Goal: Task Accomplishment & Management: Use online tool/utility

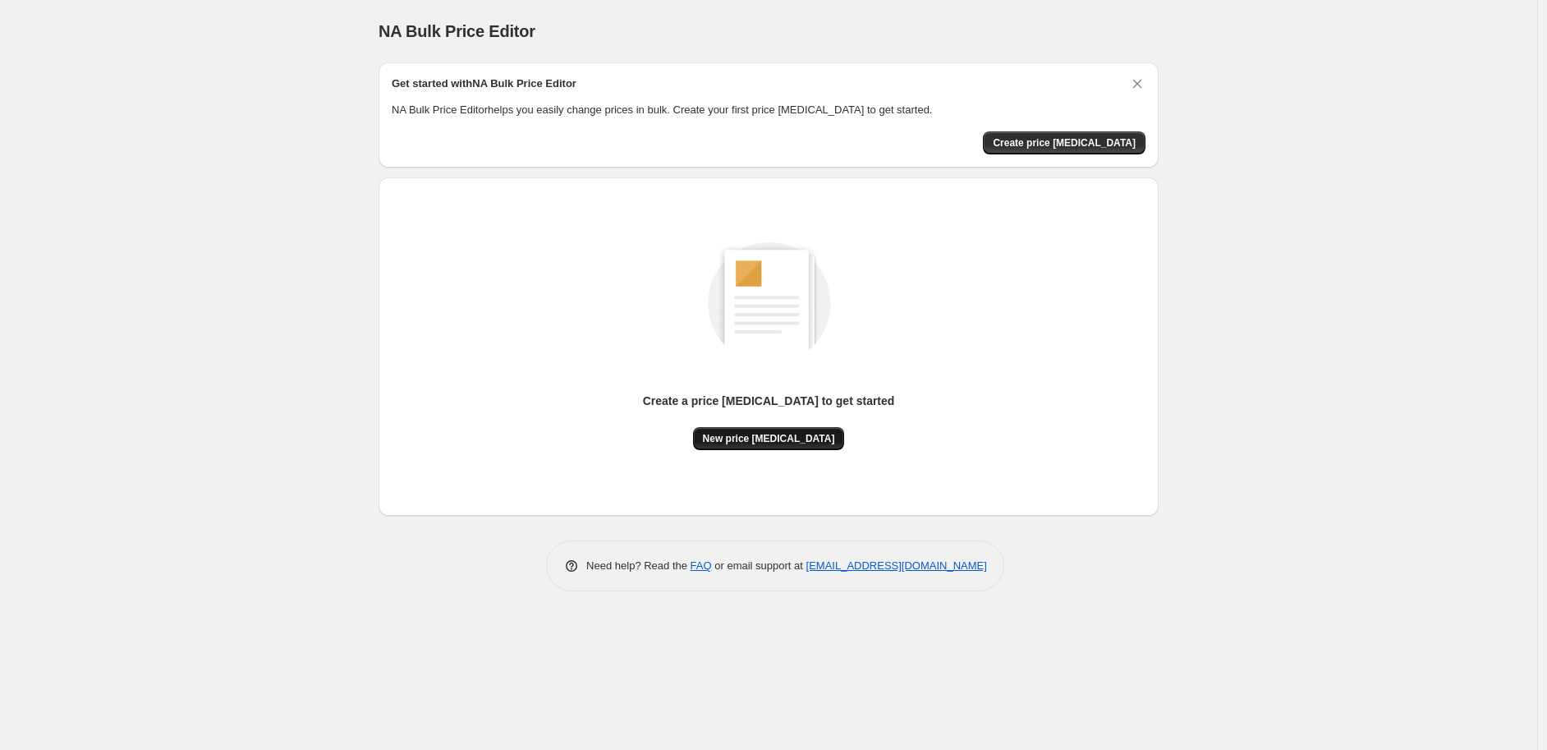
click at [760, 440] on span "New price [MEDICAL_DATA]" at bounding box center [769, 438] width 132 height 13
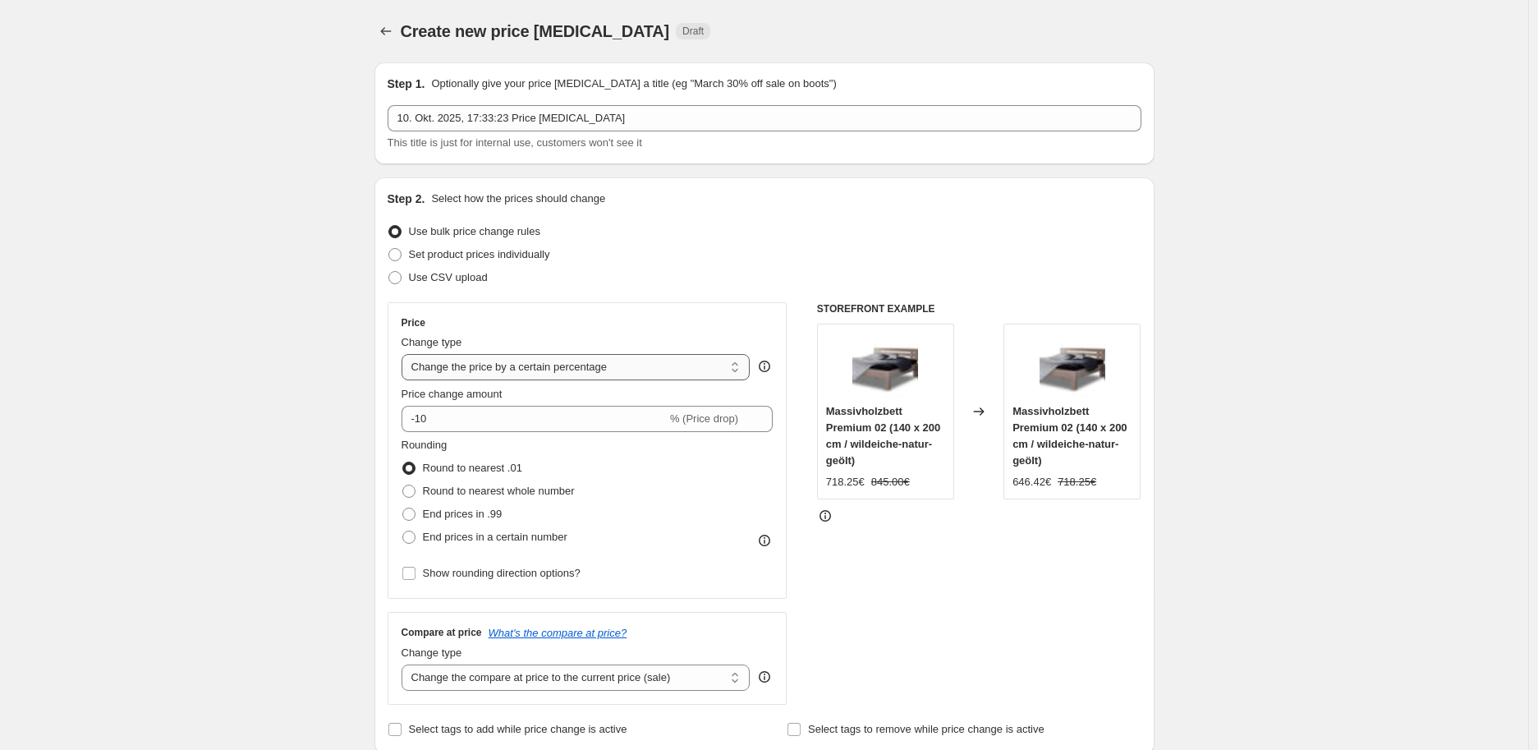
click at [684, 370] on select "Change the price to a certain amount Change the price by a certain amount Chang…" at bounding box center [576, 367] width 349 height 26
select select "no_change"
click at [406, 354] on select "Change the price to a certain amount Change the price by a certain amount Chang…" at bounding box center [576, 367] width 349 height 26
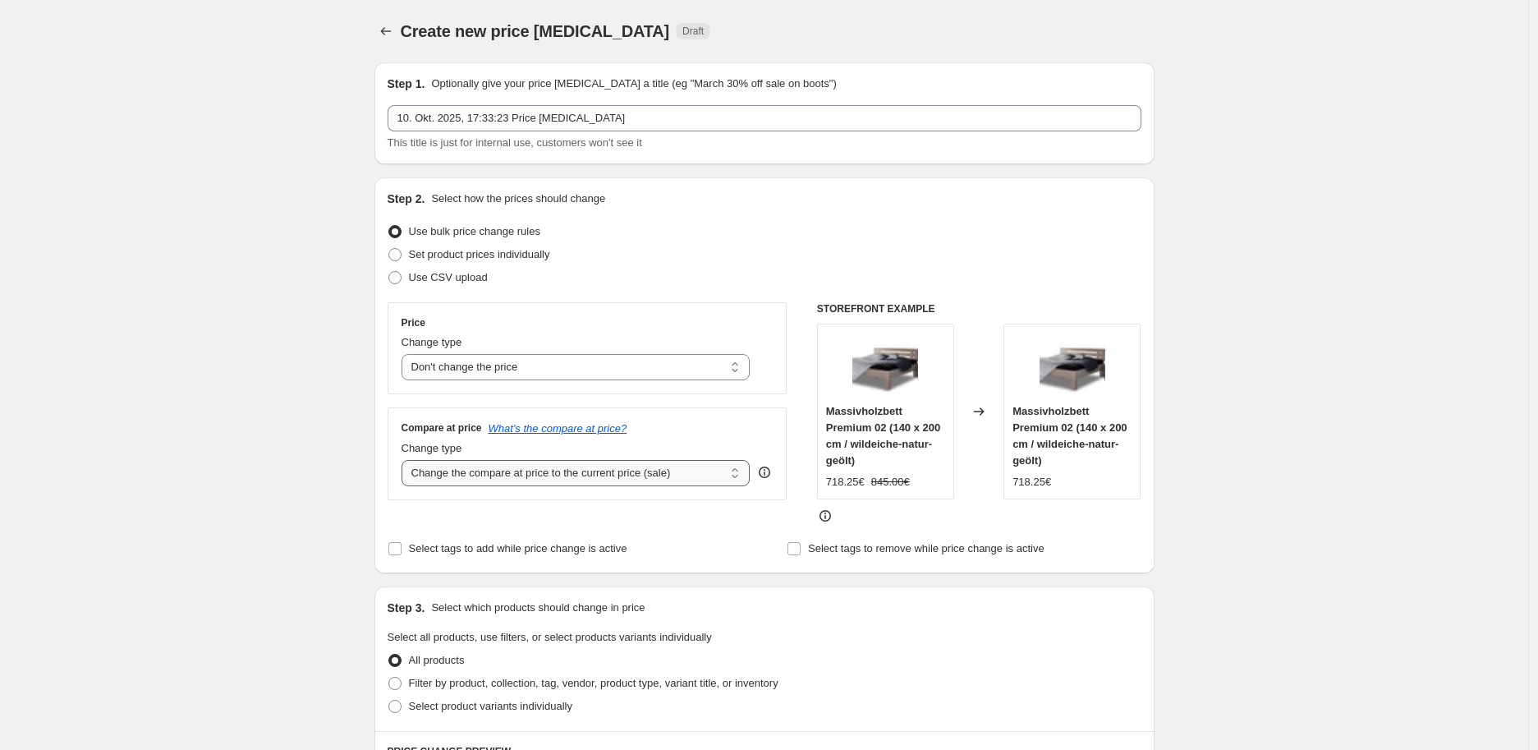
click at [576, 471] on select "Change the compare at price to the current price (sale) Change the compare at p…" at bounding box center [576, 473] width 349 height 26
click at [406, 461] on select "Change the compare at price to the current price (sale) Change the compare at p…" at bounding box center [576, 473] width 349 height 26
click at [556, 470] on select "Change the compare at price to the current price (sale) Change the compare at p…" at bounding box center [576, 473] width 349 height 26
click at [406, 461] on select "Change the compare at price to the current price (sale) Change the compare at p…" at bounding box center [576, 473] width 349 height 26
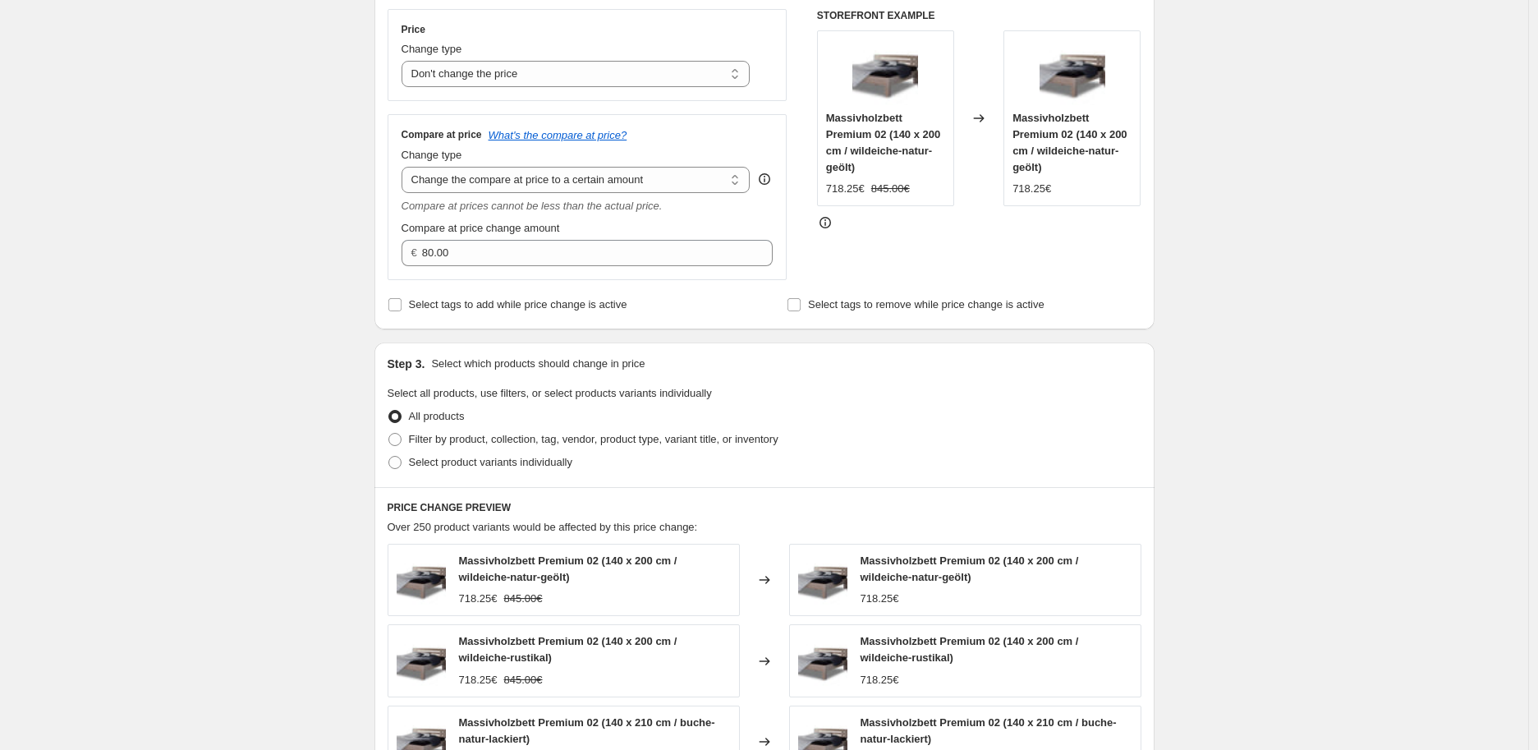
scroll to position [182, 0]
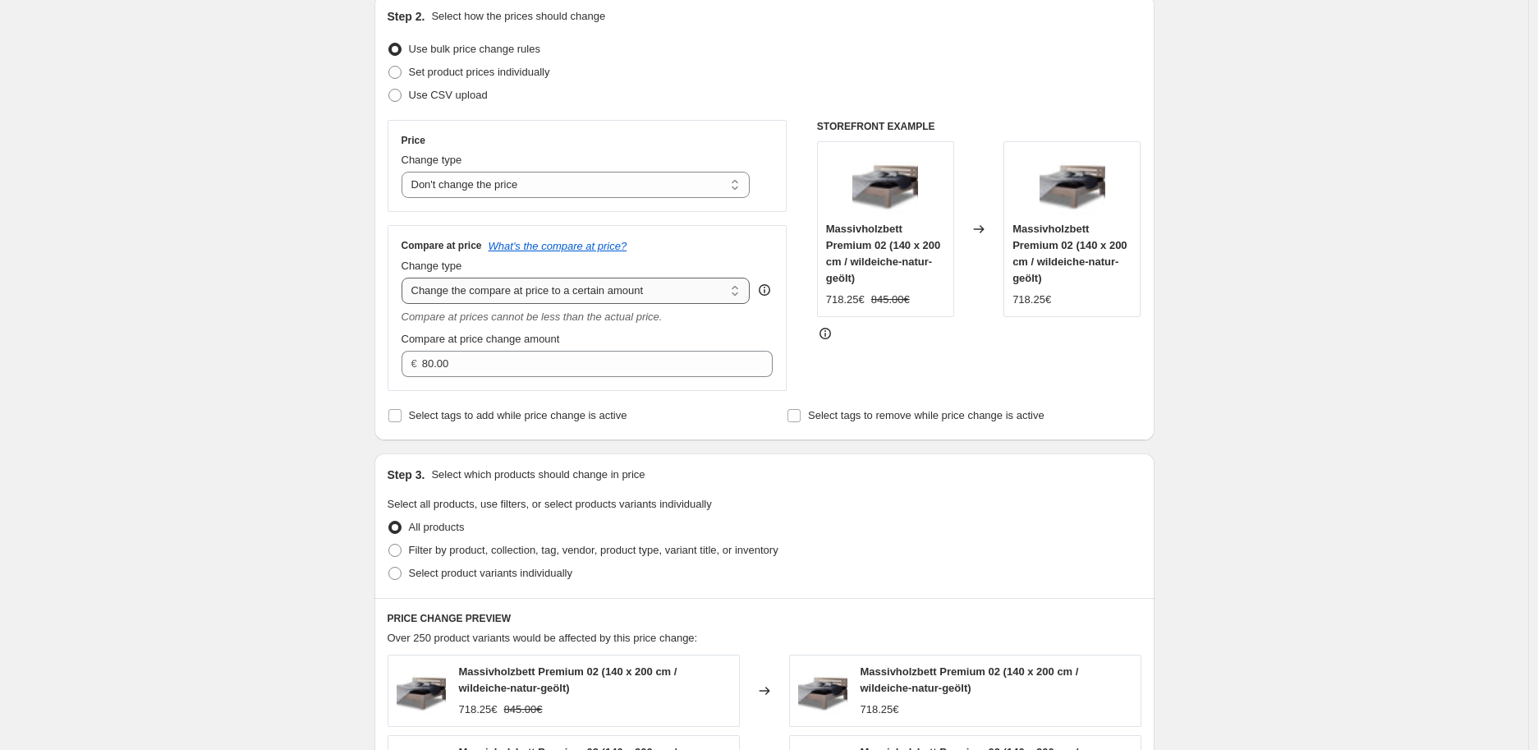
click at [522, 288] on select "Change the compare at price to the current price (sale) Change the compare at p…" at bounding box center [576, 291] width 349 height 26
select select "by"
click at [406, 278] on select "Change the compare at price to the current price (sale) Change the compare at p…" at bounding box center [576, 291] width 349 height 26
type input "-10.00"
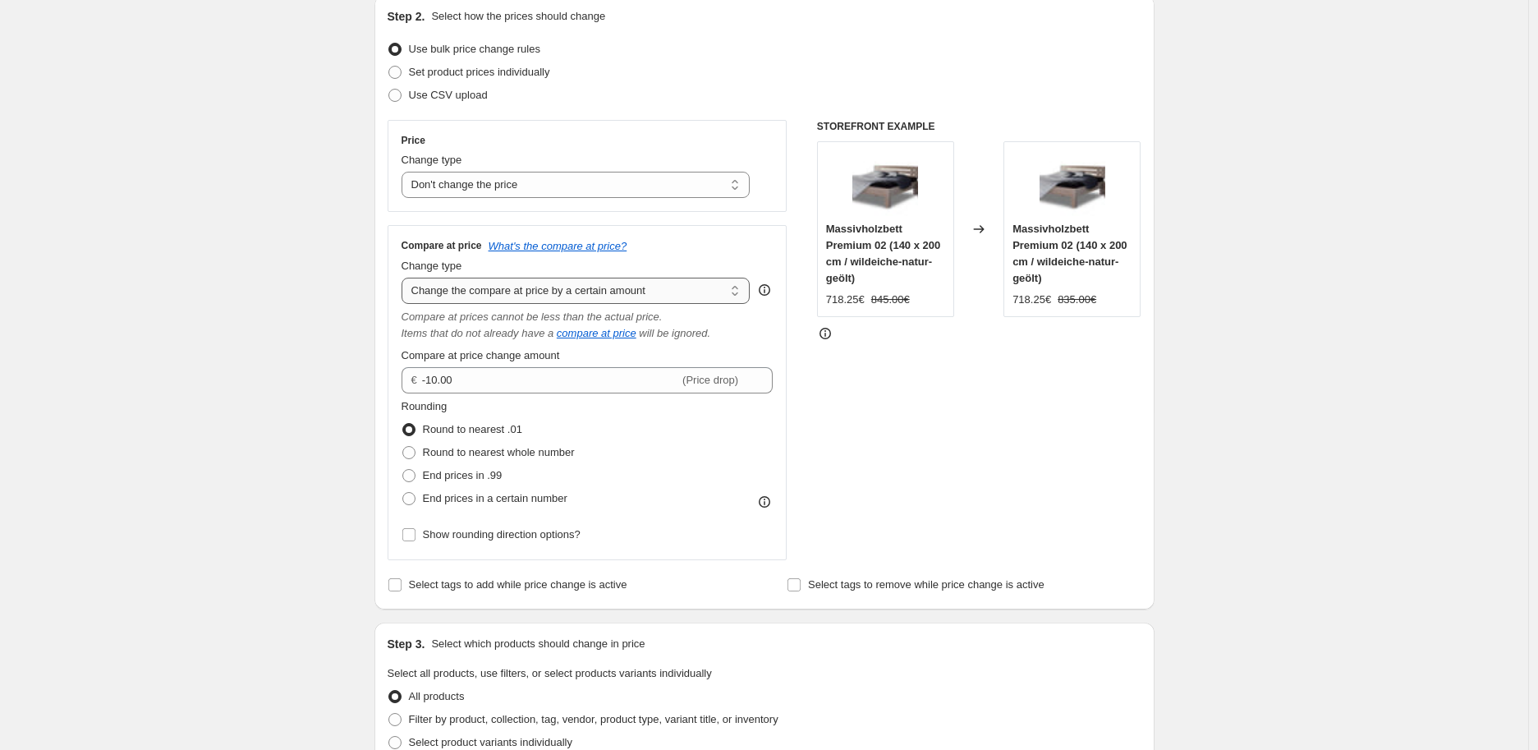
click at [528, 284] on select "Change the compare at price to the current price (sale) Change the compare at p…" at bounding box center [576, 291] width 349 height 26
select select "to"
click at [406, 278] on select "Change the compare at price to the current price (sale) Change the compare at p…" at bounding box center [576, 291] width 349 height 26
type input "80.00"
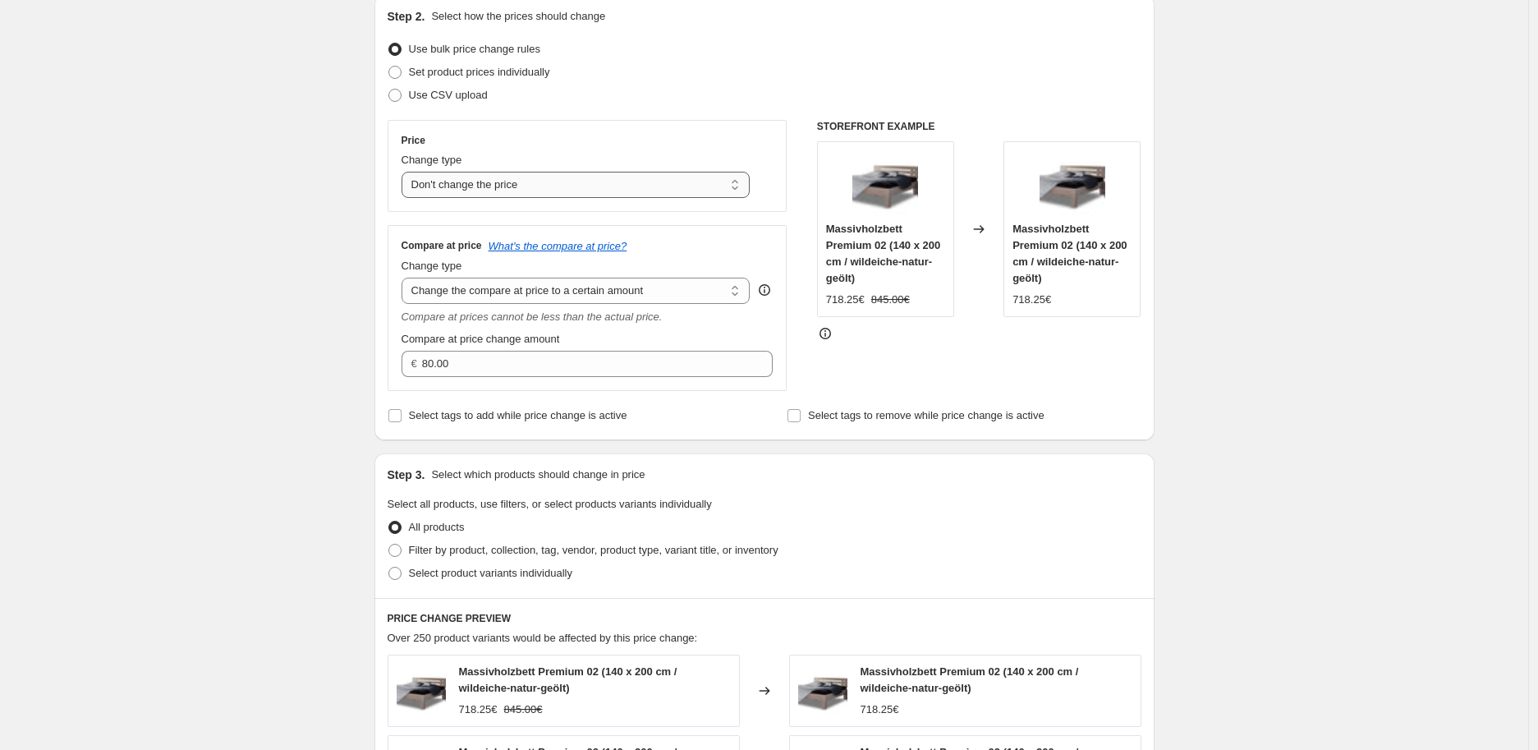
click at [494, 189] on select "Change the price to a certain amount Change the price by a certain amount Chang…" at bounding box center [576, 185] width 349 height 26
select select "margin"
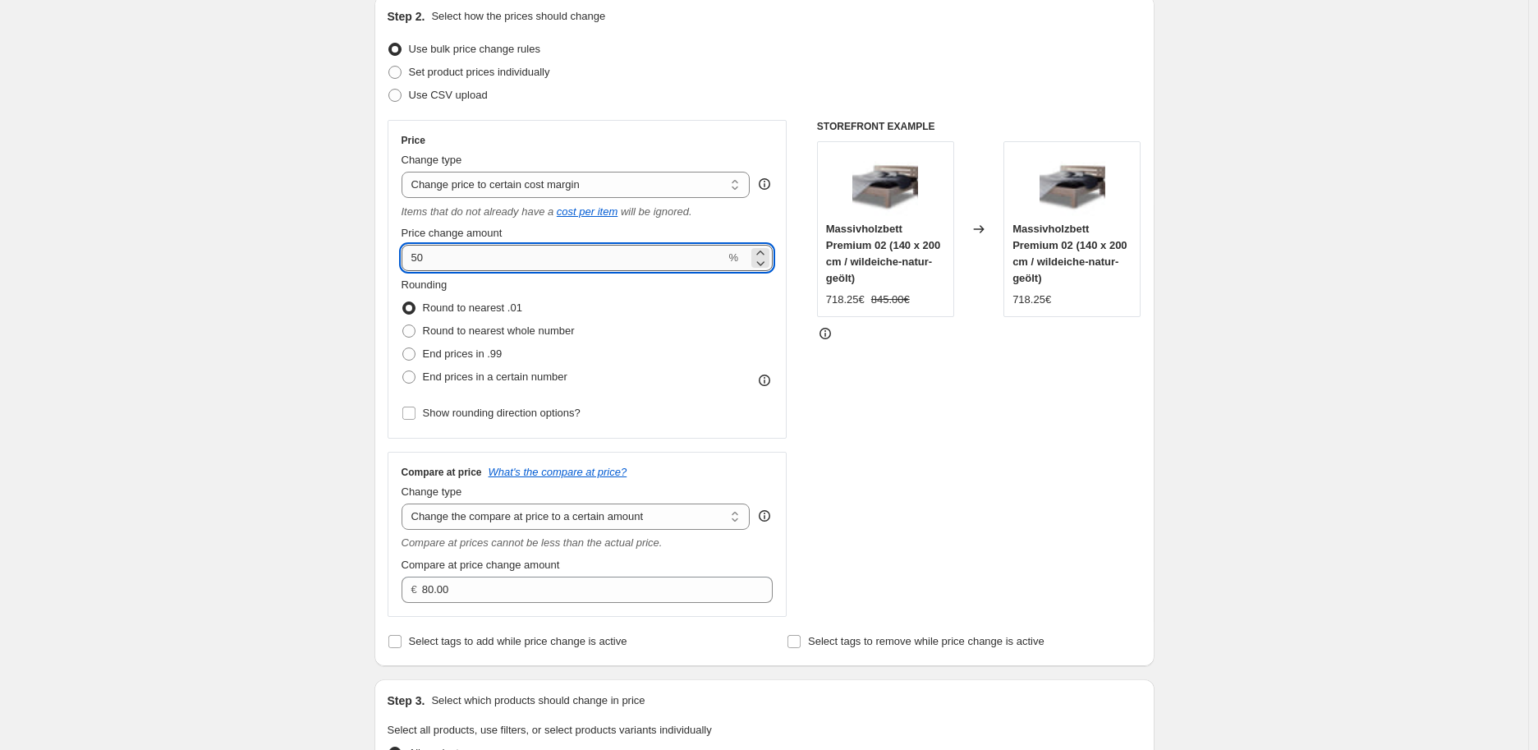
click at [490, 251] on input "50" at bounding box center [564, 258] width 324 height 26
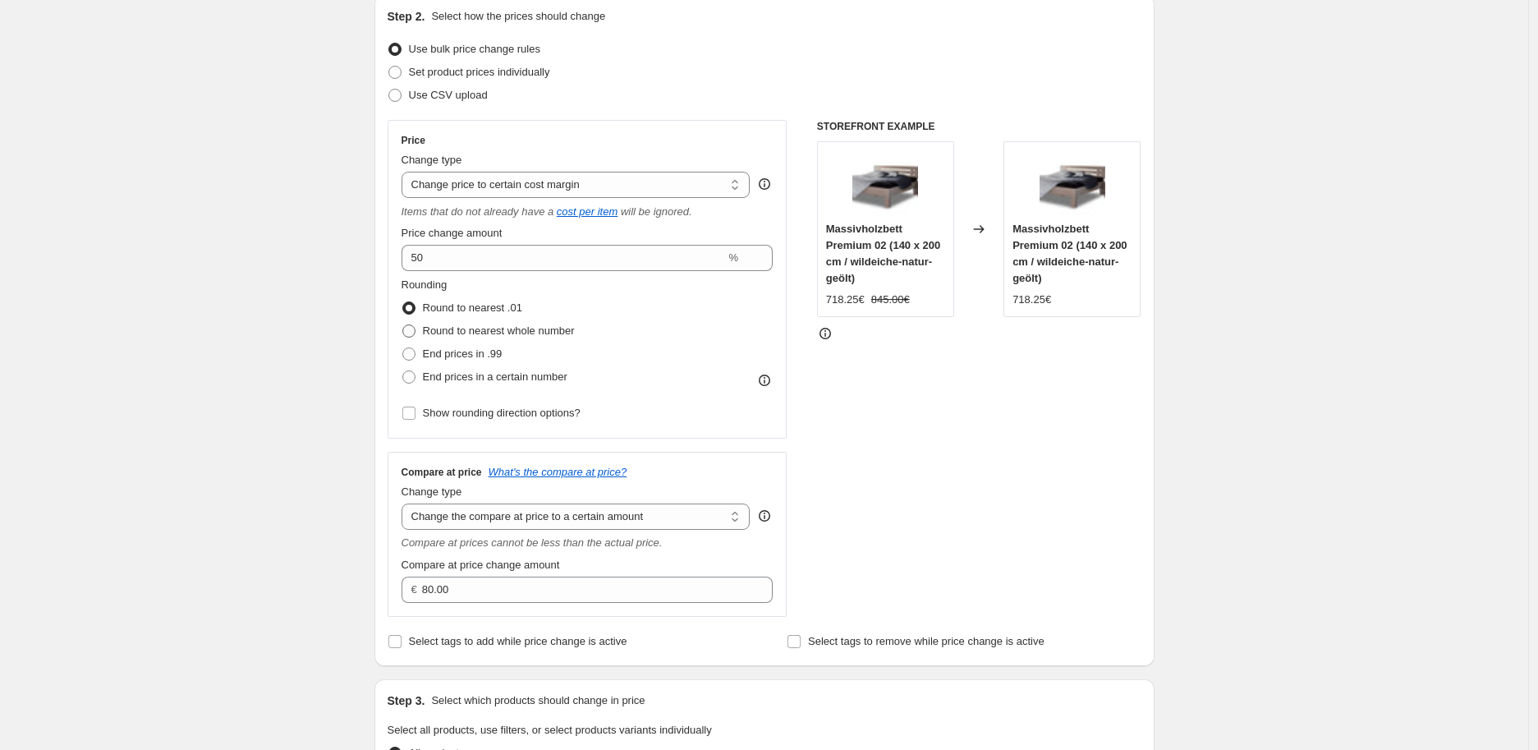
click at [412, 330] on span at bounding box center [408, 330] width 13 height 13
click at [403, 325] on input "Round to nearest whole number" at bounding box center [402, 324] width 1 height 1
radio input "true"
click at [412, 355] on span at bounding box center [408, 353] width 13 height 13
click at [403, 348] on input "End prices in .99" at bounding box center [402, 347] width 1 height 1
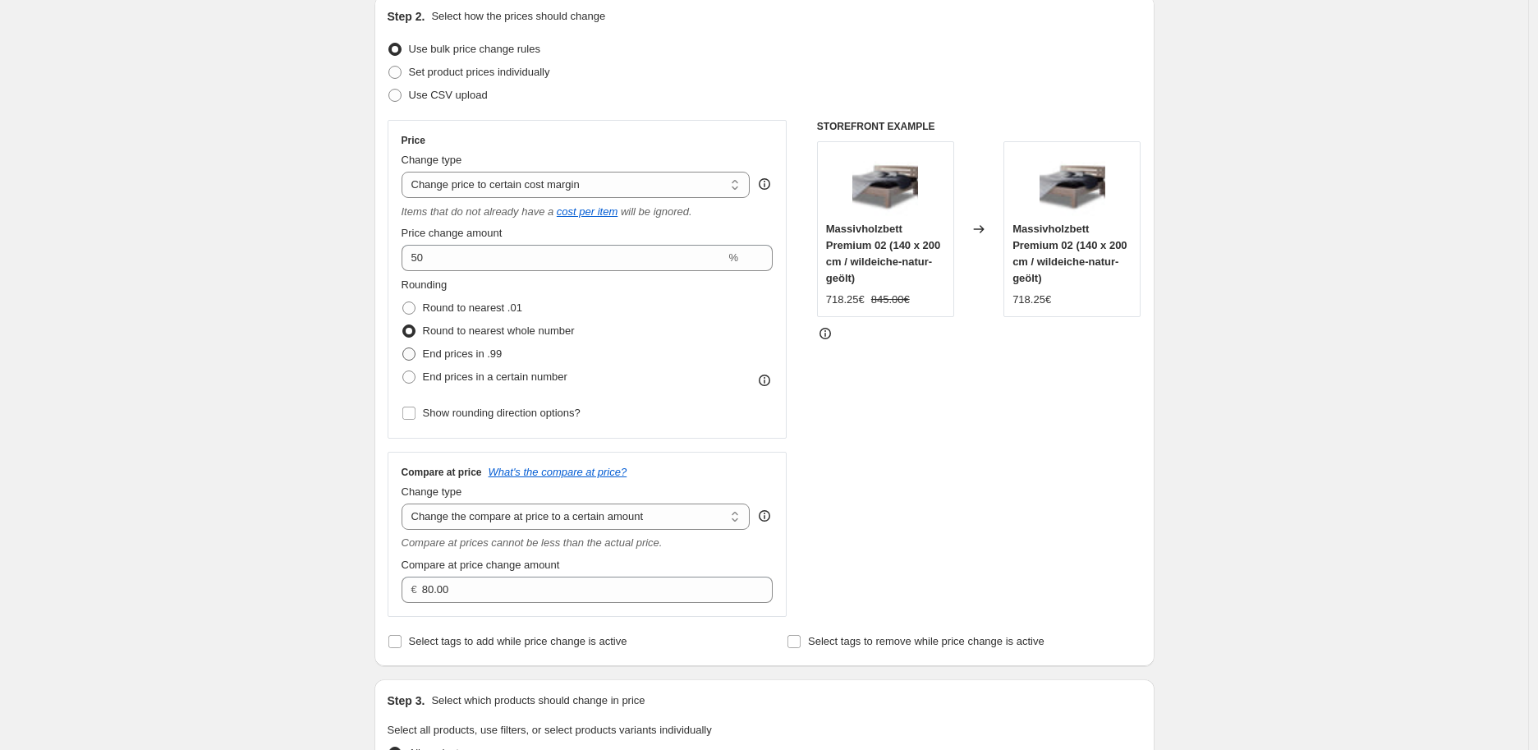
radio input "true"
click at [413, 377] on span at bounding box center [408, 376] width 13 height 13
click at [403, 371] on input "End prices in a certain number" at bounding box center [402, 370] width 1 height 1
radio input "true"
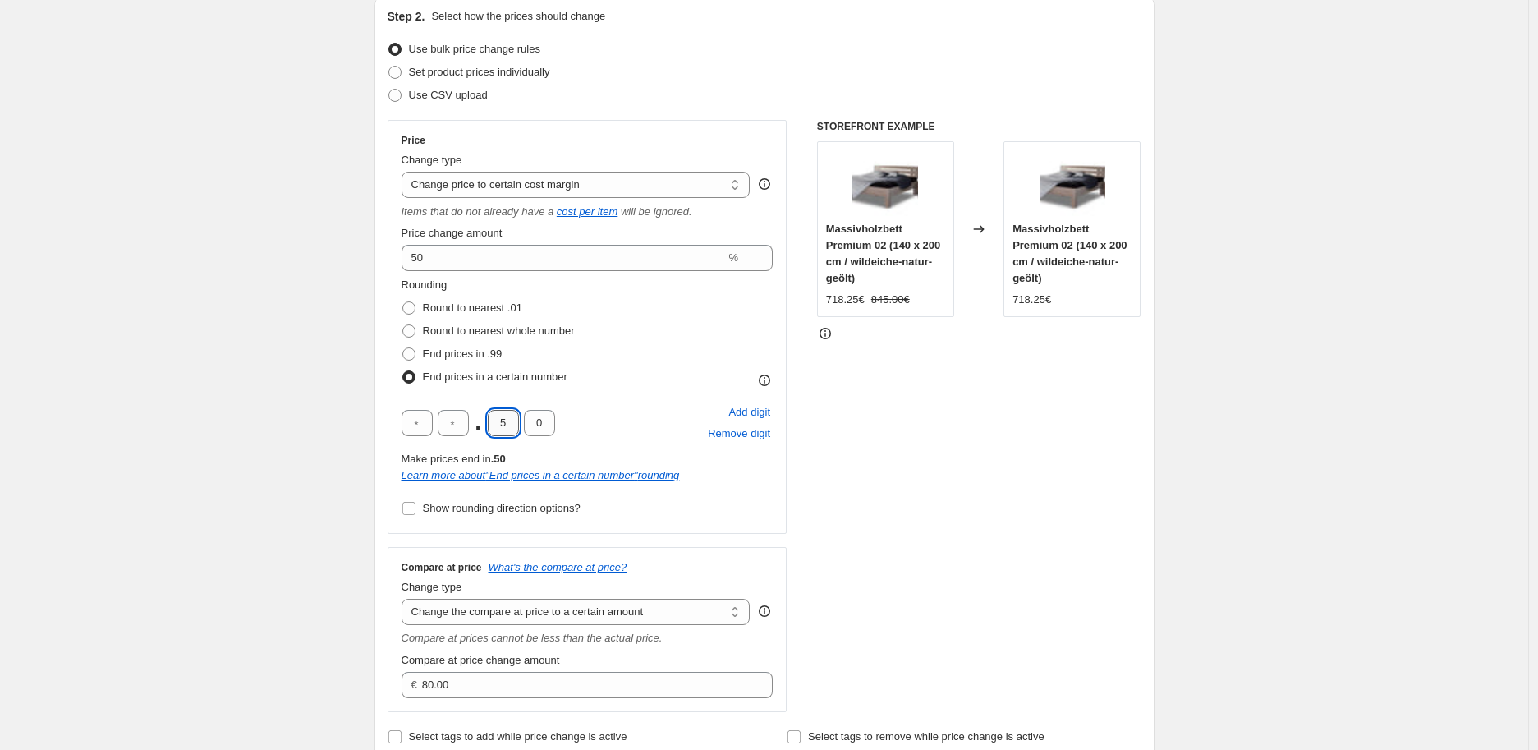
click at [510, 423] on input "5" at bounding box center [503, 423] width 31 height 26
type input "0"
click at [356, 404] on div "Create new price [MEDICAL_DATA]. This page is ready Create new price [MEDICAL_D…" at bounding box center [764, 747] width 1528 height 1858
click at [576, 183] on select "Change the price to a certain amount Change the price by a certain amount Chang…" at bounding box center [576, 185] width 349 height 26
select select "to"
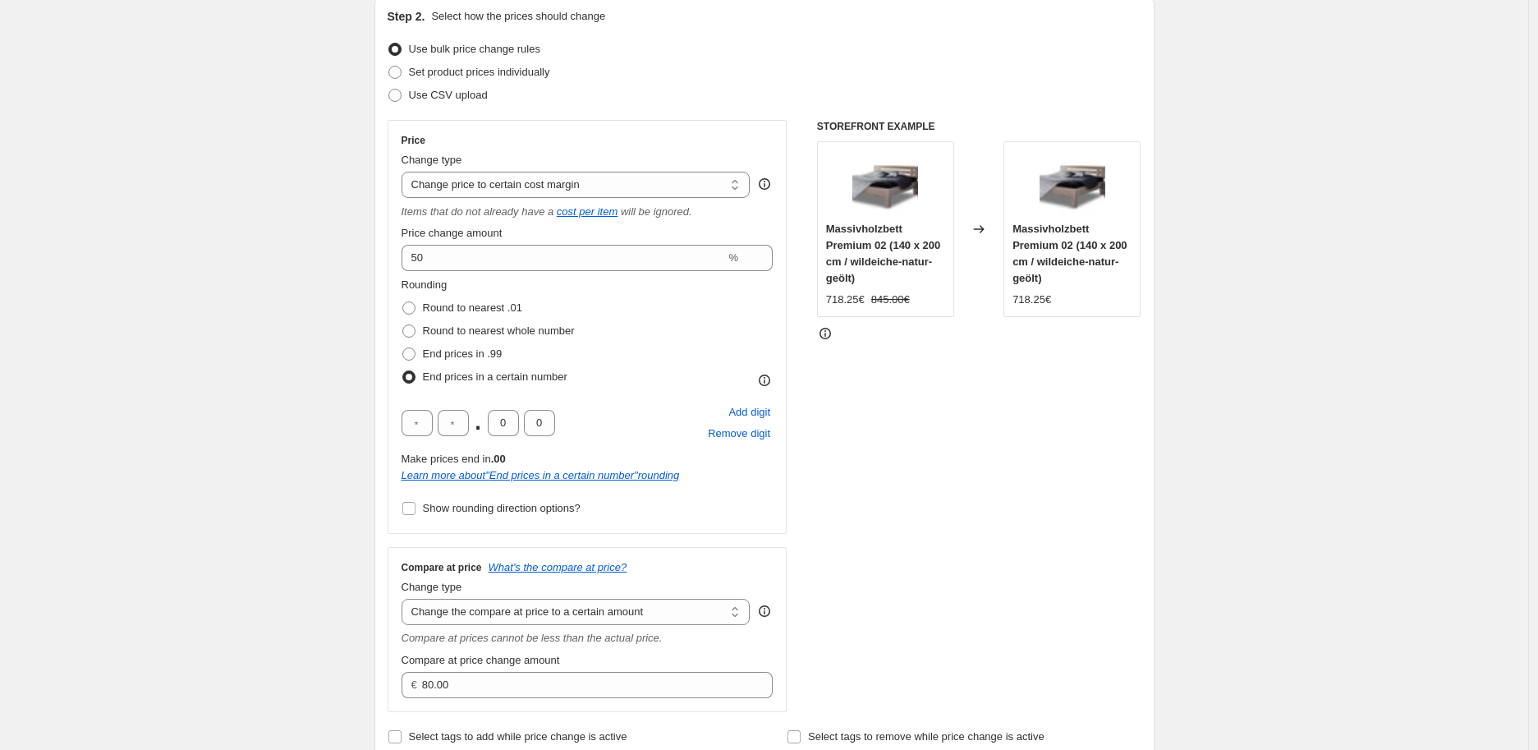
click at [406, 172] on select "Change the price to a certain amount Change the price by a certain amount Chang…" at bounding box center [576, 185] width 349 height 26
type input "80.00"
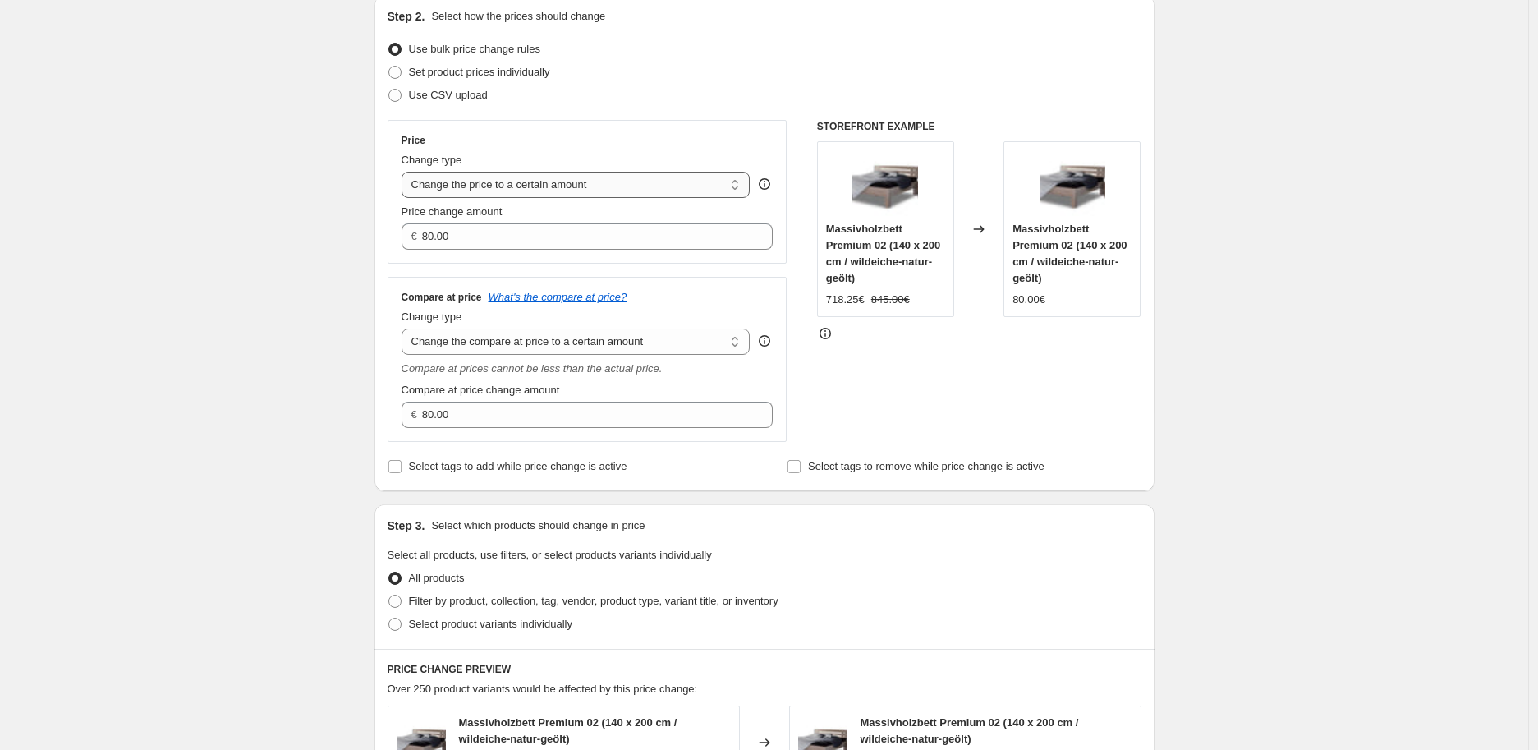
click at [460, 181] on select "Change the price to a certain amount Change the price by a certain amount Chang…" at bounding box center [576, 185] width 349 height 26
select select "percentage"
click at [406, 172] on select "Change the price to a certain amount Change the price by a certain amount Chang…" at bounding box center [576, 185] width 349 height 26
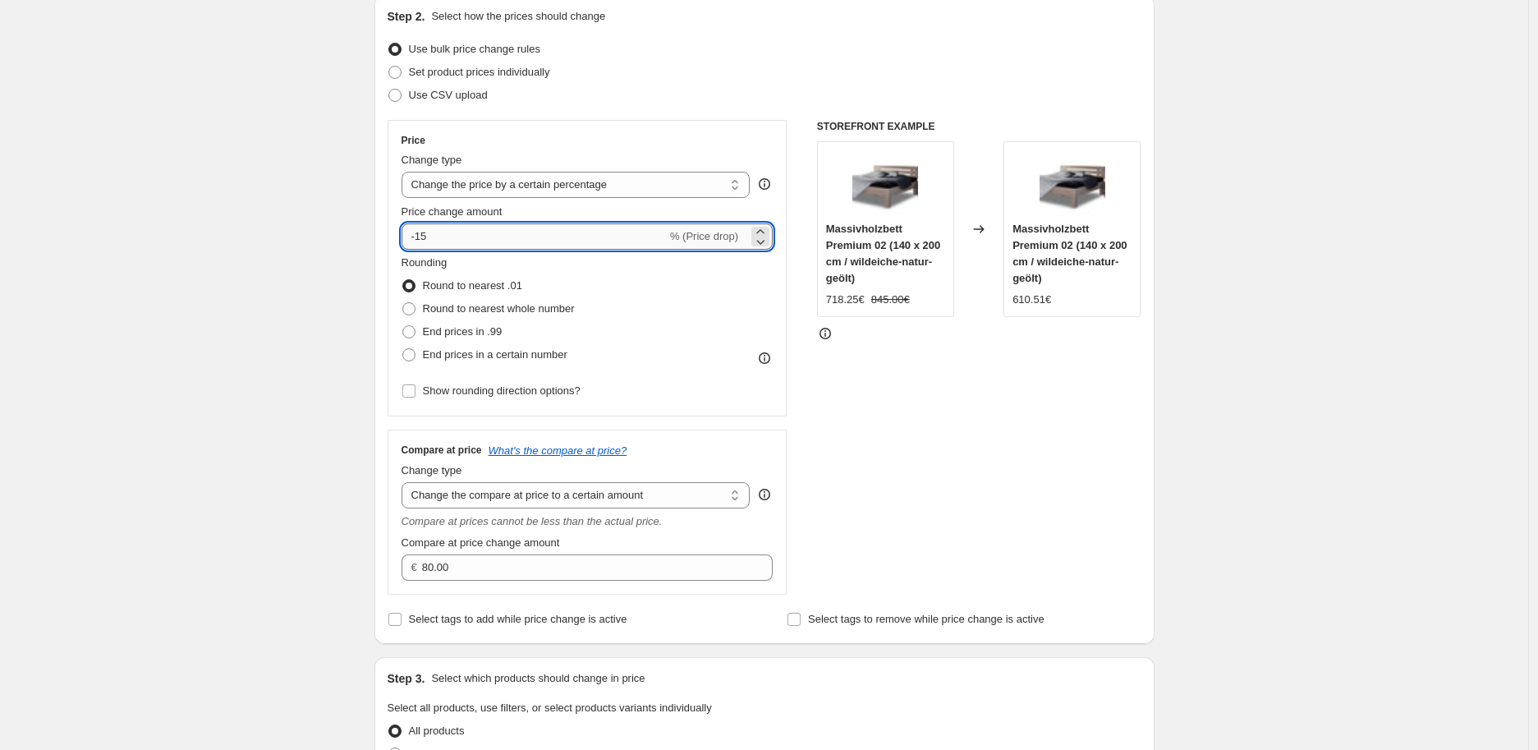
click at [667, 238] on input "-15" at bounding box center [534, 236] width 265 height 26
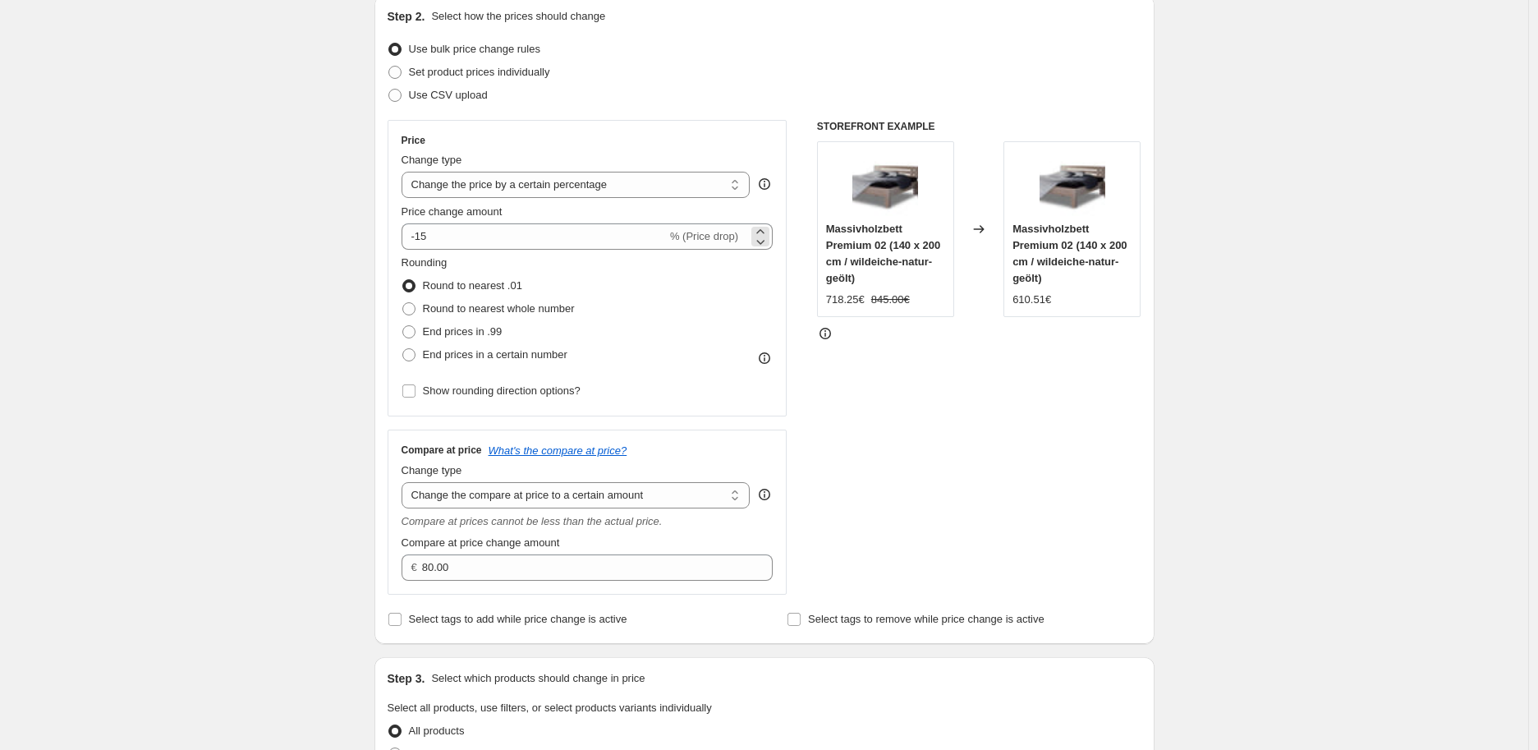
click at [738, 232] on span "% (Price drop)" at bounding box center [704, 236] width 68 height 12
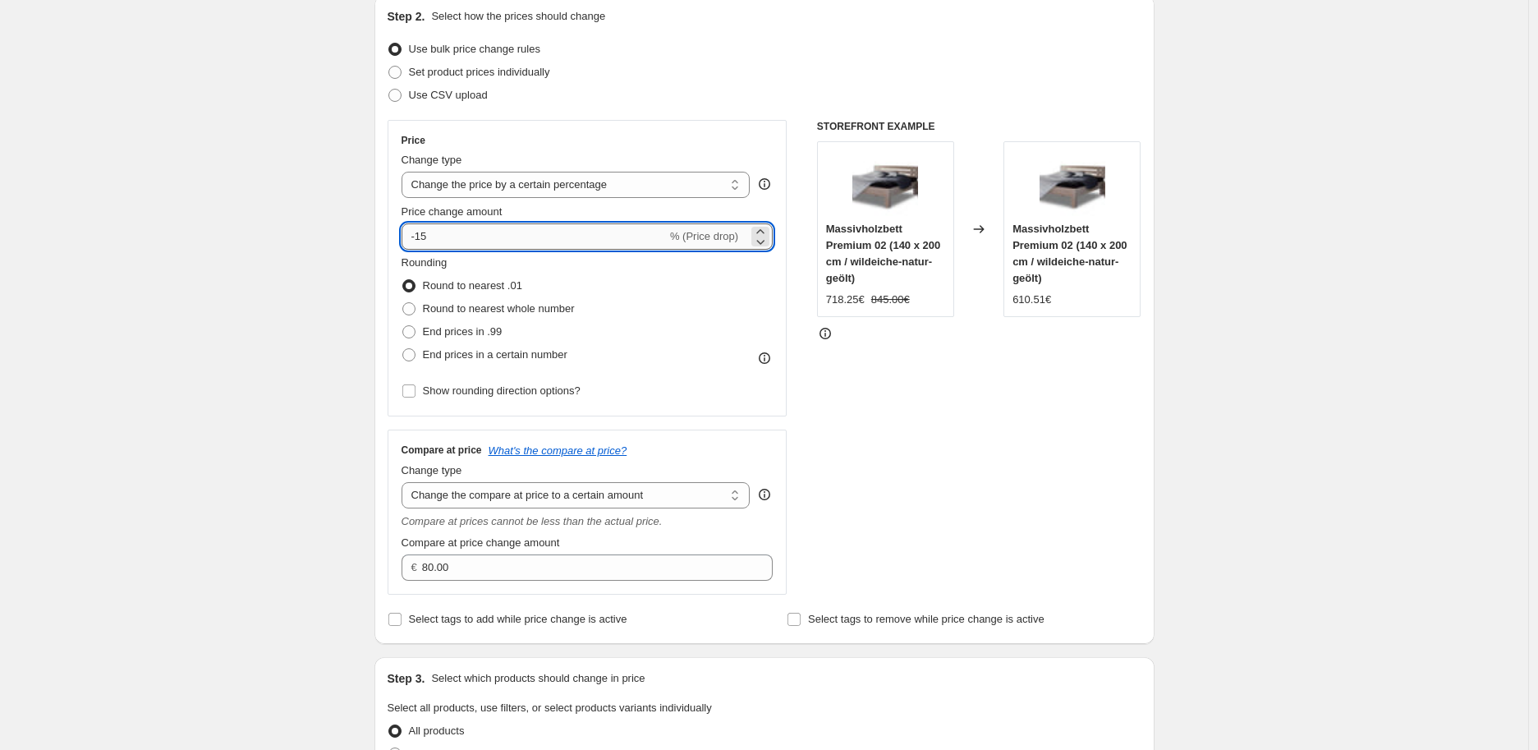
drag, startPoint x: 434, startPoint y: 237, endPoint x: 411, endPoint y: 239, distance: 22.3
click at [411, 239] on input "-15" at bounding box center [534, 236] width 265 height 26
type input "5"
click at [290, 220] on div "Create new price [MEDICAL_DATA]. This page is ready Create new price [MEDICAL_D…" at bounding box center [764, 688] width 1528 height 1741
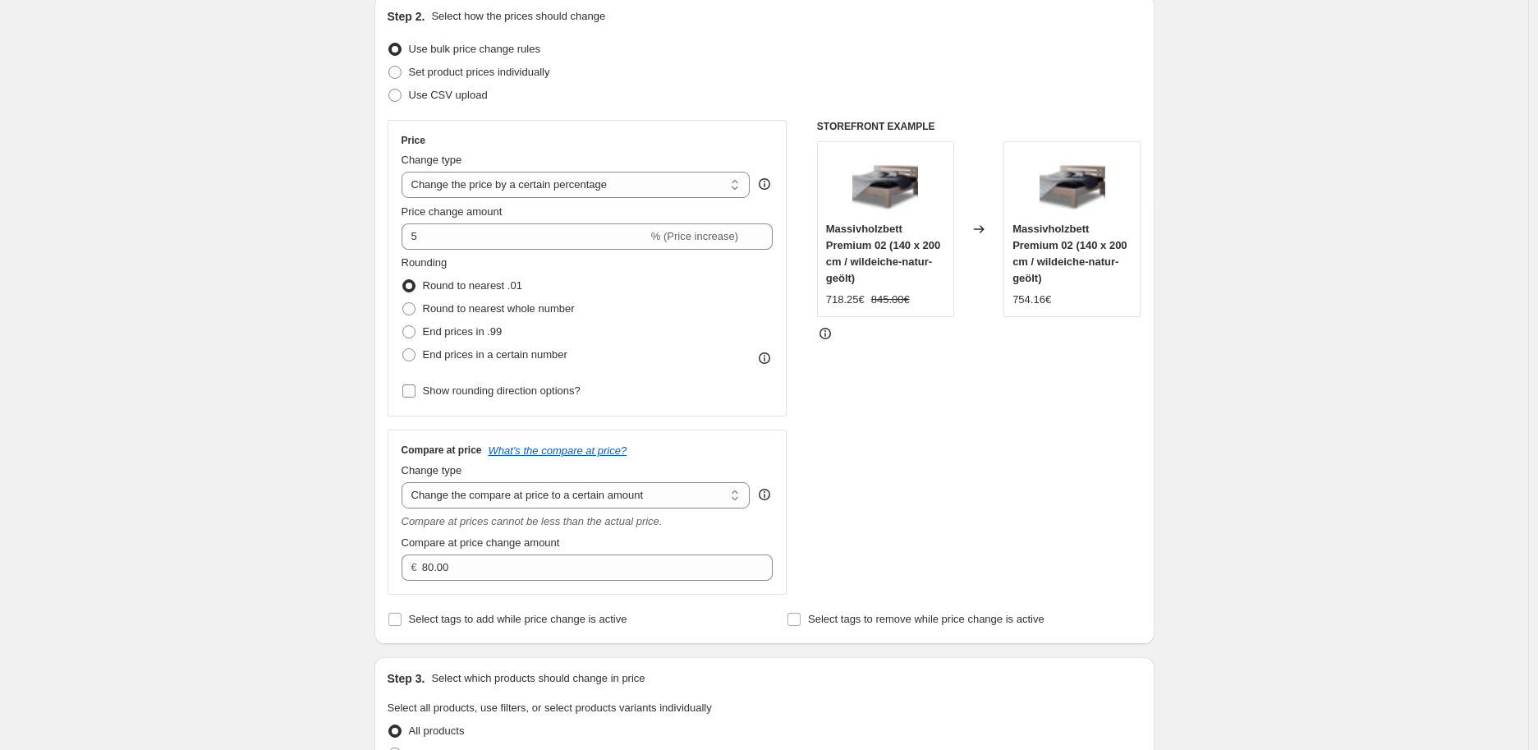
click at [412, 390] on input "Show rounding direction options?" at bounding box center [408, 390] width 13 height 13
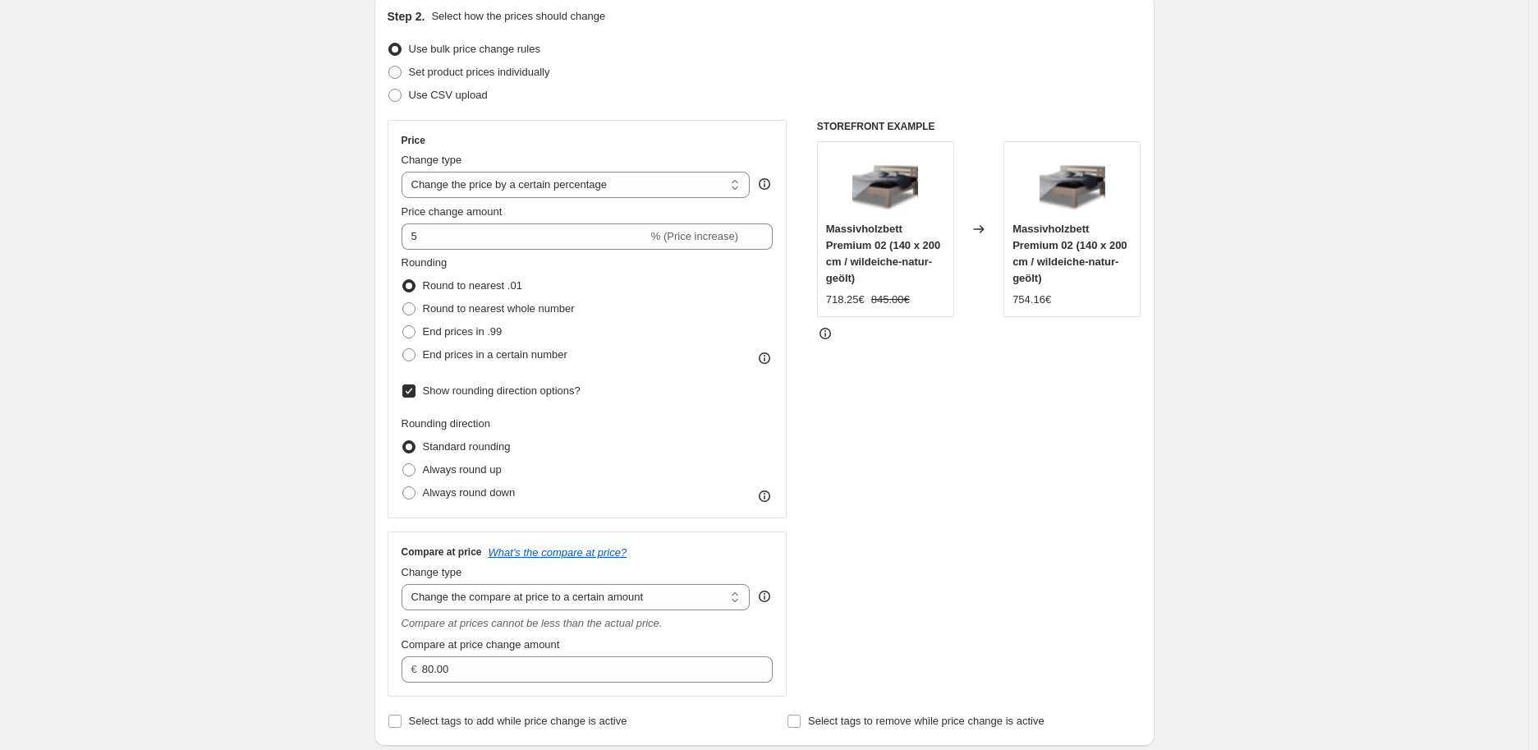
click at [412, 390] on input "Show rounding direction options?" at bounding box center [408, 390] width 13 height 13
checkbox input "false"
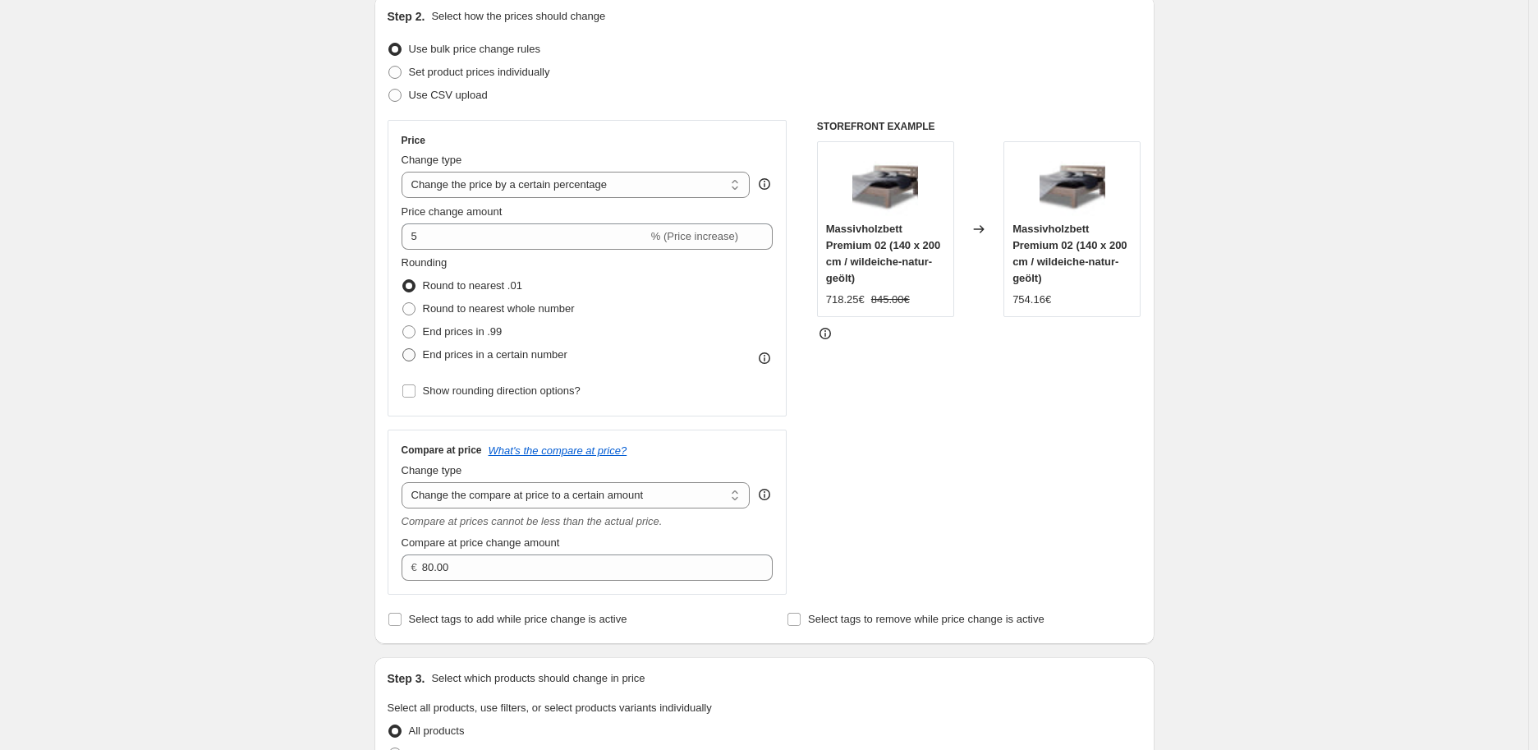
click at [415, 354] on span at bounding box center [408, 354] width 13 height 13
click at [403, 349] on input "End prices in a certain number" at bounding box center [402, 348] width 1 height 1
radio input "true"
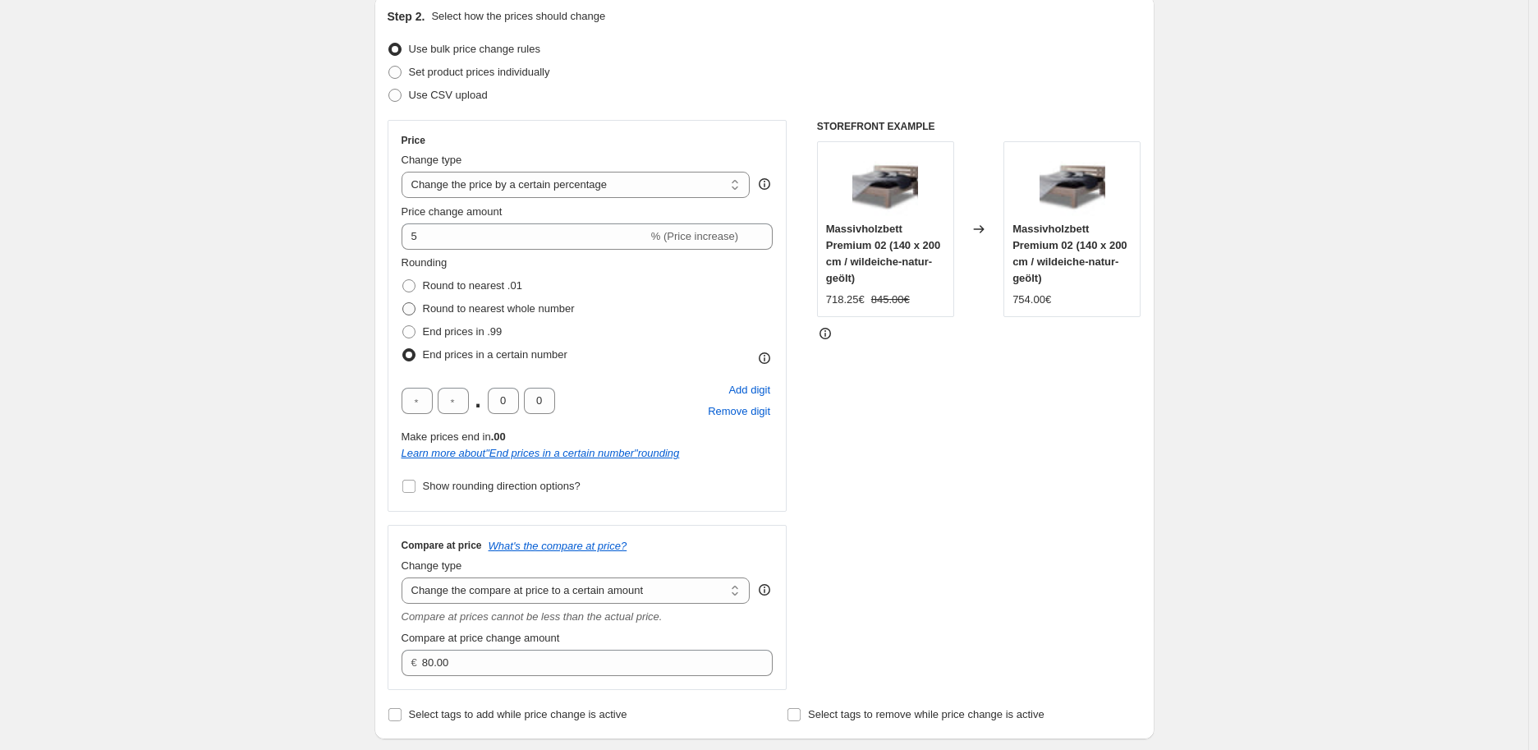
click at [414, 309] on span at bounding box center [408, 308] width 13 height 13
click at [403, 303] on input "Round to nearest whole number" at bounding box center [402, 302] width 1 height 1
radio input "true"
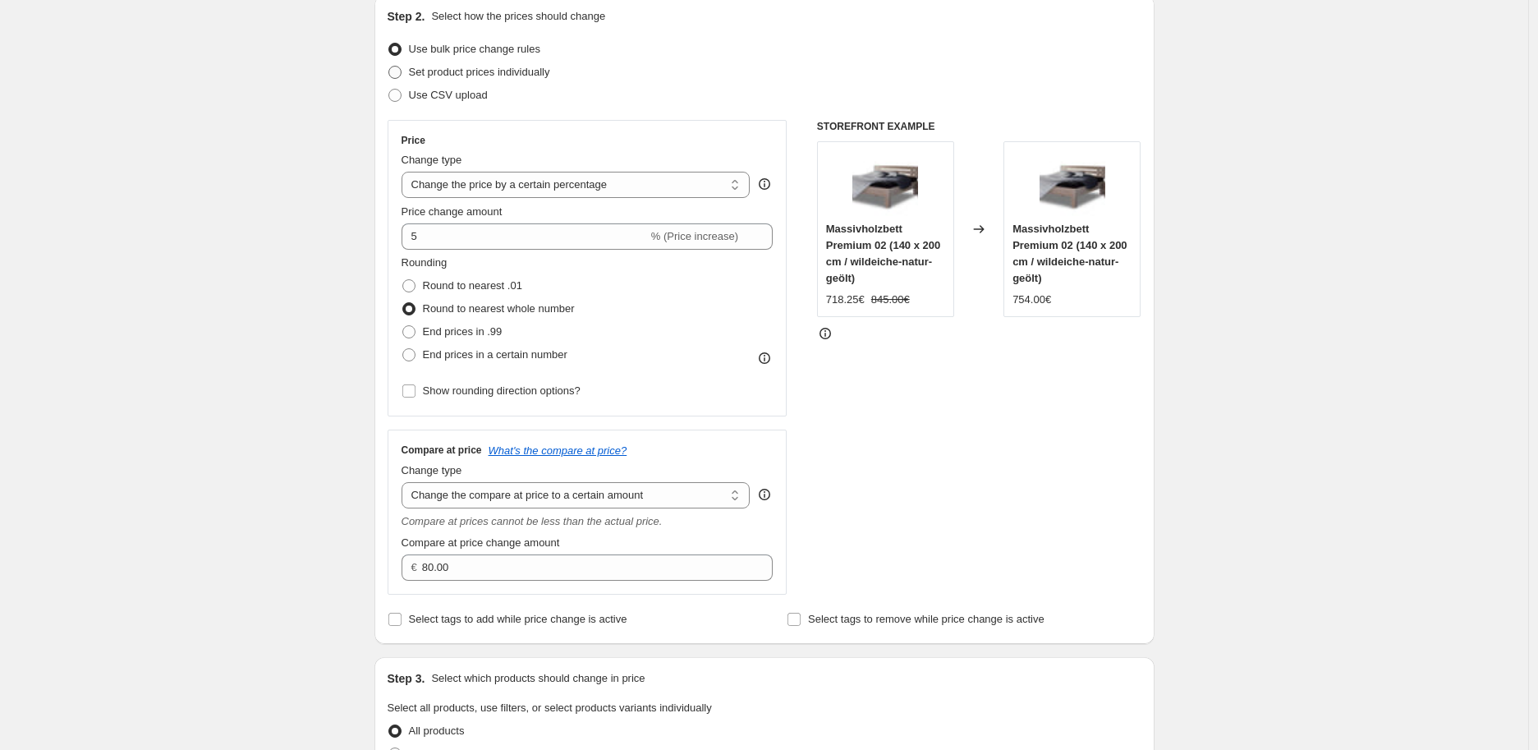
click at [398, 70] on span at bounding box center [394, 72] width 13 height 13
click at [389, 67] on input "Set product prices individually" at bounding box center [388, 66] width 1 height 1
radio input "true"
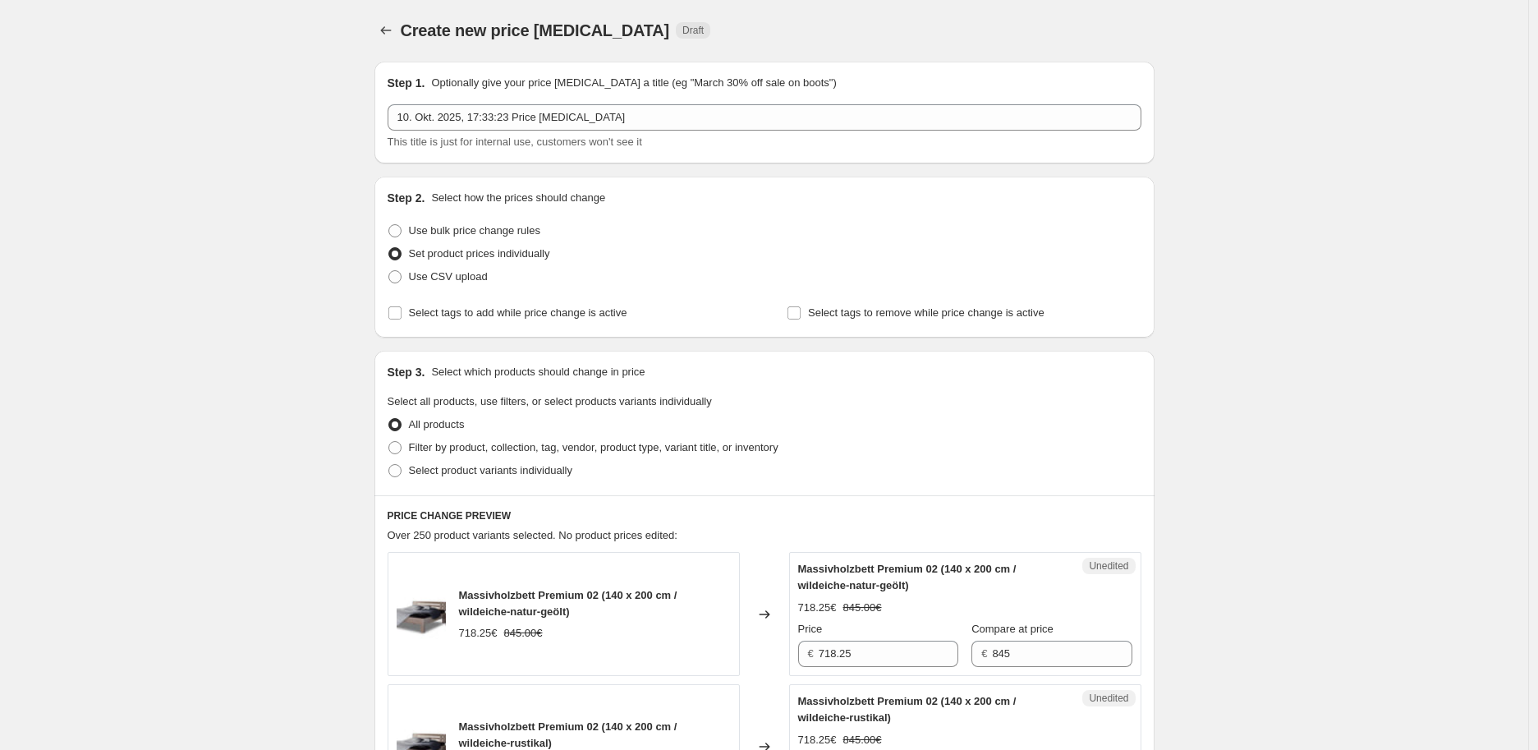
scroll to position [0, 0]
click at [399, 315] on input "Select tags to add while price change is active" at bounding box center [394, 313] width 13 height 13
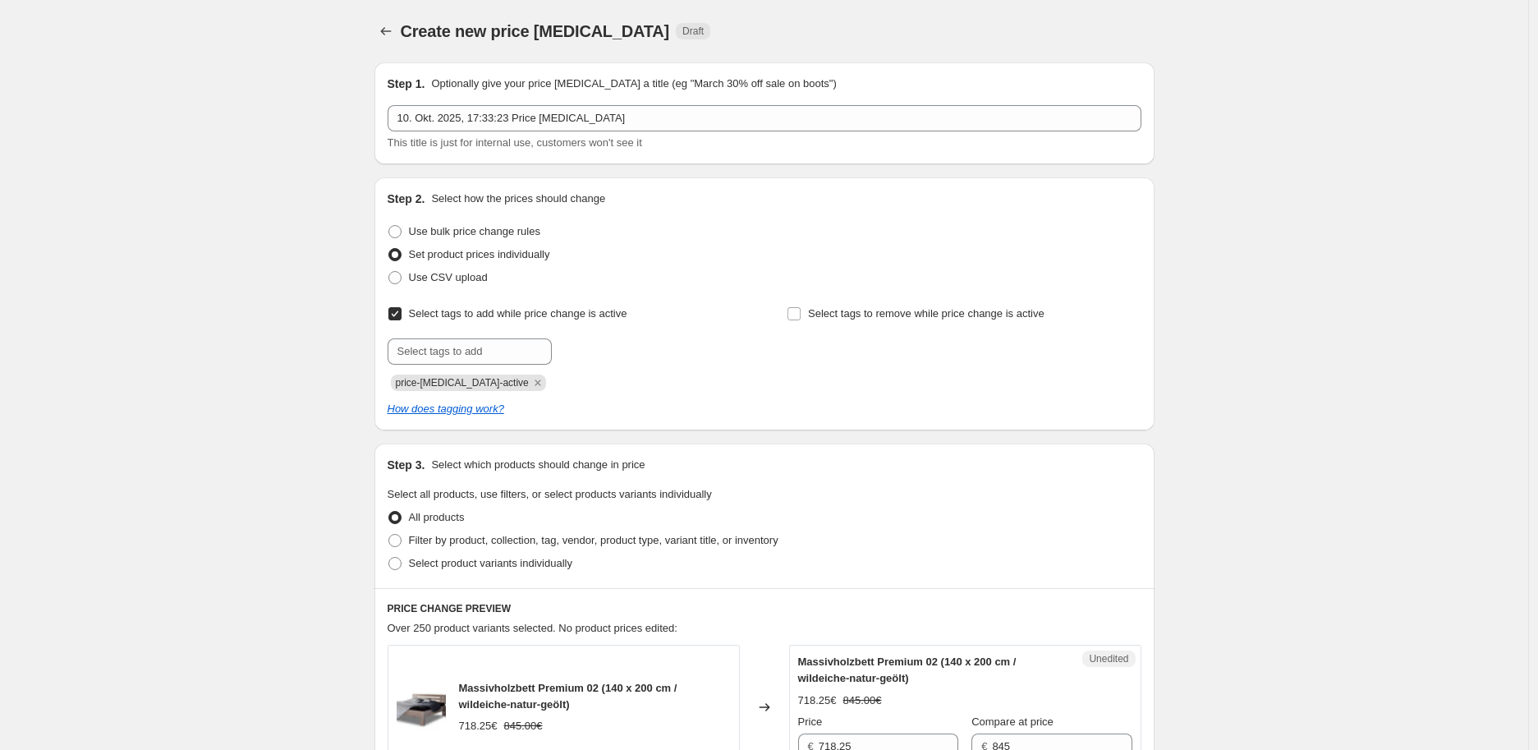
click at [400, 314] on input "Select tags to add while price change is active" at bounding box center [394, 313] width 13 height 13
checkbox input "false"
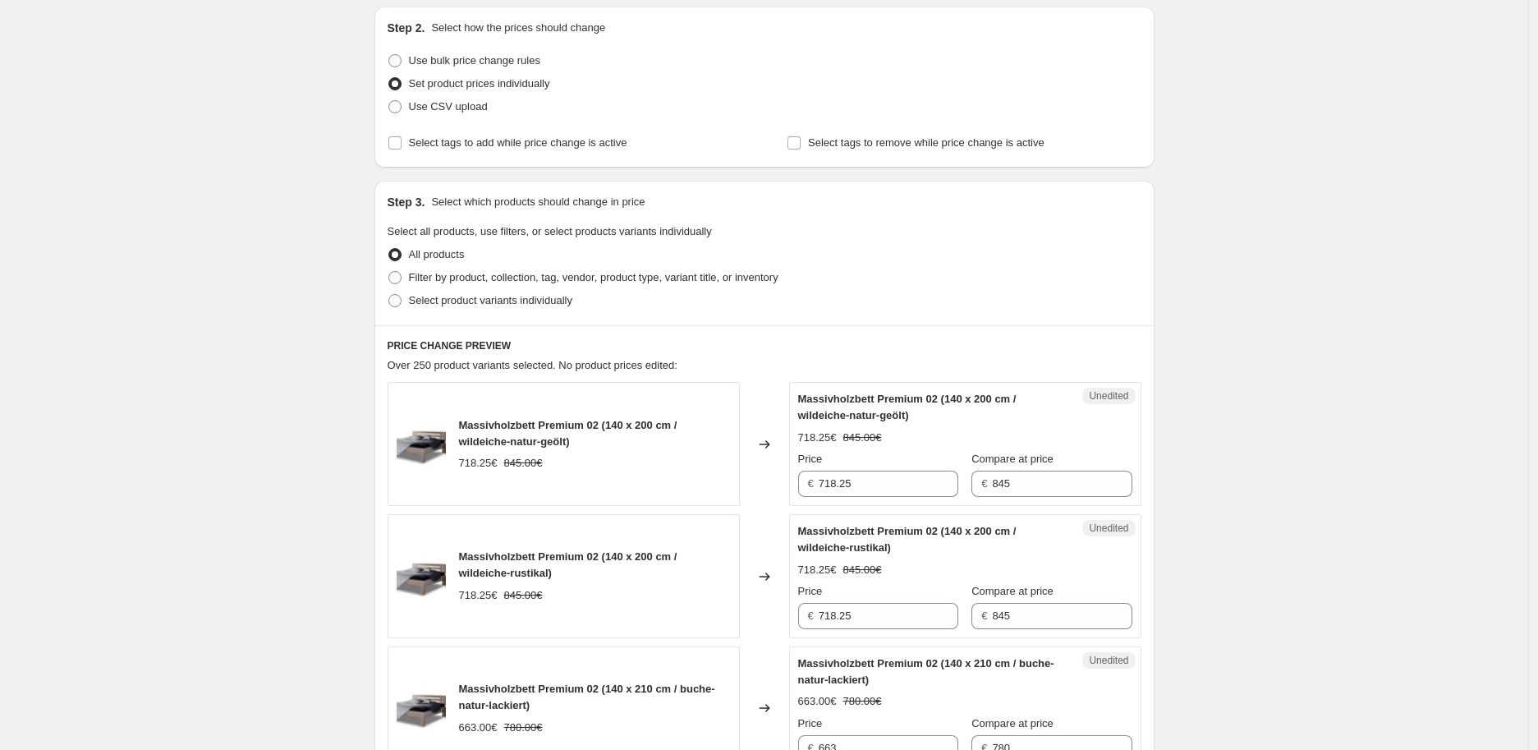
scroll to position [182, 0]
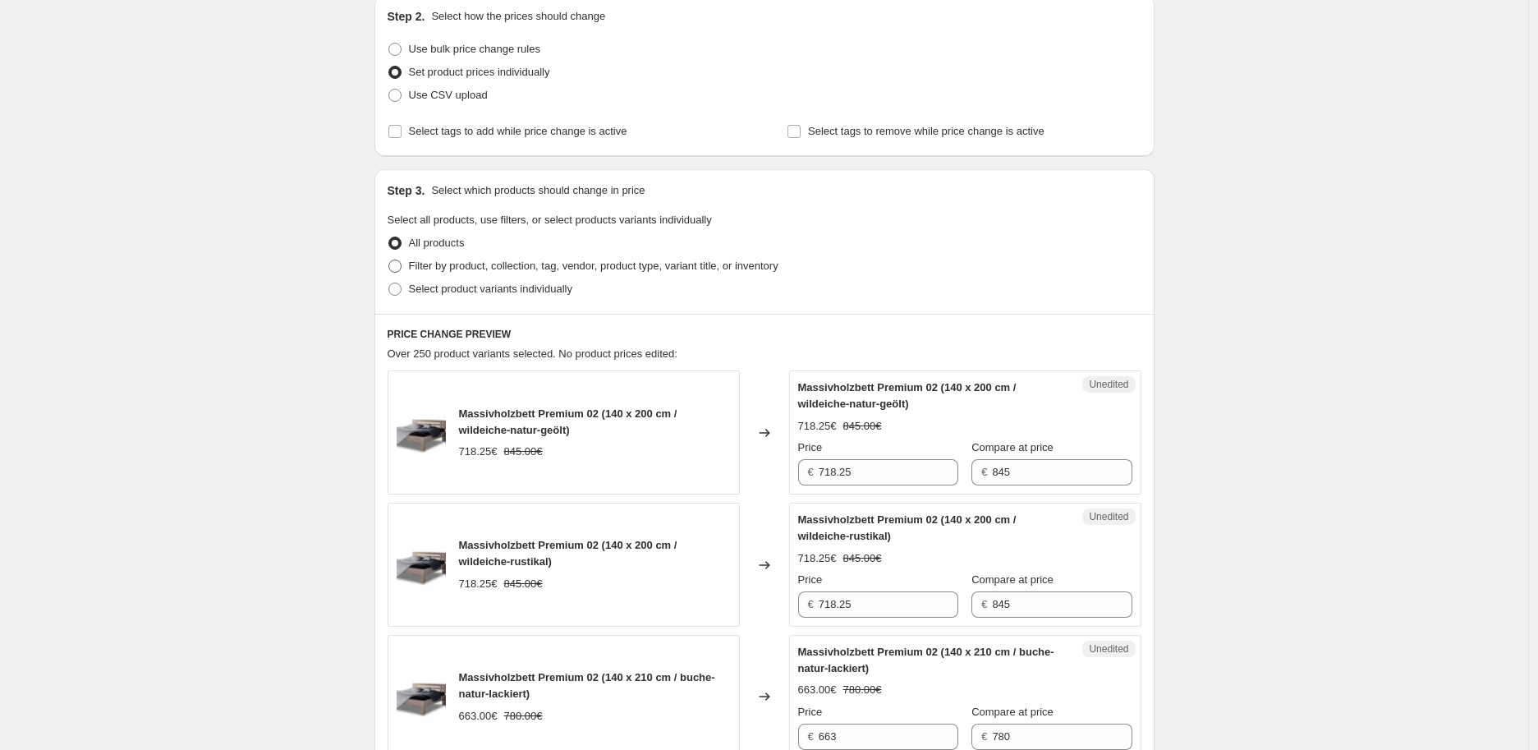
click at [402, 266] on span at bounding box center [394, 266] width 13 height 13
click at [389, 260] on input "Filter by product, collection, tag, vendor, product type, variant title, or inv…" at bounding box center [388, 260] width 1 height 1
radio input "true"
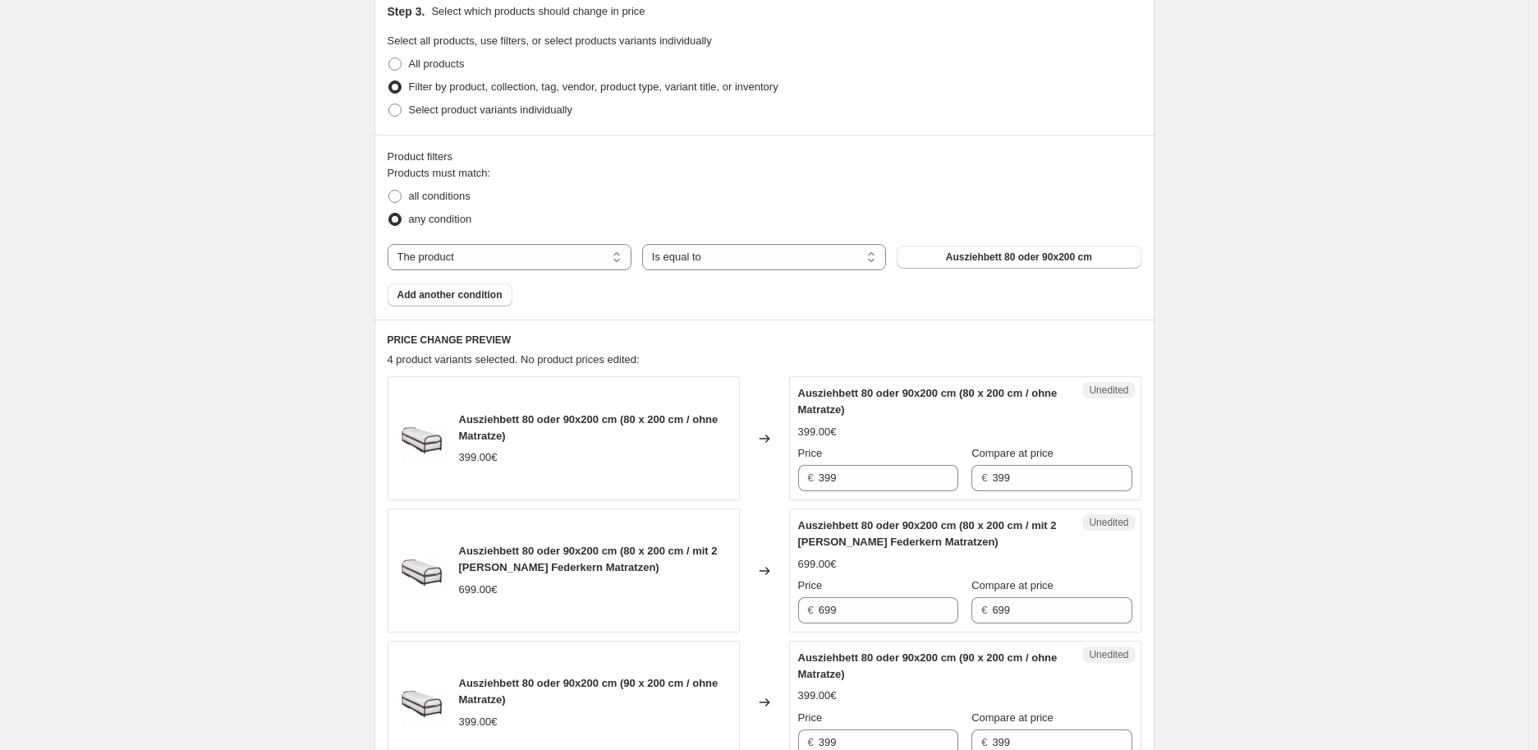
scroll to position [365, 0]
click at [399, 105] on span at bounding box center [394, 106] width 13 height 13
click at [389, 101] on input "Select product variants individually" at bounding box center [388, 100] width 1 height 1
radio input "true"
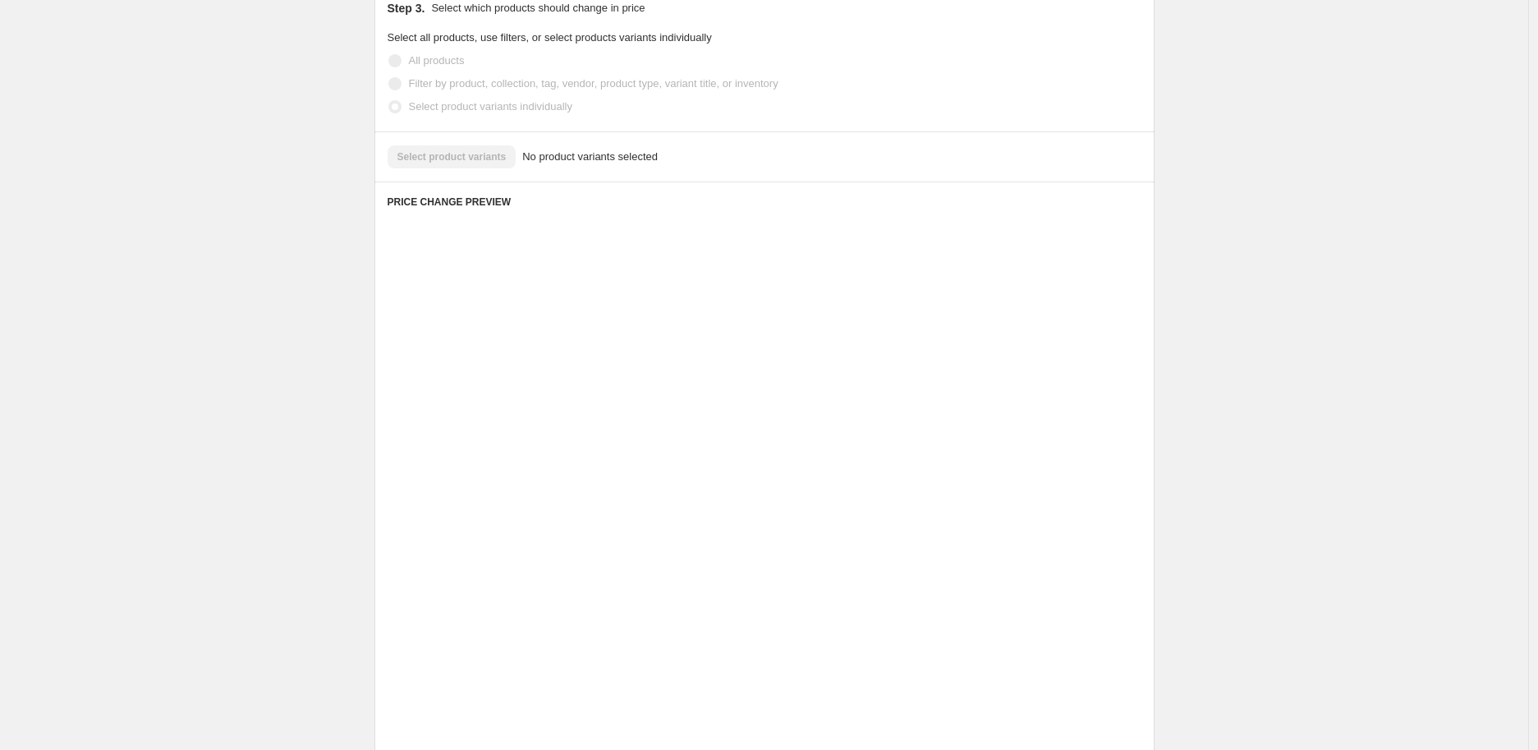
scroll to position [112, 0]
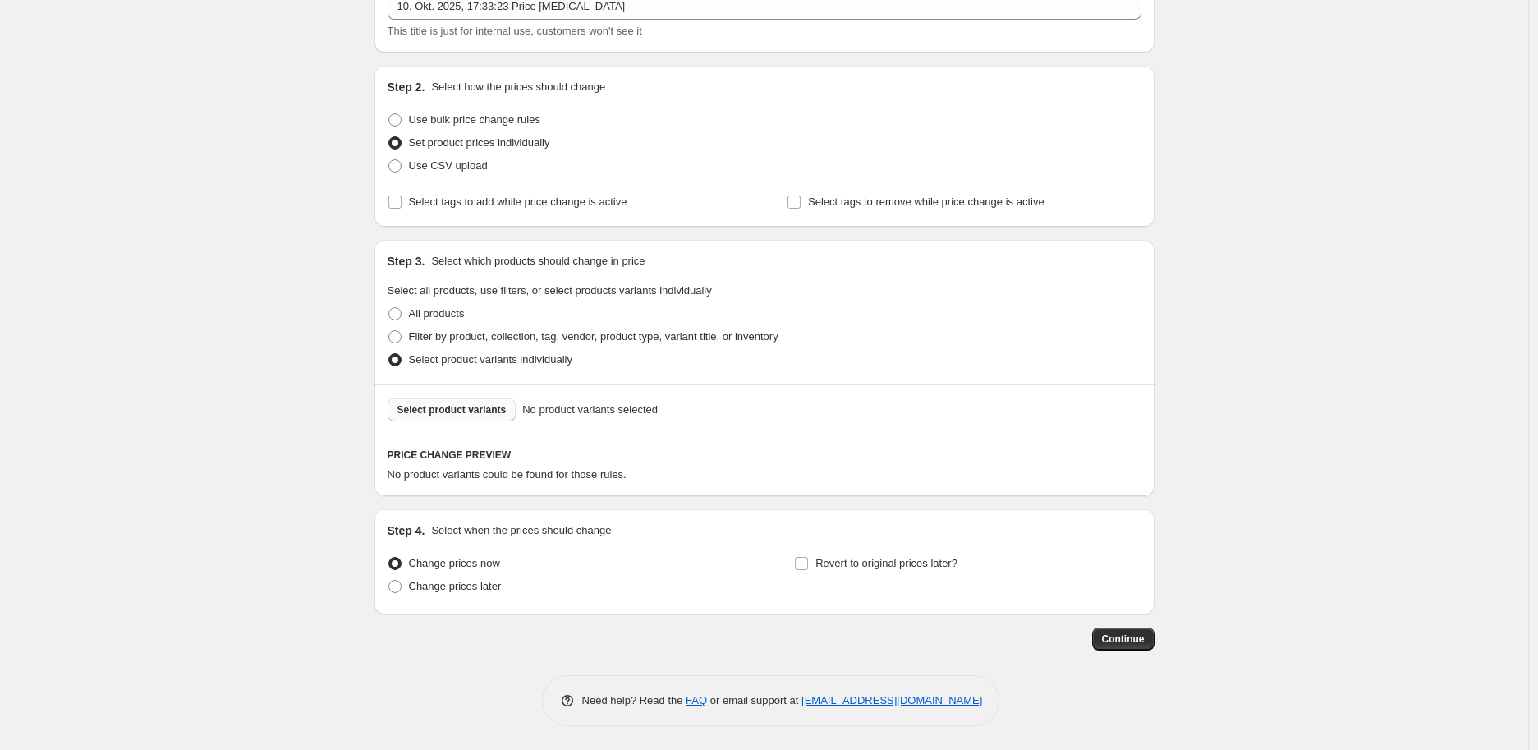
click at [453, 412] on span "Select product variants" at bounding box center [451, 409] width 109 height 13
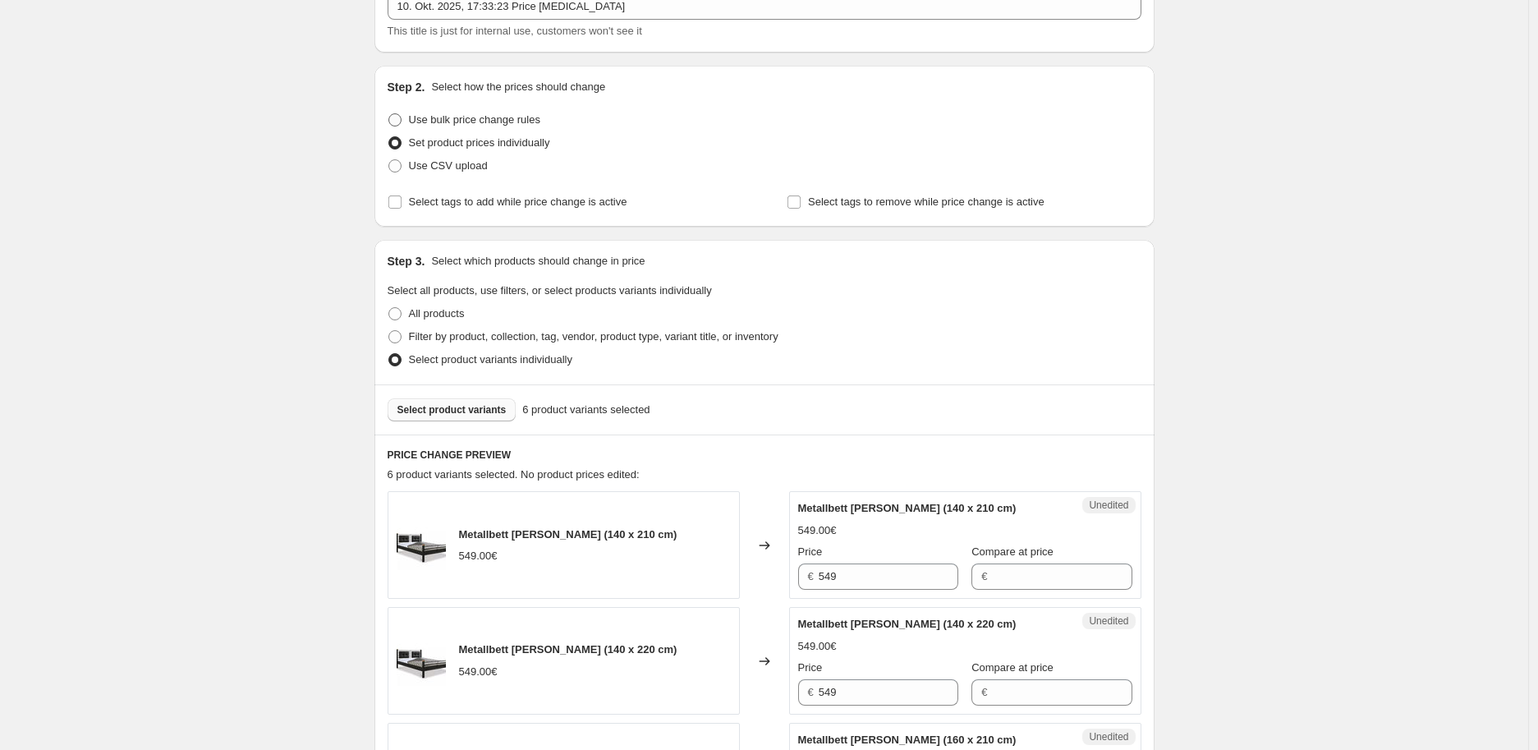
click at [401, 120] on span at bounding box center [394, 119] width 13 height 13
click at [389, 114] on input "Use bulk price change rules" at bounding box center [388, 113] width 1 height 1
radio input "true"
select select "percentage"
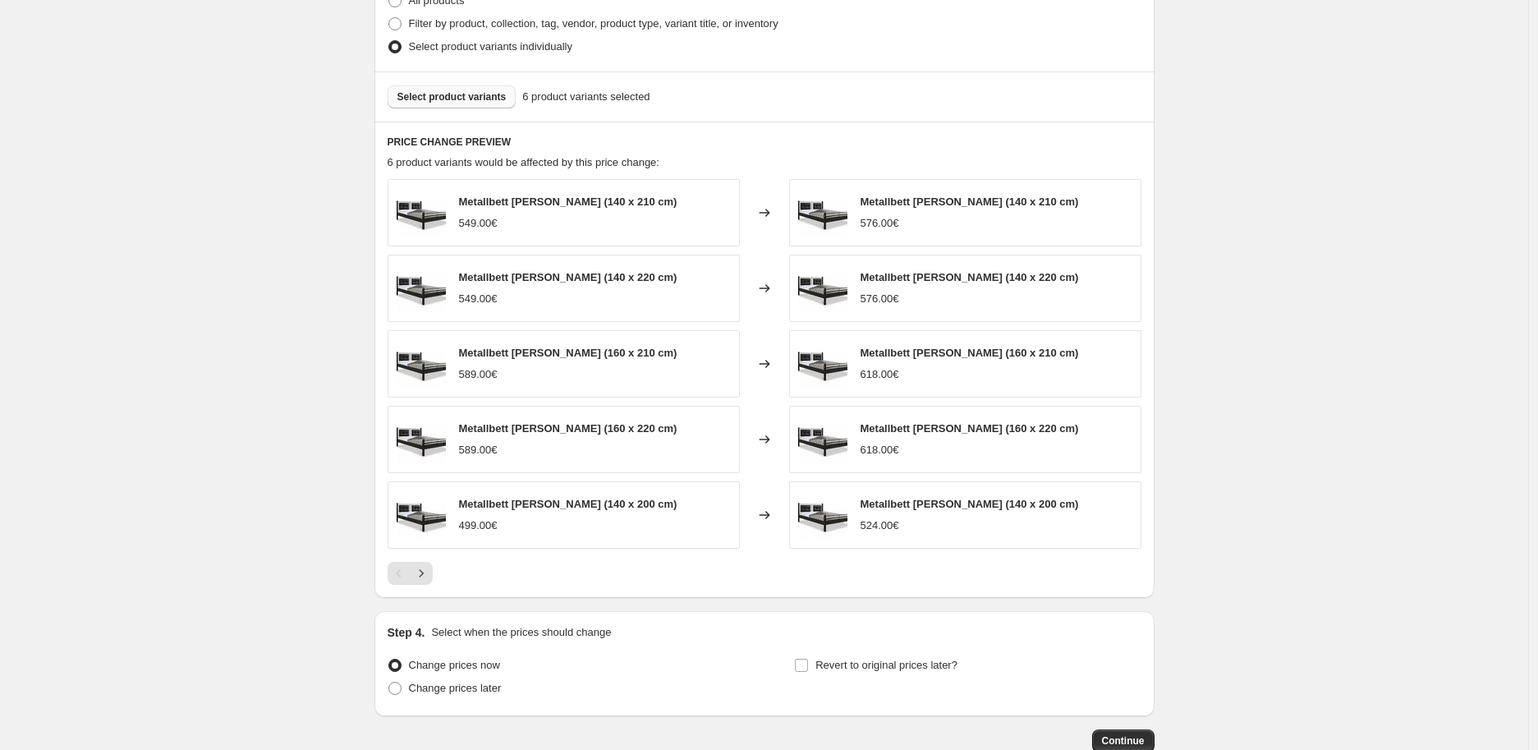
scroll to position [821, 0]
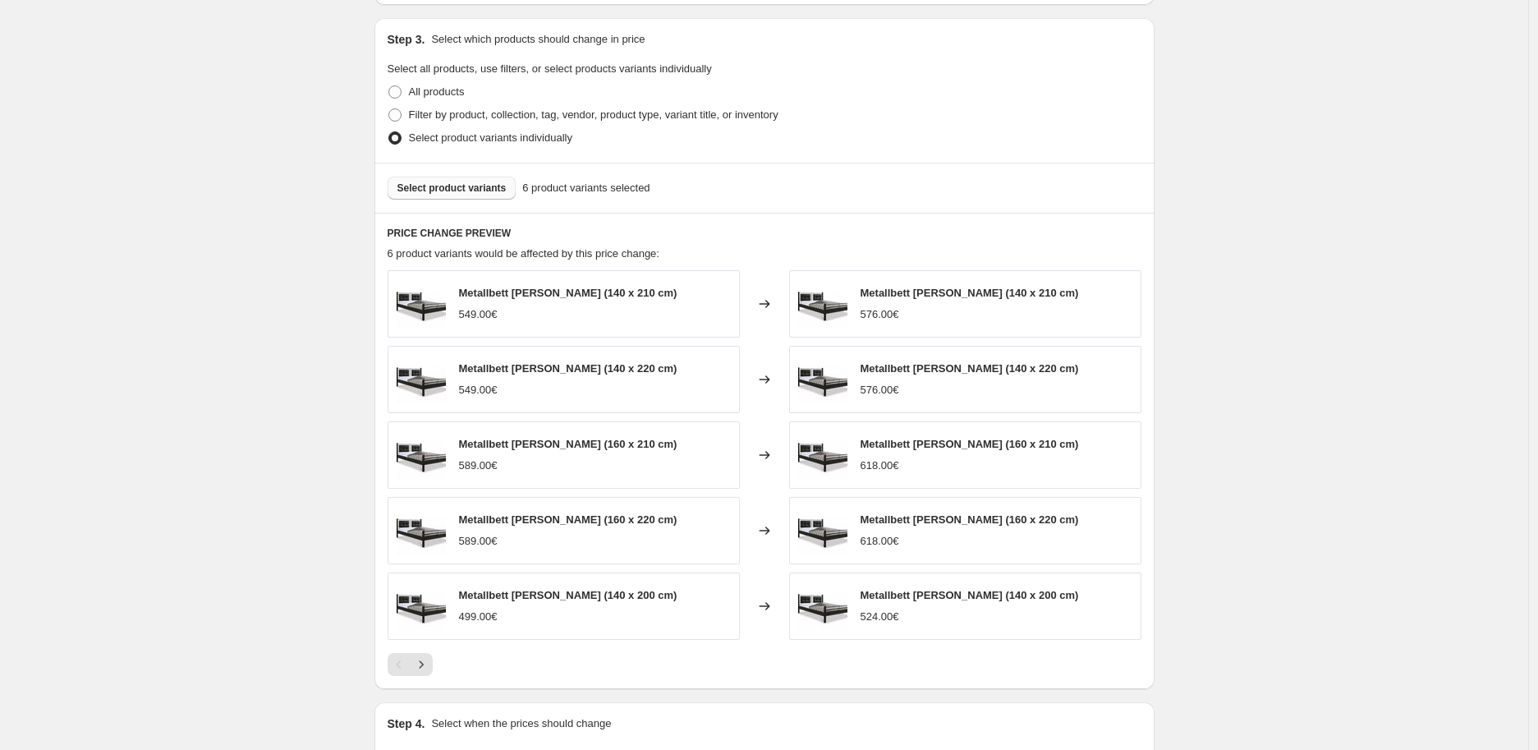
click at [458, 195] on span "Select product variants" at bounding box center [451, 187] width 109 height 13
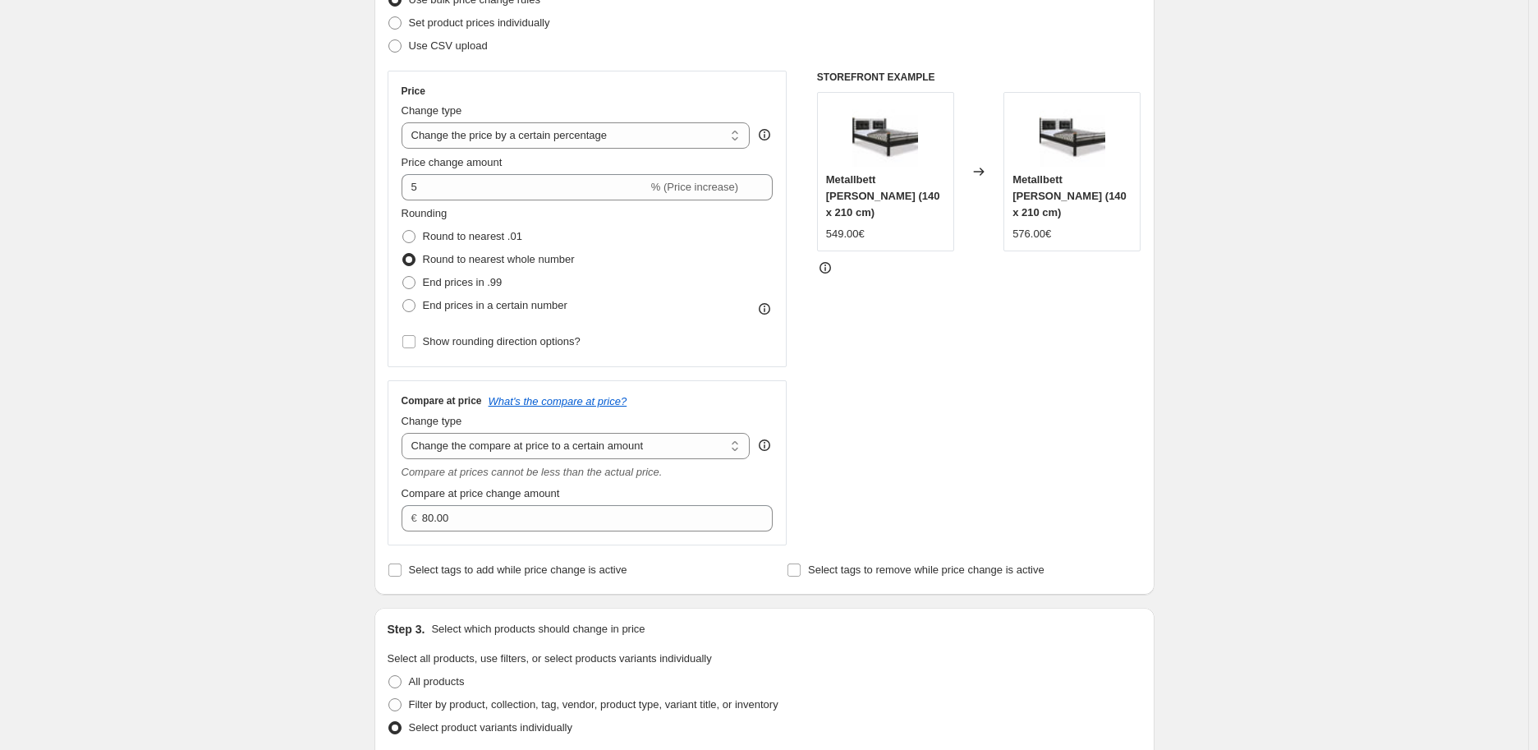
scroll to position [195, 0]
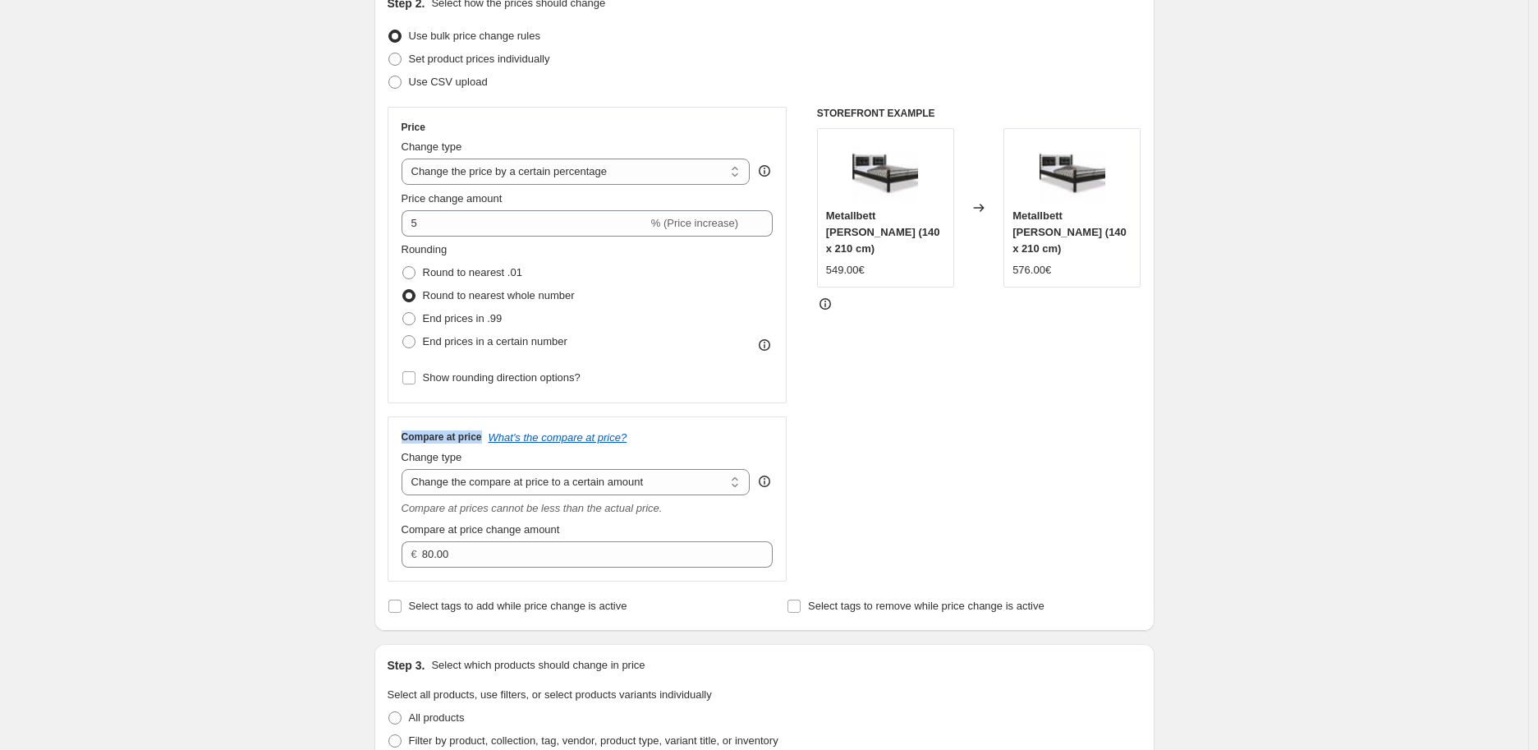
drag, startPoint x: 407, startPoint y: 436, endPoint x: 482, endPoint y: 431, distance: 75.7
click at [482, 431] on h3 "Compare at price" at bounding box center [442, 436] width 80 height 13
copy h3 "Compare at price"
drag, startPoint x: 406, startPoint y: 530, endPoint x: 562, endPoint y: 528, distance: 156.0
click at [560, 528] on span "Compare at price change amount" at bounding box center [481, 529] width 159 height 12
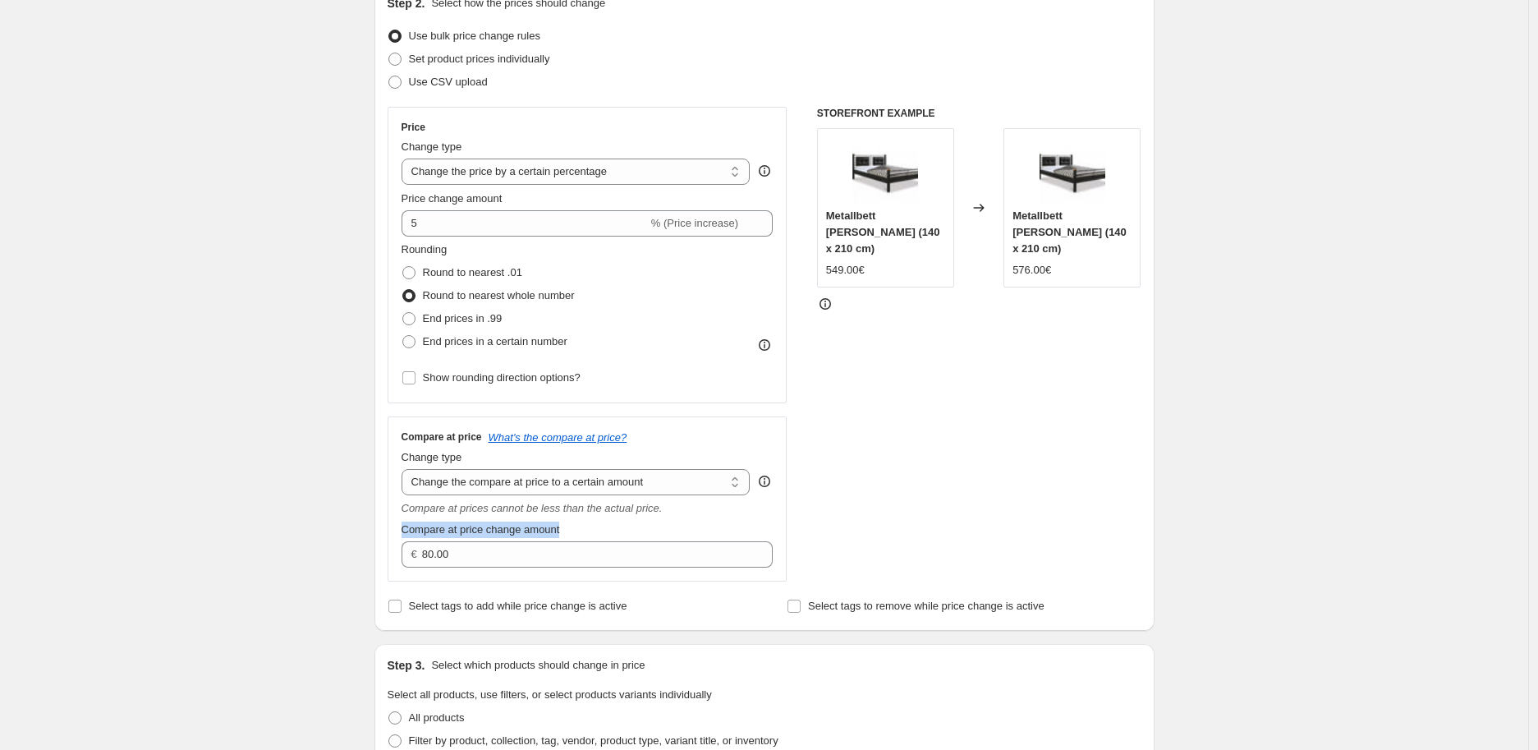
copy span "Compare at price change amount"
click at [463, 176] on select "Change the price to a certain amount Change the price by a certain amount Chang…" at bounding box center [576, 172] width 349 height 26
click at [406, 159] on select "Change the price to a certain amount Change the price by a certain amount Chang…" at bounding box center [576, 172] width 349 height 26
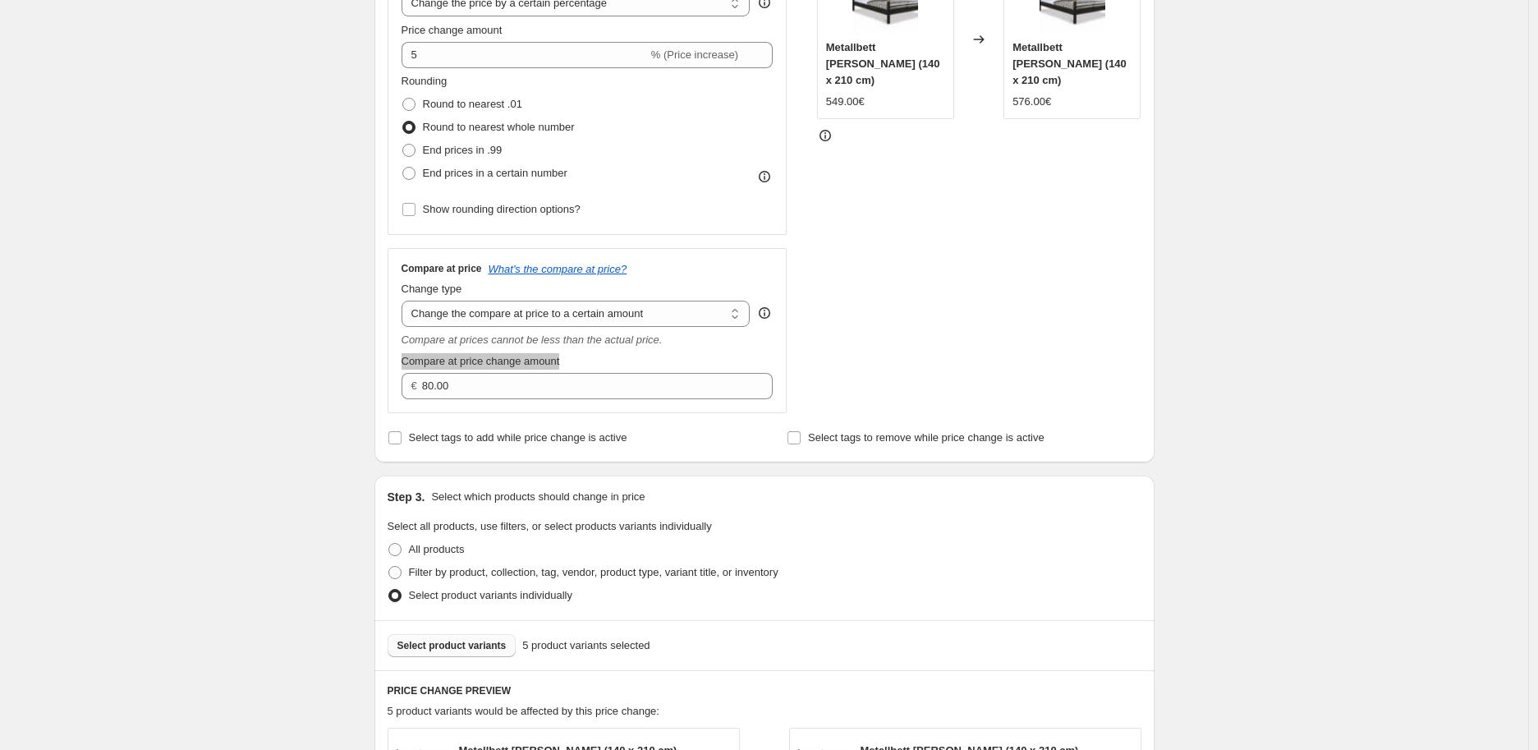
scroll to position [379, 0]
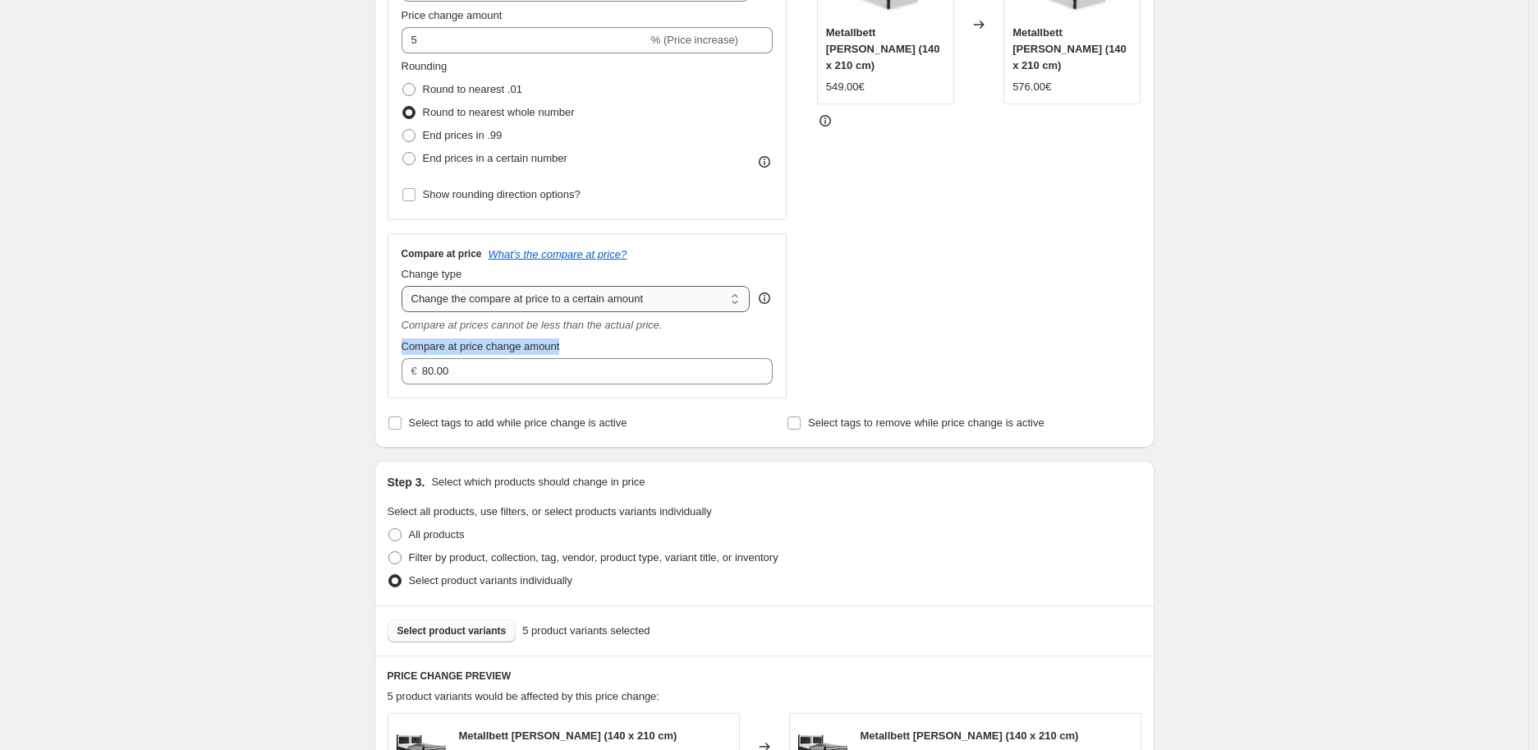
click at [460, 304] on select "Change the compare at price to the current price (sale) Change the compare at p…" at bounding box center [576, 299] width 349 height 26
click at [483, 299] on select "Change the compare at price to the current price (sale) Change the compare at p…" at bounding box center [576, 299] width 349 height 26
click at [545, 302] on select "Change the compare at price to the current price (sale) Change the compare at p…" at bounding box center [576, 299] width 349 height 26
select select "no_change"
click at [406, 287] on select "Change the compare at price to the current price (sale) Change the compare at p…" at bounding box center [576, 299] width 349 height 26
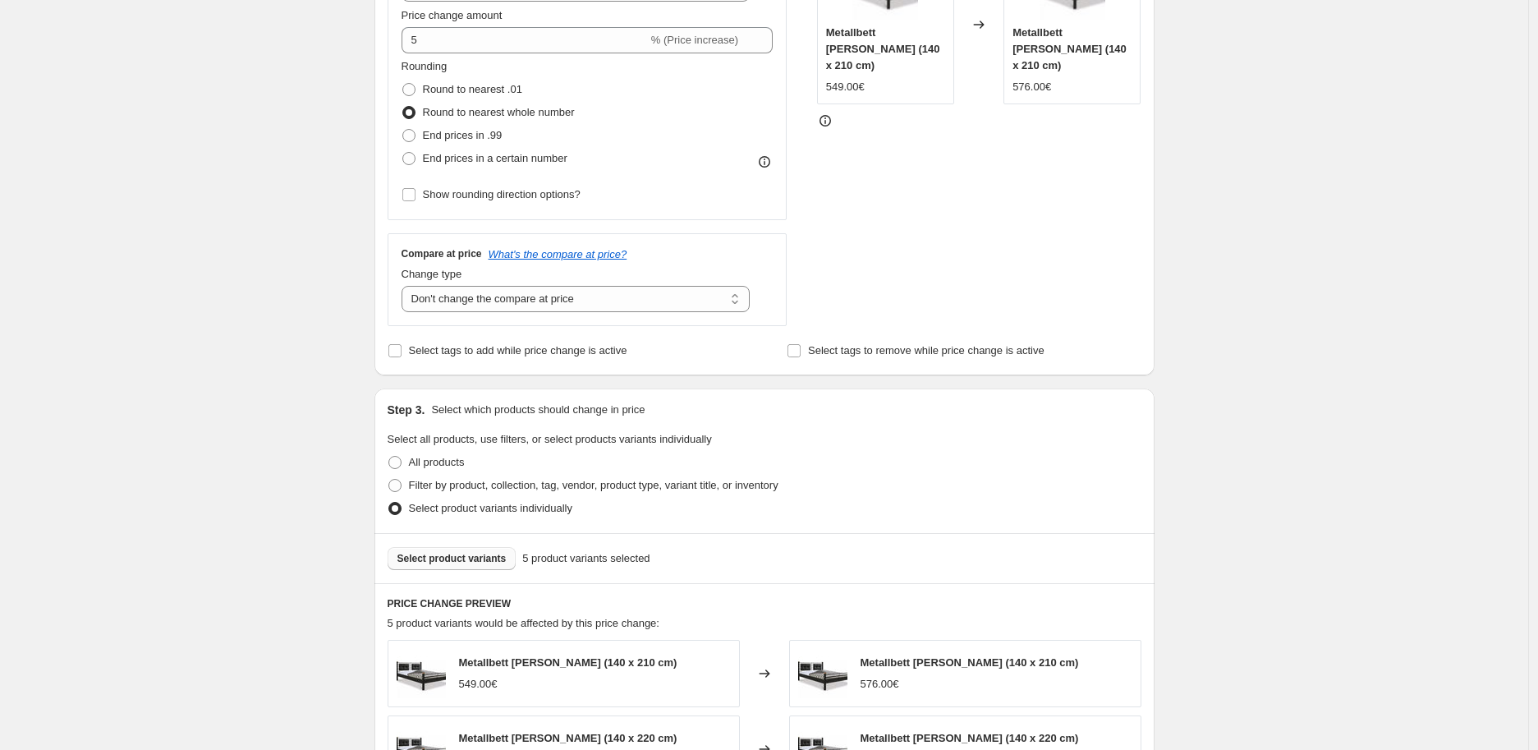
click at [219, 336] on div "Create new price [MEDICAL_DATA]. This page is ready Create new price [MEDICAL_D…" at bounding box center [764, 467] width 1528 height 1692
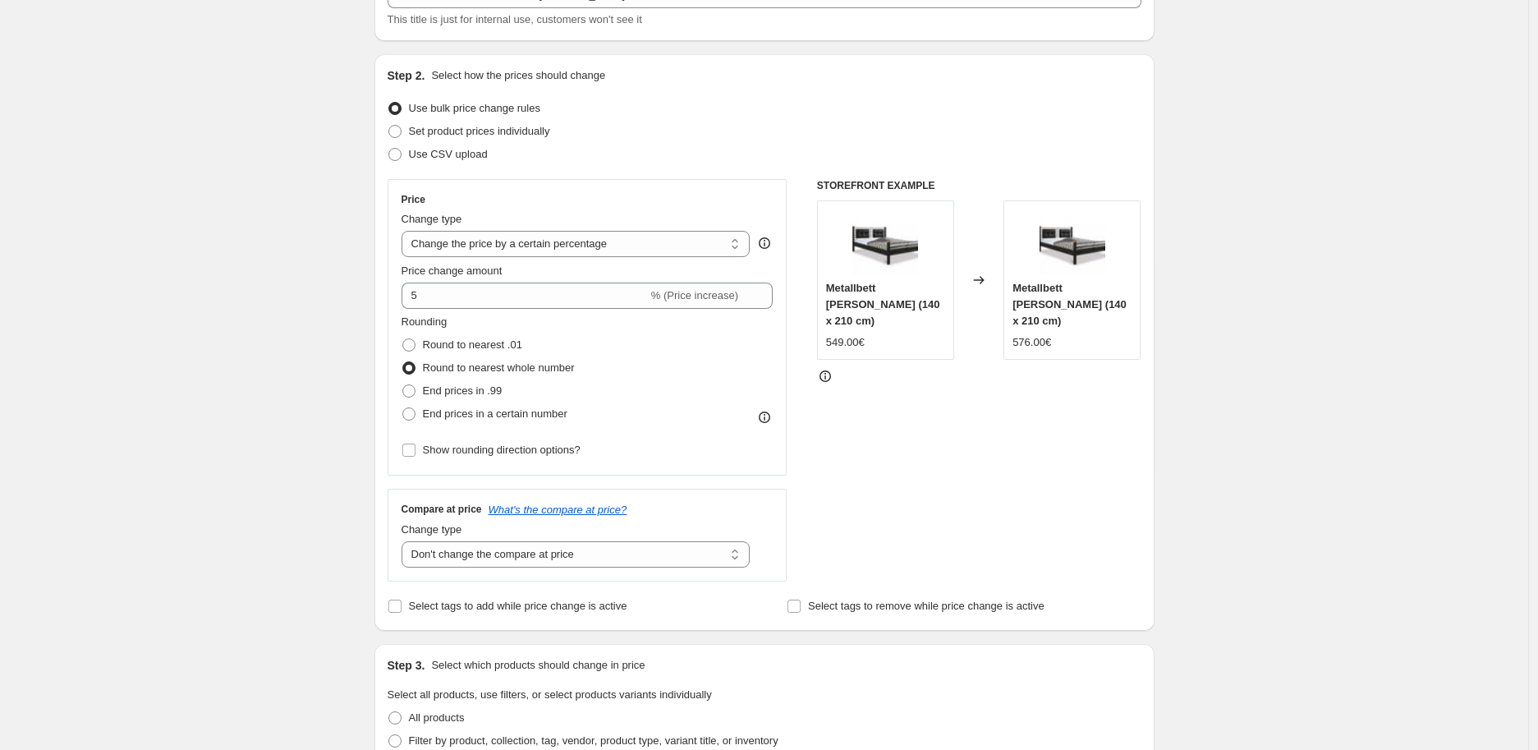
scroll to position [0, 0]
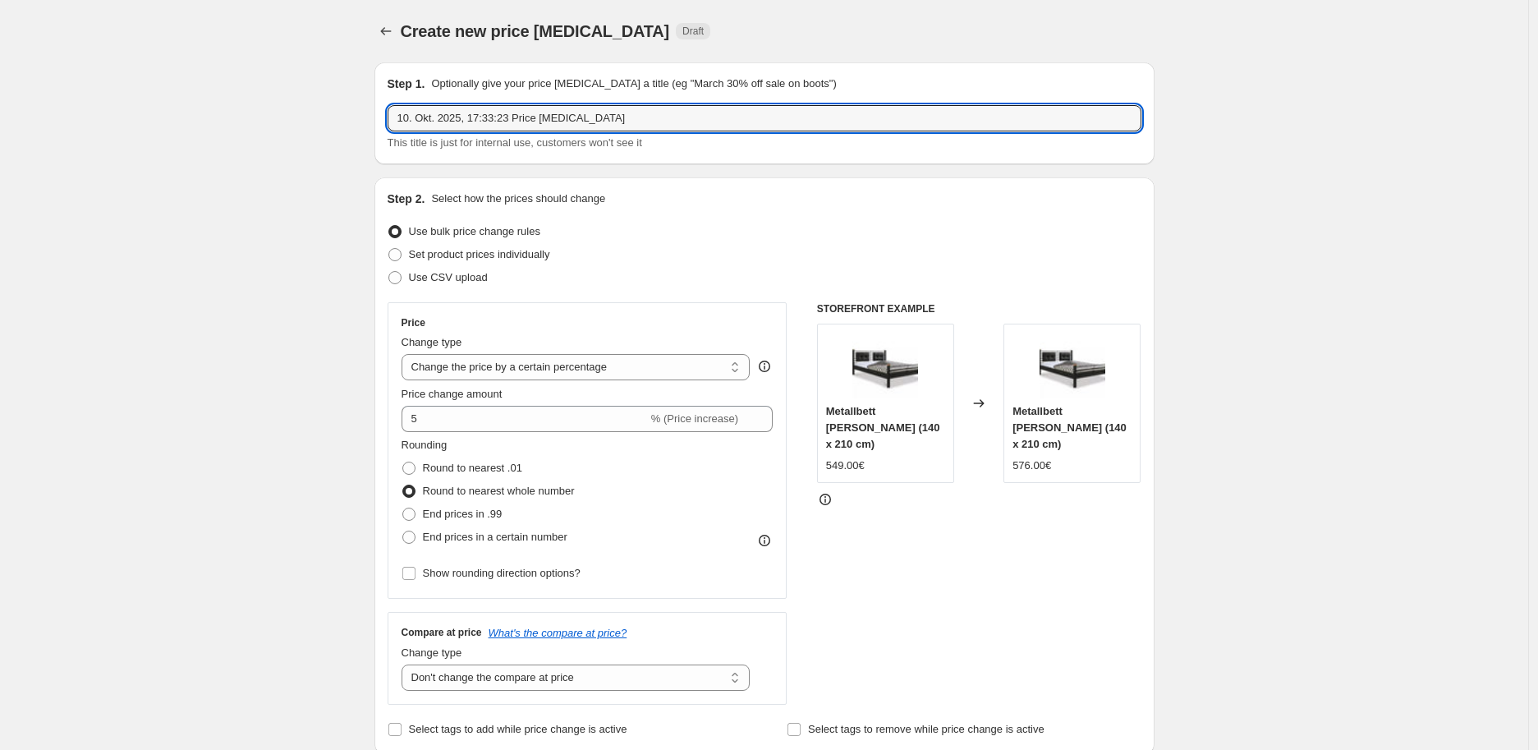
drag, startPoint x: 596, startPoint y: 117, endPoint x: 364, endPoint y: 105, distance: 232.7
type input "[PERSON_NAME]"
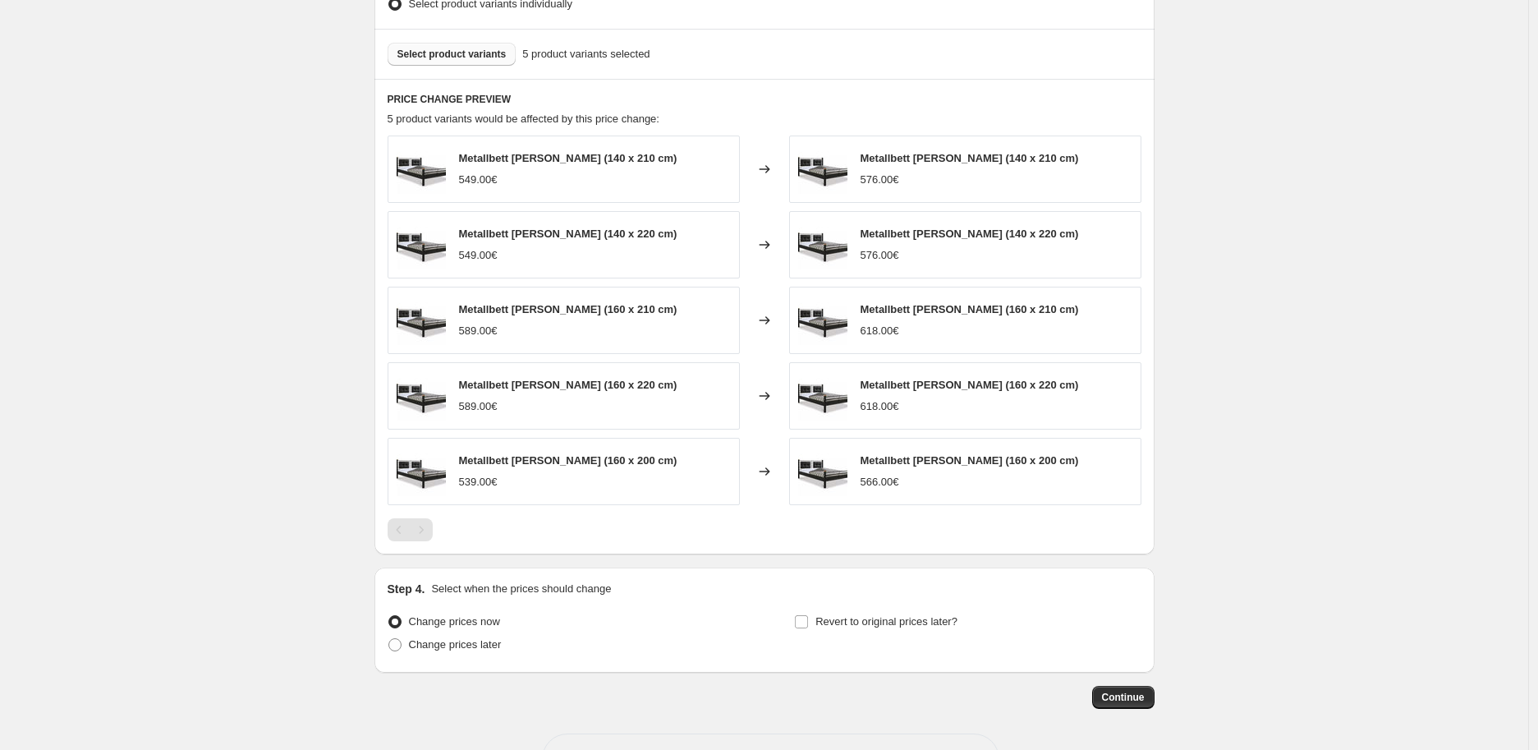
scroll to position [944, 0]
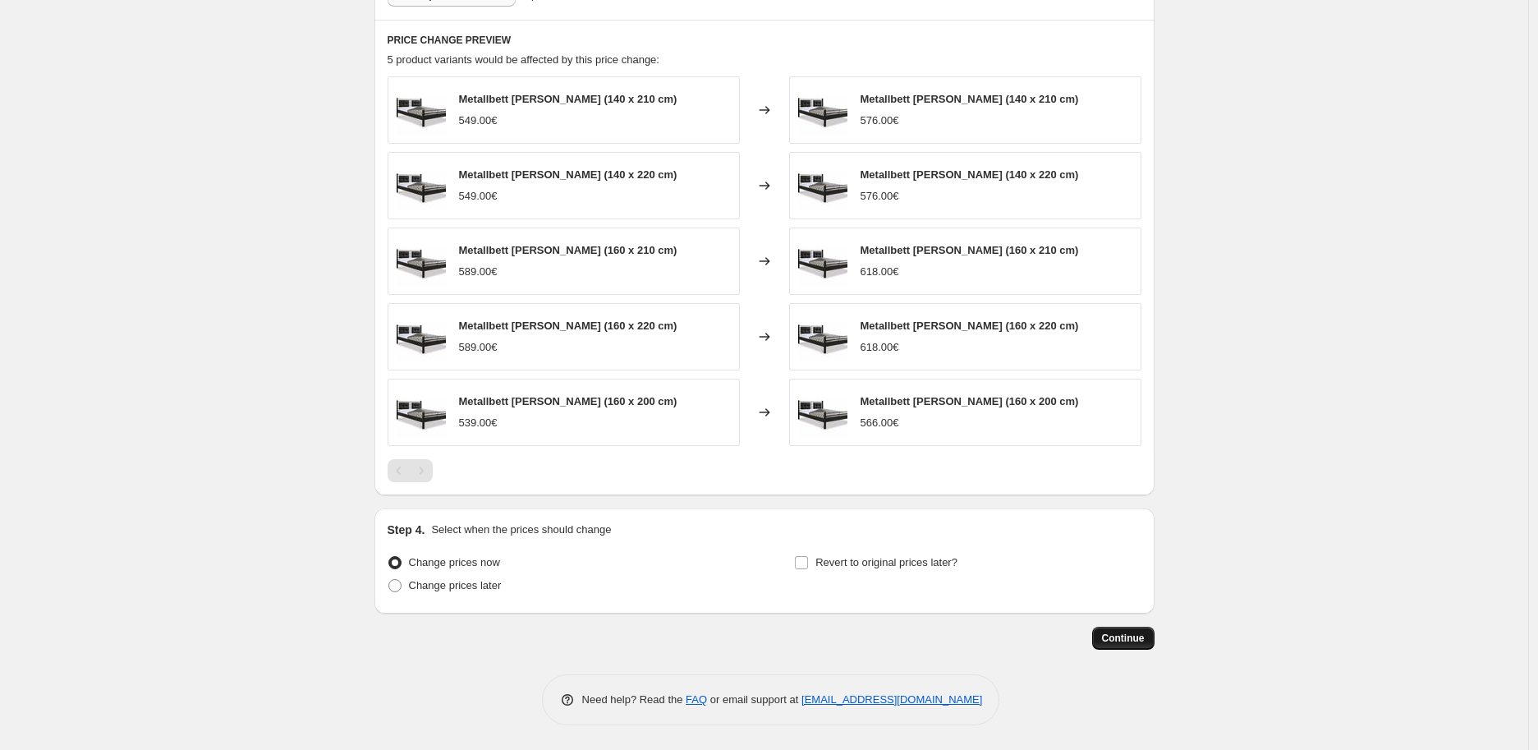
click at [1123, 633] on span "Continue" at bounding box center [1123, 638] width 43 height 13
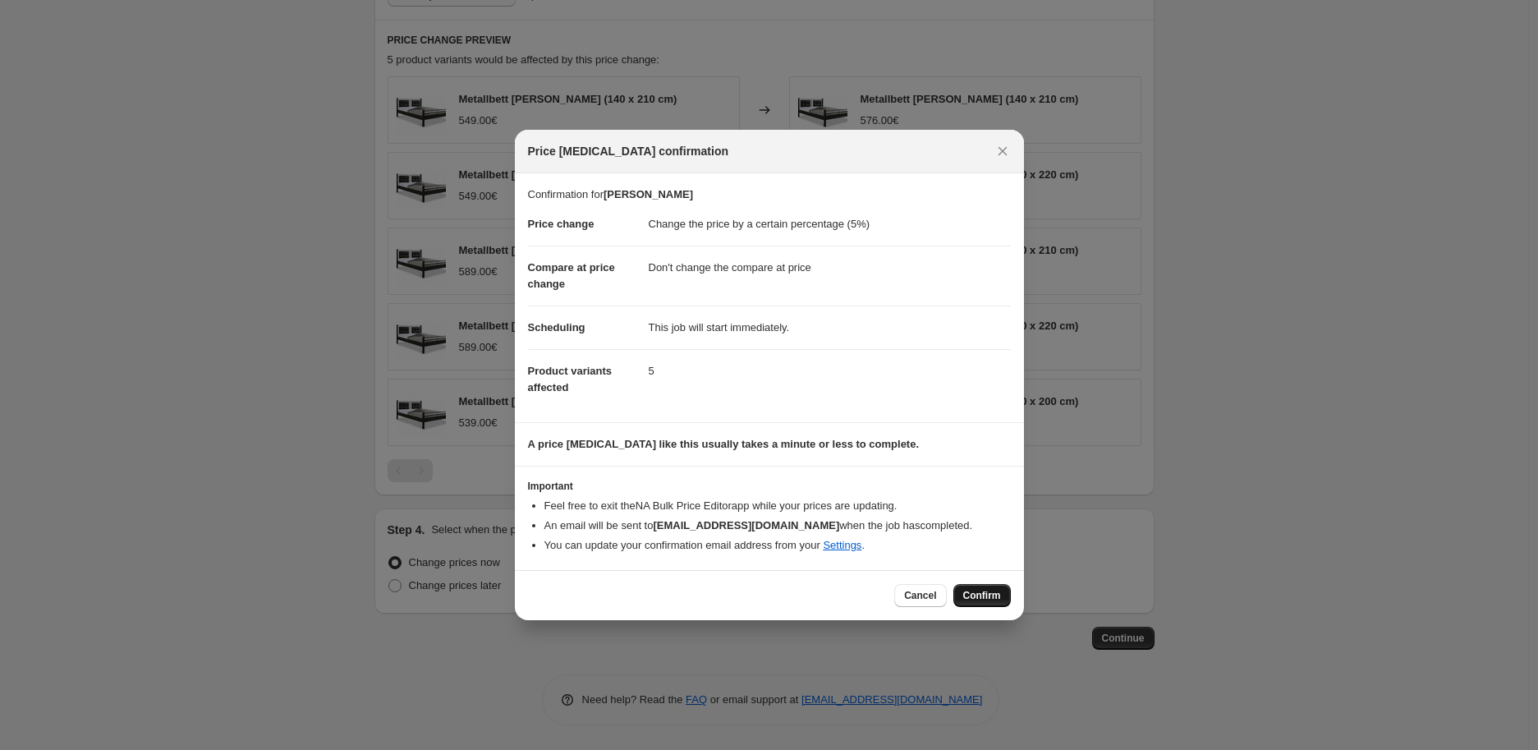
click at [972, 600] on span "Confirm" at bounding box center [982, 595] width 38 height 13
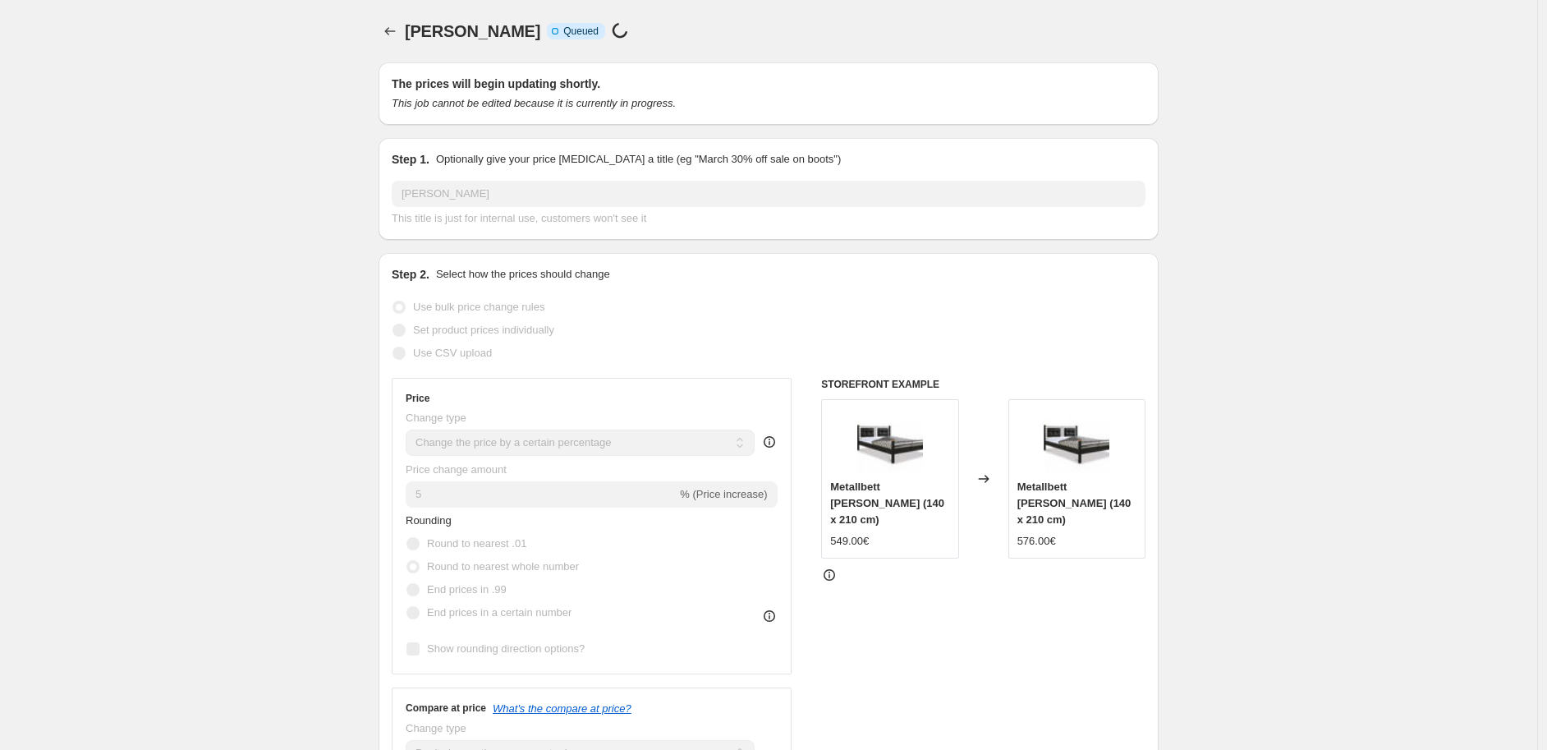
select select "percentage"
select select "no_change"
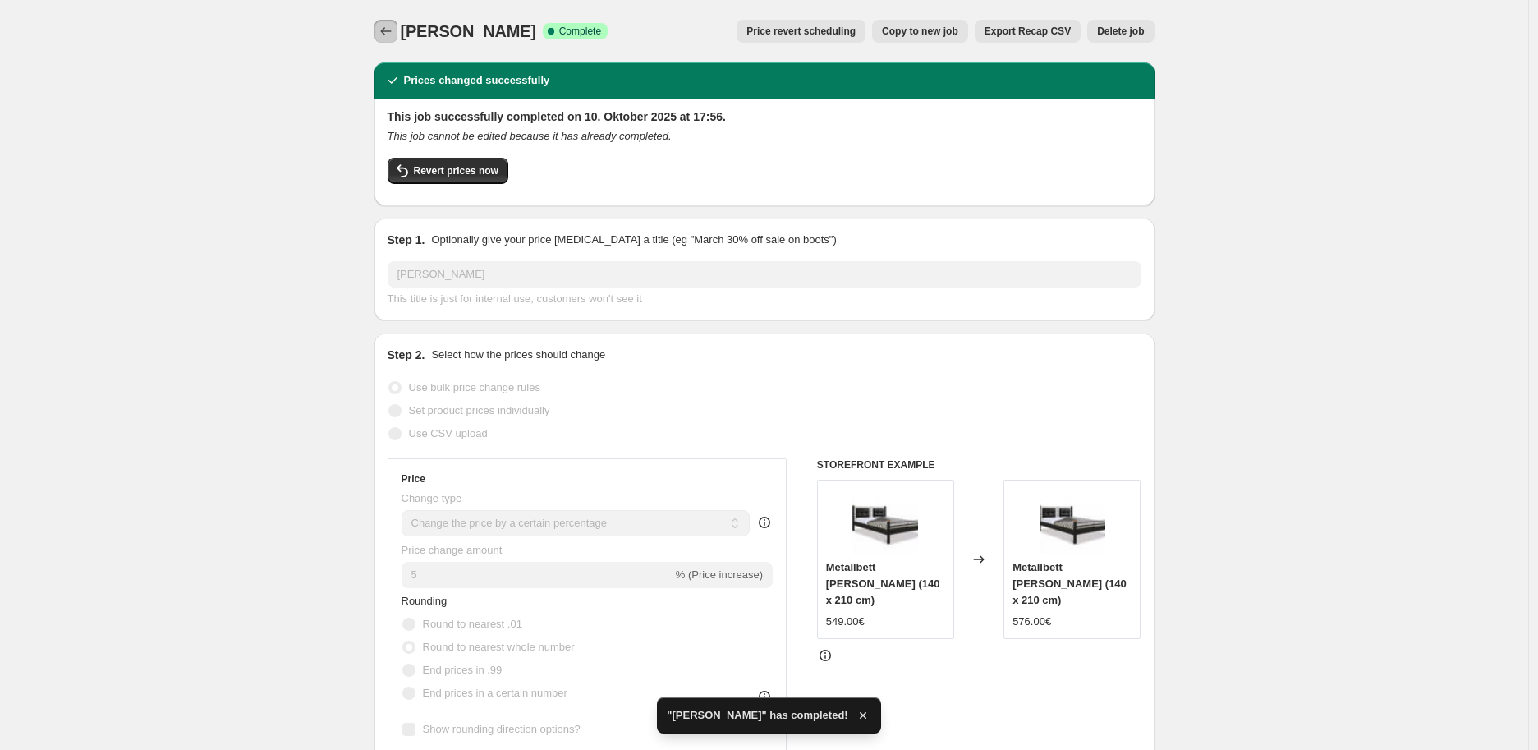
click at [388, 27] on icon "Price change jobs" at bounding box center [386, 31] width 16 height 16
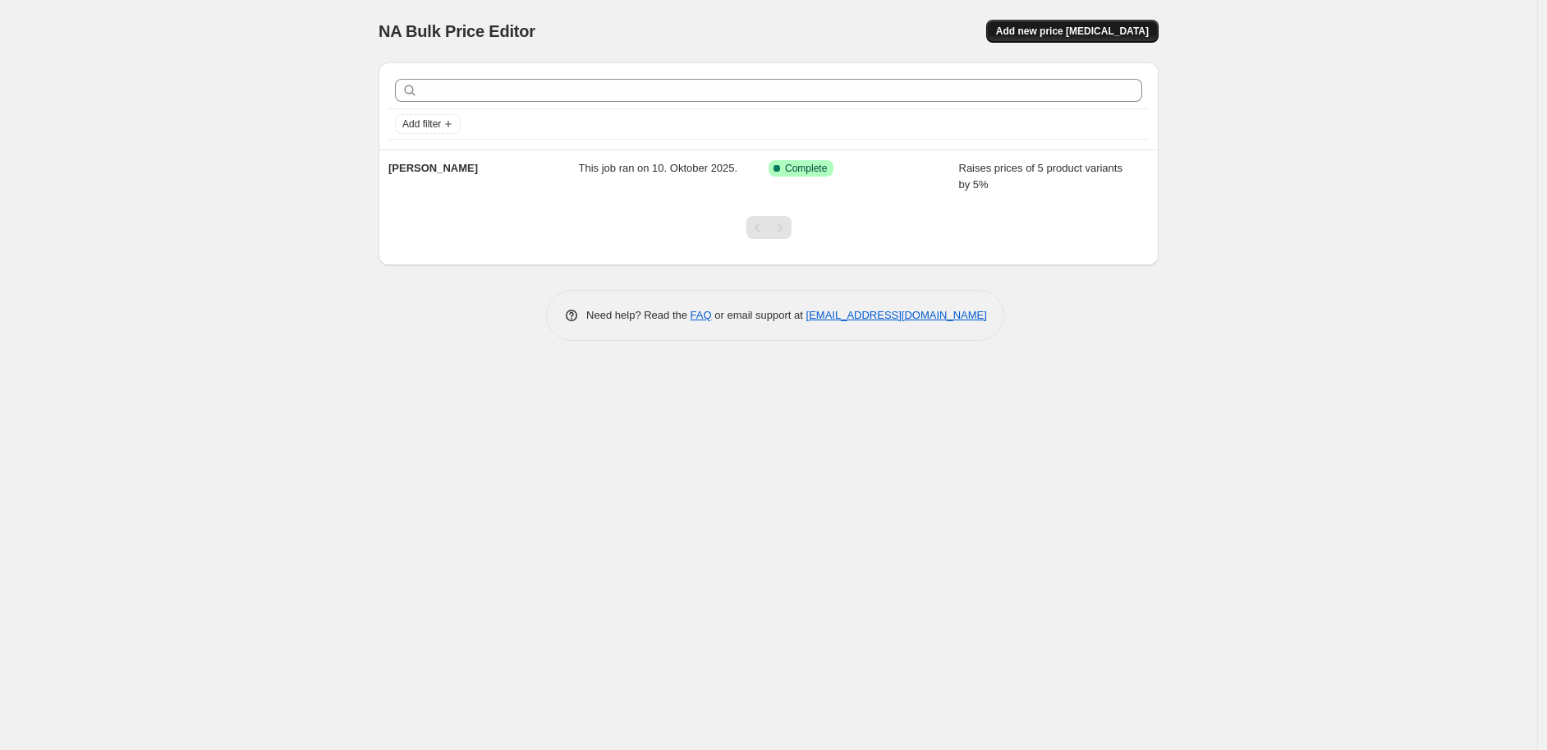
click at [1095, 29] on span "Add new price [MEDICAL_DATA]" at bounding box center [1072, 31] width 153 height 13
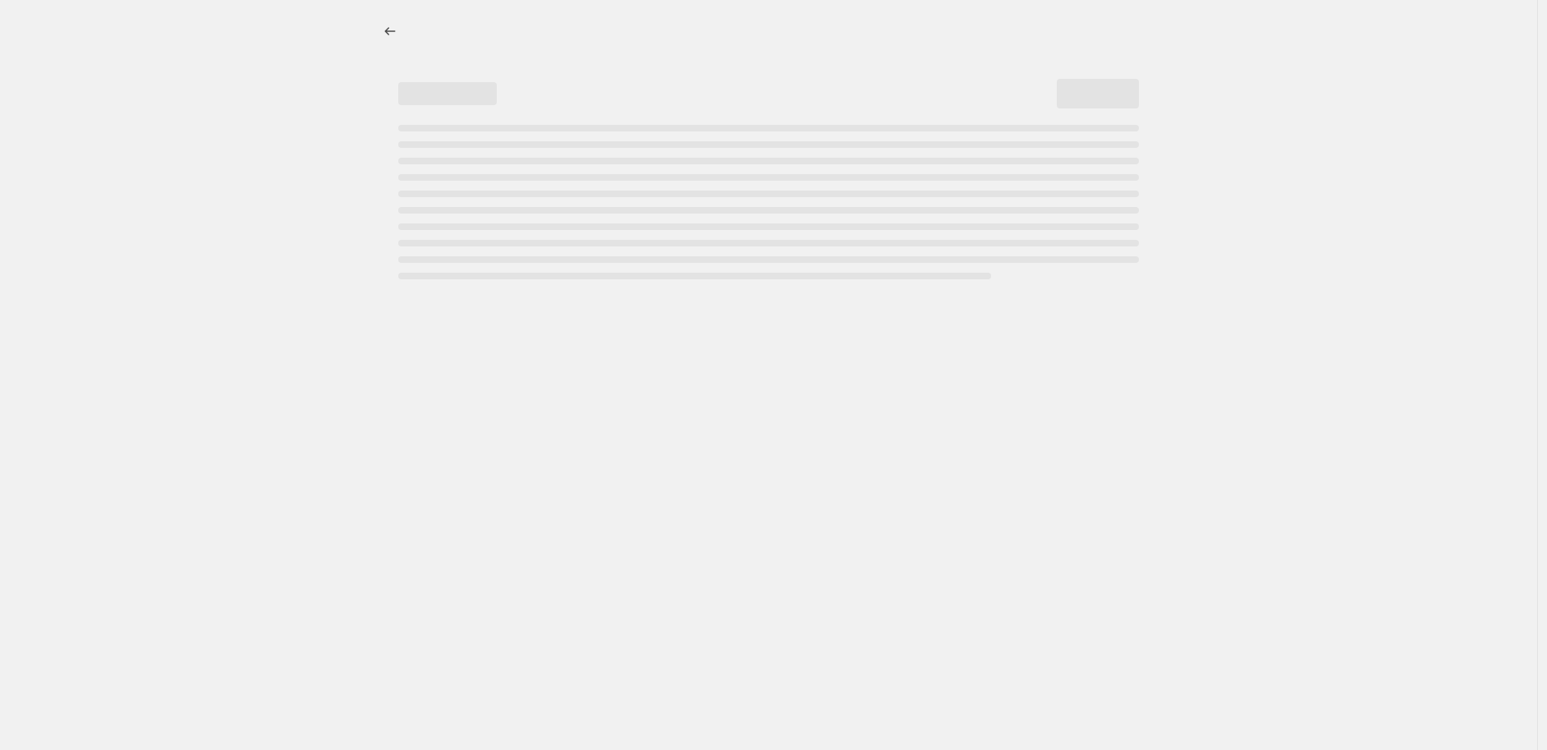
select select "percentage"
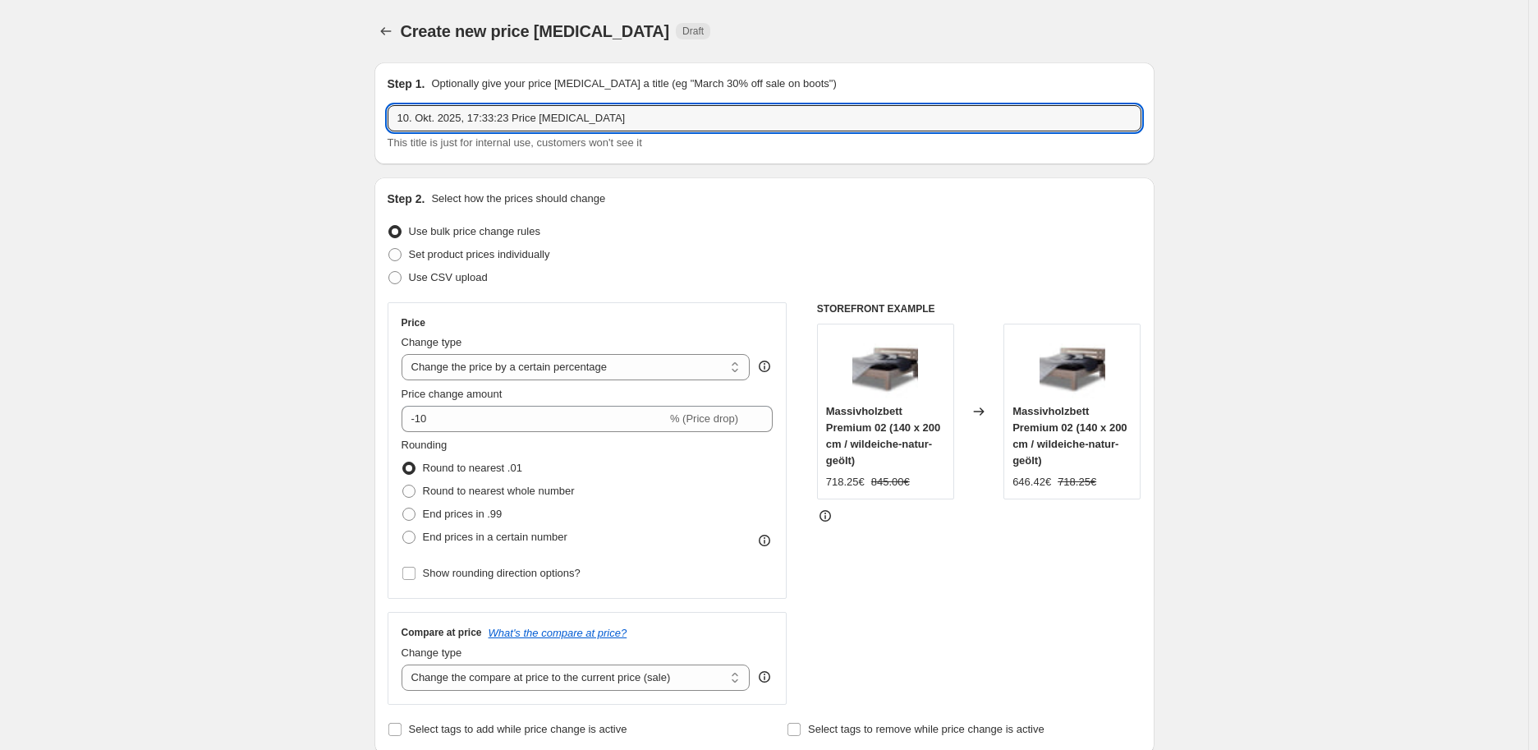
drag, startPoint x: 596, startPoint y: 122, endPoint x: 384, endPoint y: 100, distance: 213.0
click at [384, 100] on div "Step 1. Optionally give your price [MEDICAL_DATA] a title (eg "March 30% off sa…" at bounding box center [764, 113] width 780 height 102
type input "l"
type input "Lea"
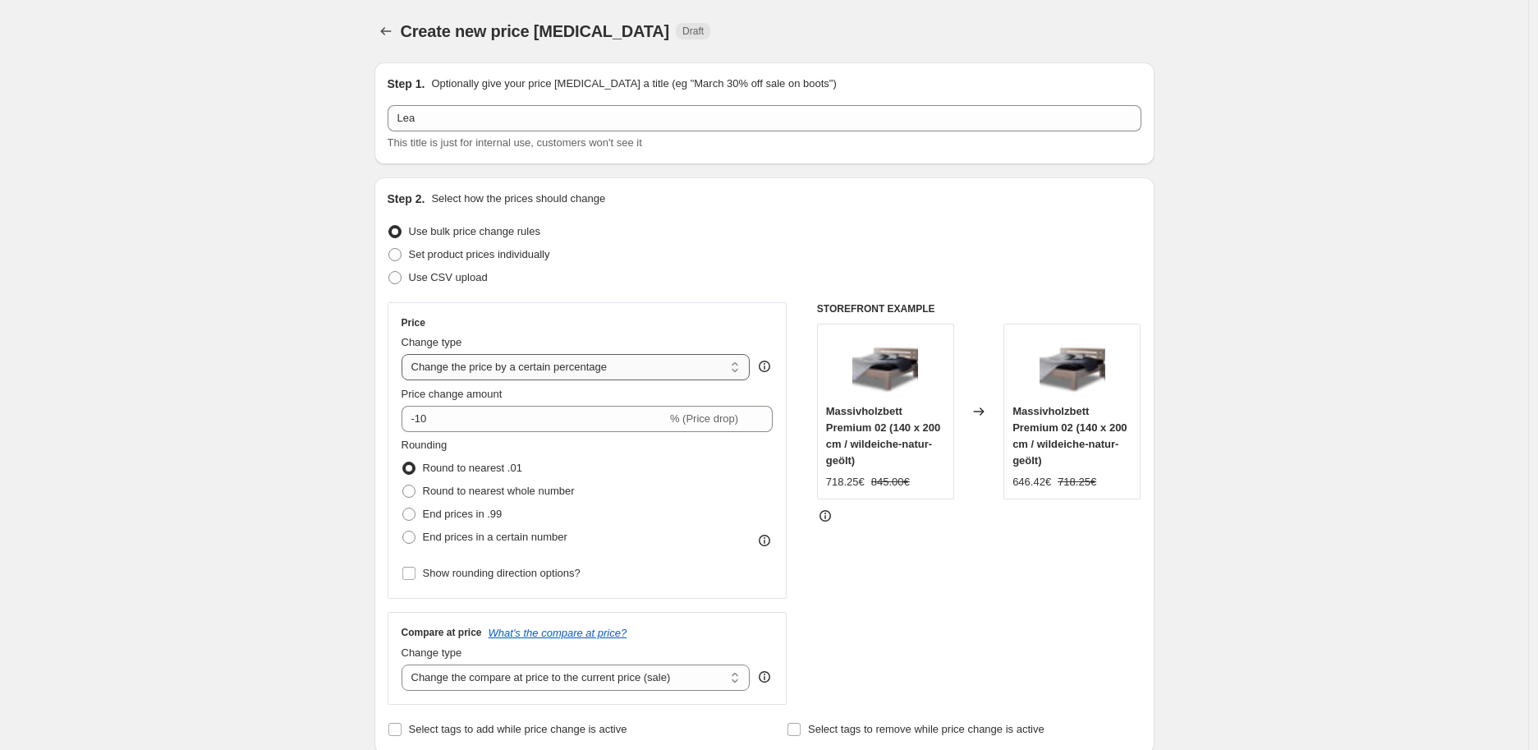
click at [538, 369] on select "Change the price to a certain amount Change the price by a certain amount Chang…" at bounding box center [576, 367] width 349 height 26
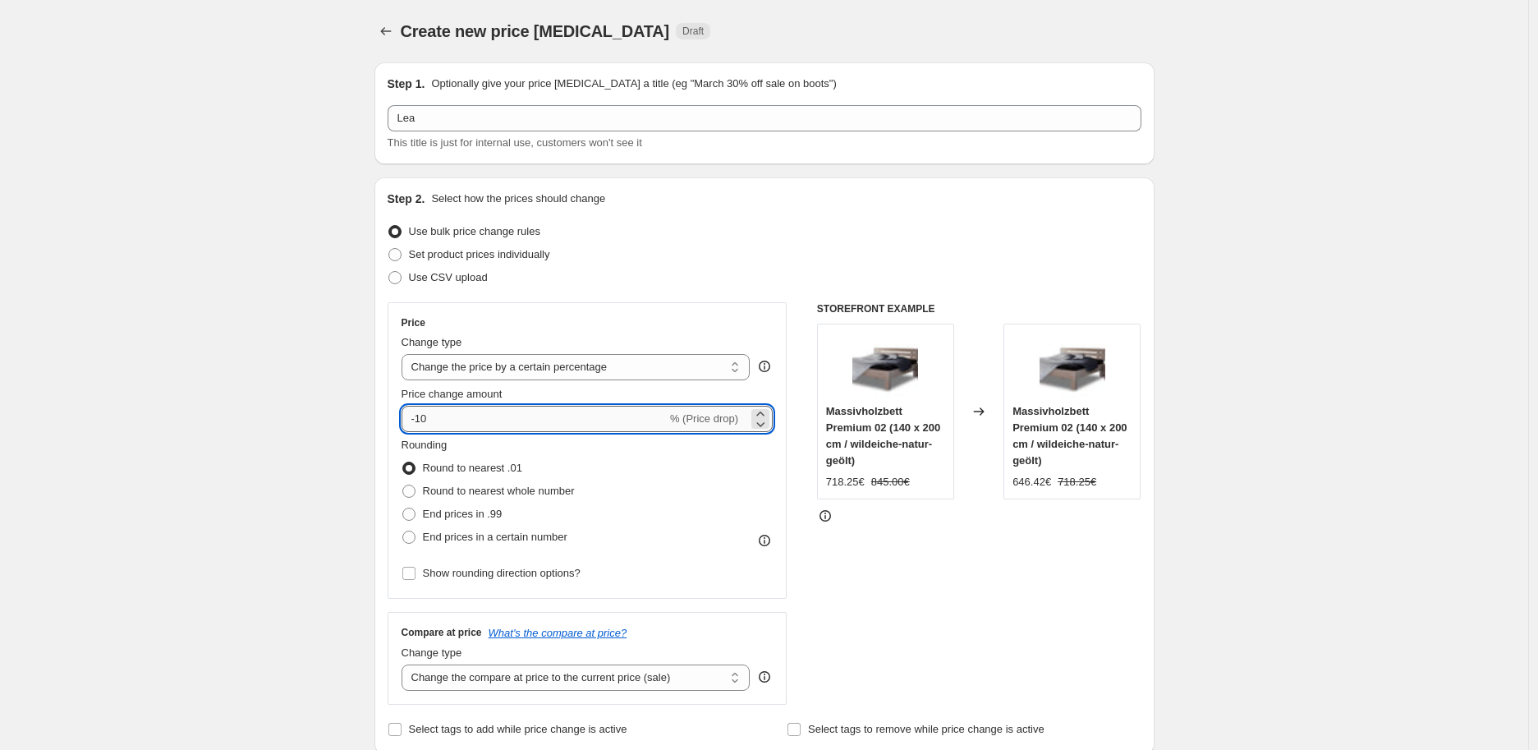
click at [424, 421] on input "-10" at bounding box center [534, 419] width 265 height 26
click at [445, 416] on input "-10" at bounding box center [534, 419] width 265 height 26
drag, startPoint x: 445, startPoint y: 416, endPoint x: 408, endPoint y: 416, distance: 37.0
click at [408, 416] on input "-10" at bounding box center [534, 419] width 265 height 26
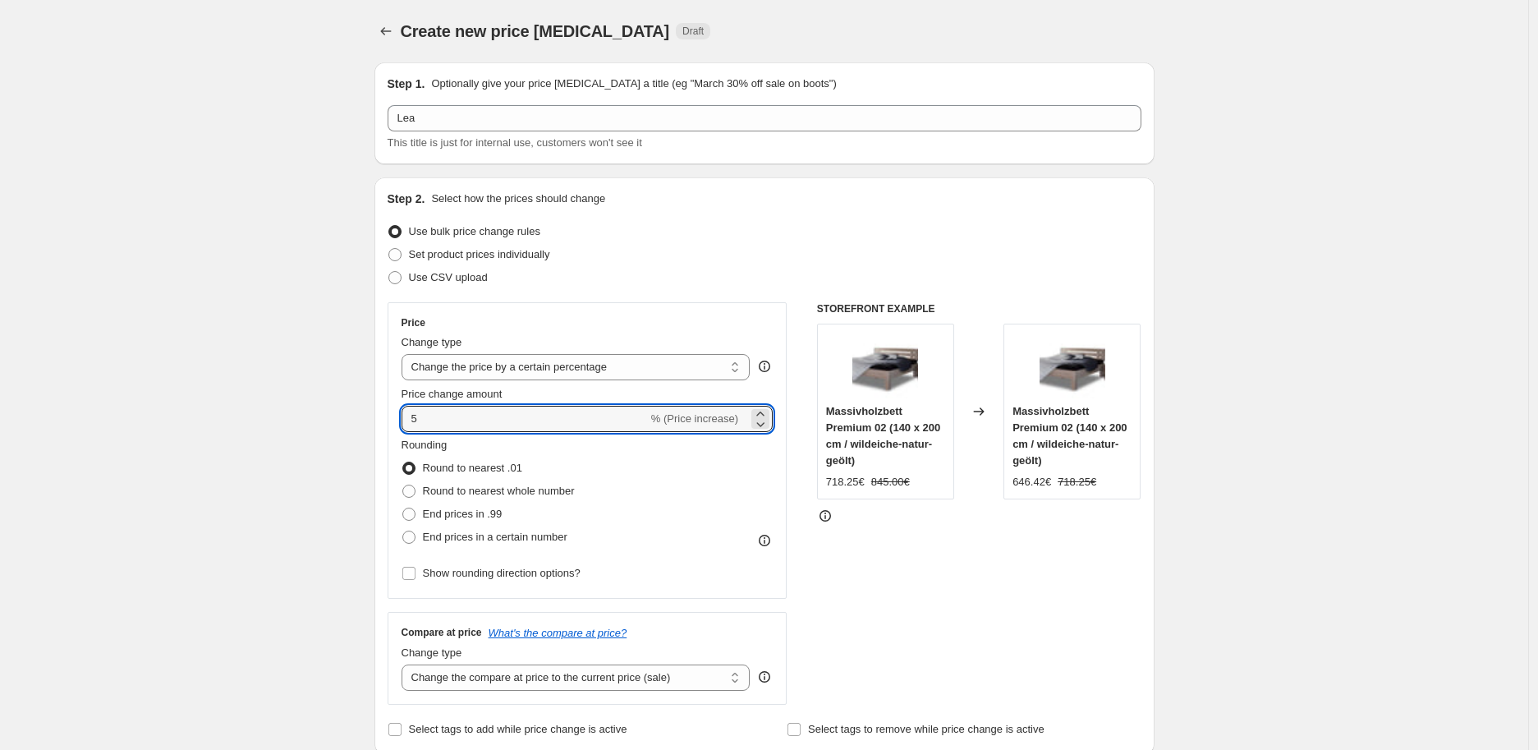
type input "5"
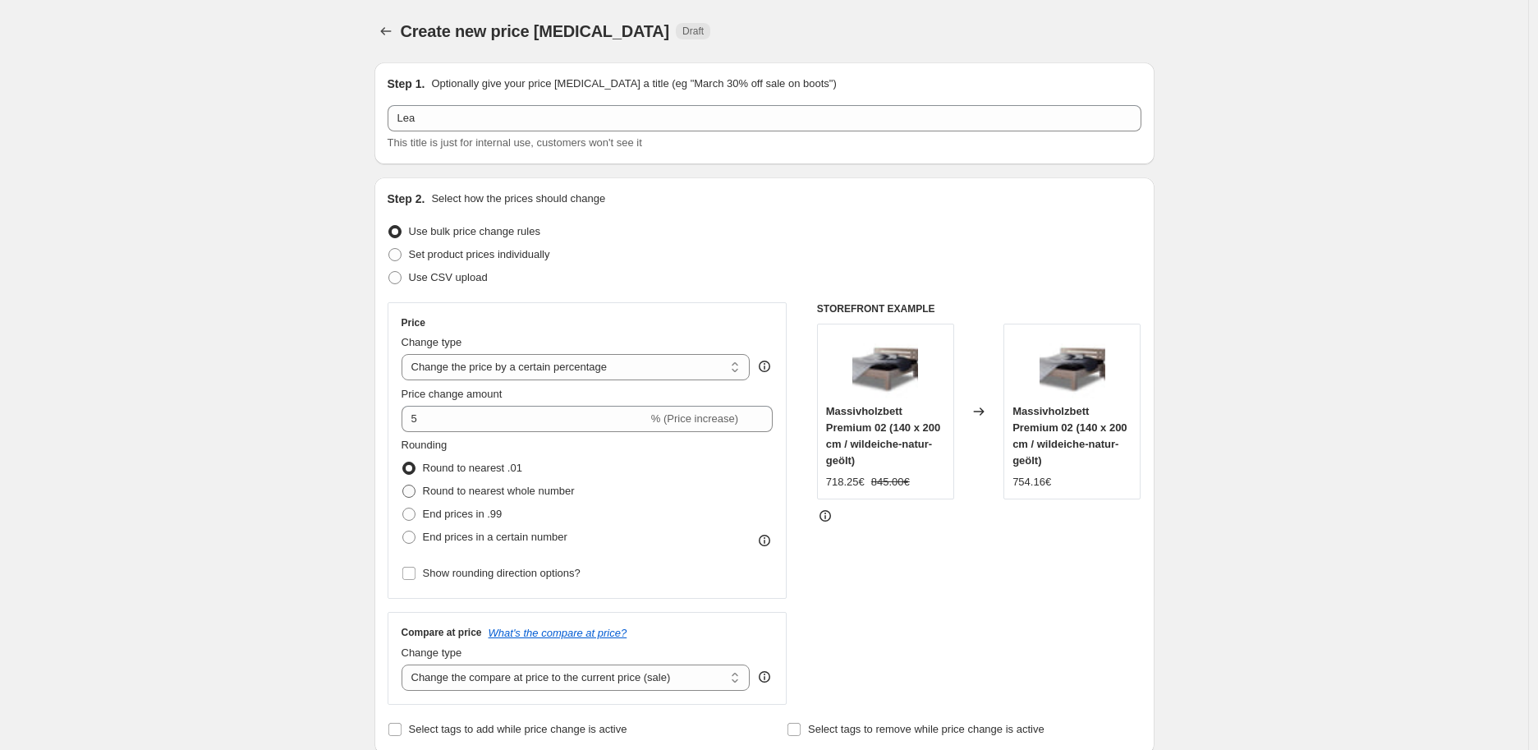
click at [480, 489] on span "Round to nearest whole number" at bounding box center [499, 491] width 152 height 12
click at [403, 485] on input "Round to nearest whole number" at bounding box center [402, 485] width 1 height 1
radio input "true"
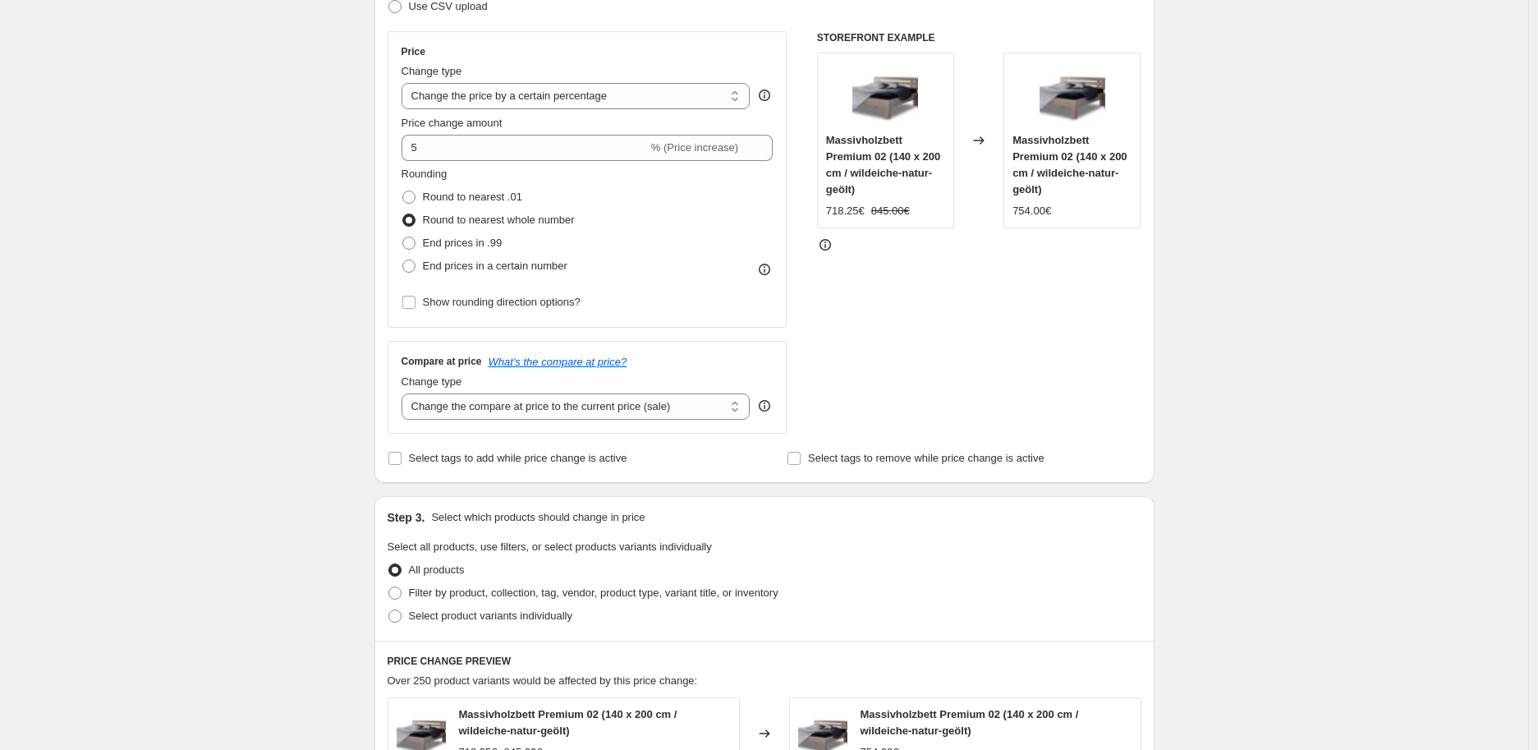
scroll to position [273, 0]
click at [544, 403] on select "Change the compare at price to the current price (sale) Change the compare at p…" at bounding box center [576, 404] width 349 height 26
click at [406, 392] on select "Change the compare at price to the current price (sale) Change the compare at p…" at bounding box center [576, 404] width 349 height 26
click at [456, 410] on select "Change the compare at price to the current price (sale) Change the compare at p…" at bounding box center [576, 404] width 349 height 26
select select "to"
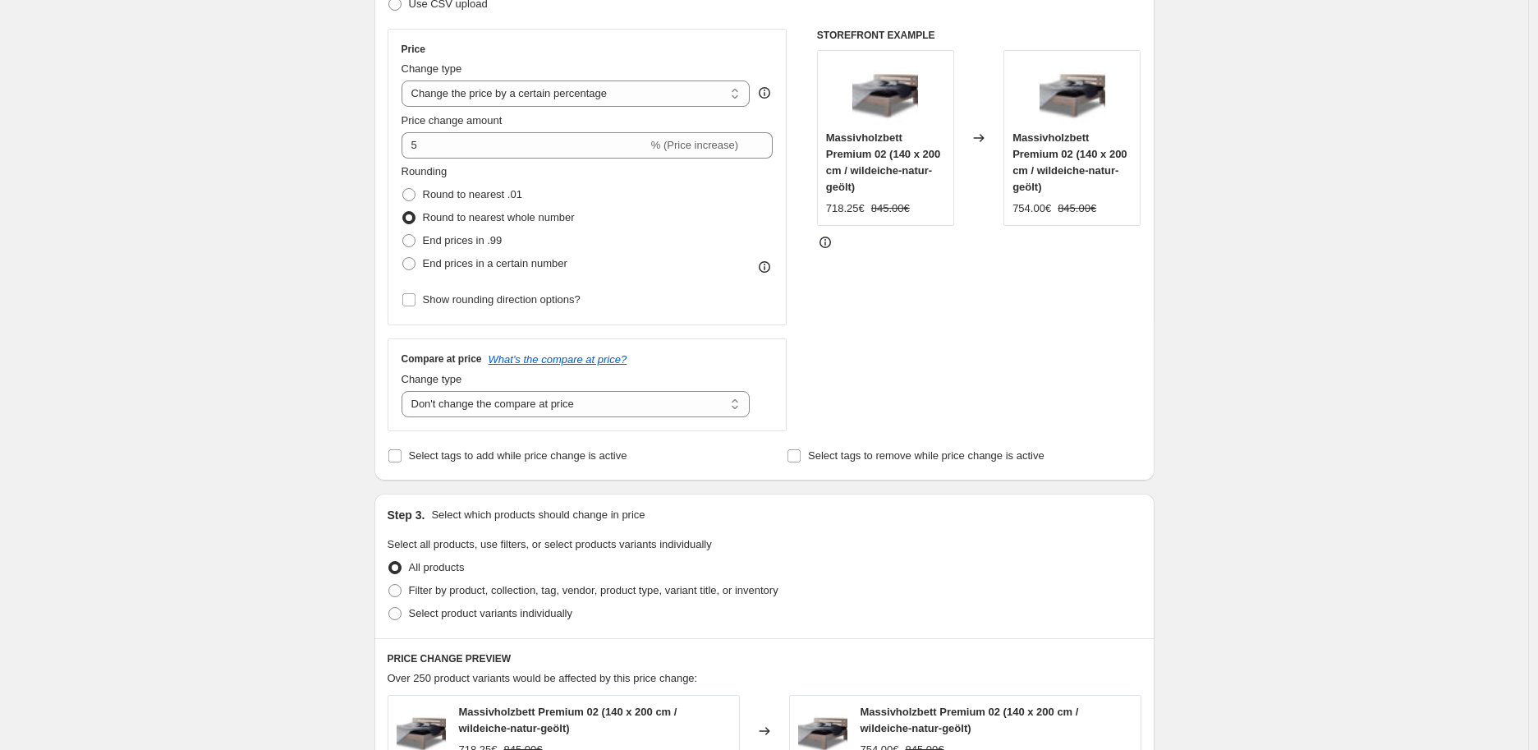
click at [406, 392] on select "Change the compare at price to the current price (sale) Change the compare at p…" at bounding box center [576, 404] width 349 height 26
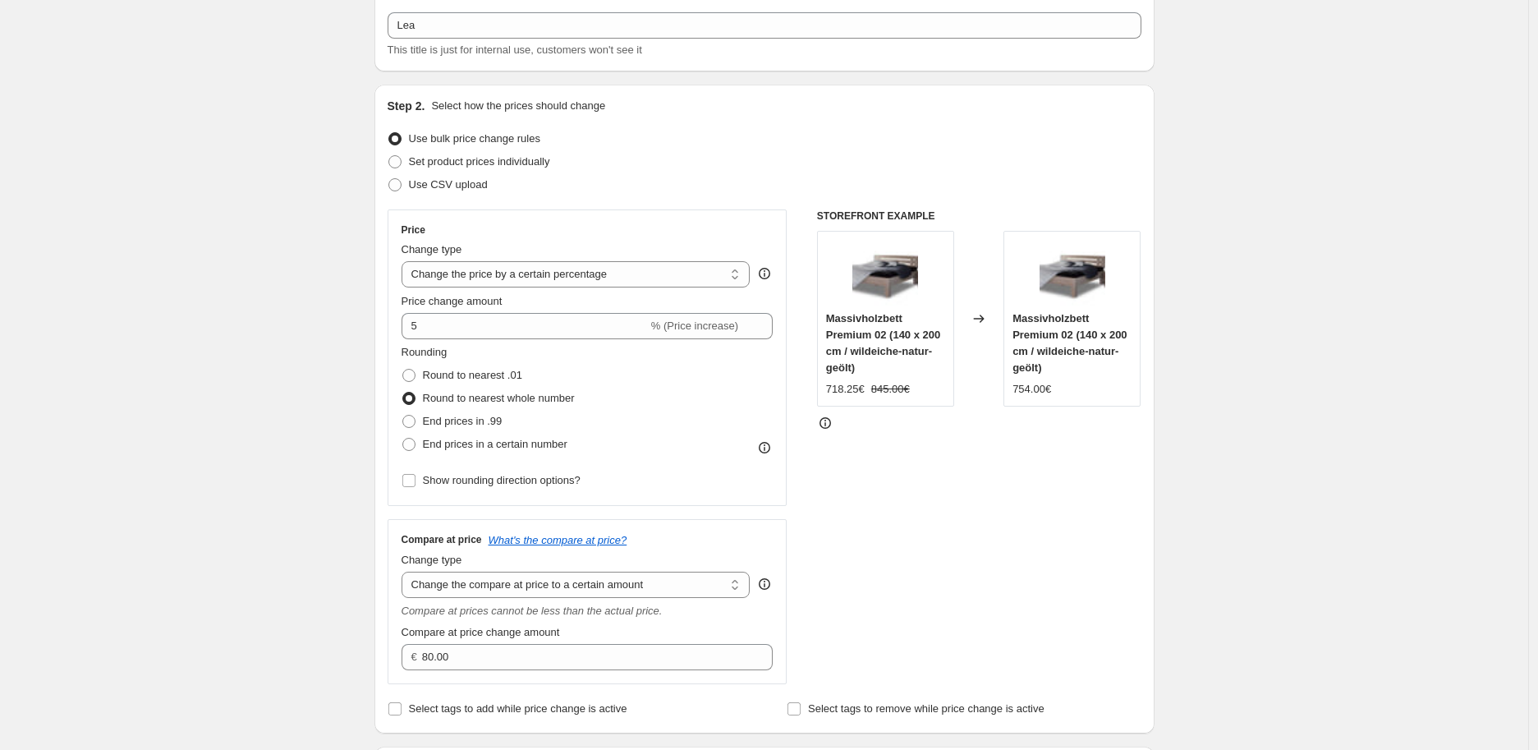
scroll to position [91, 0]
click at [477, 161] on span "Set product prices individually" at bounding box center [479, 163] width 141 height 12
click at [389, 158] on input "Set product prices individually" at bounding box center [388, 157] width 1 height 1
radio input "true"
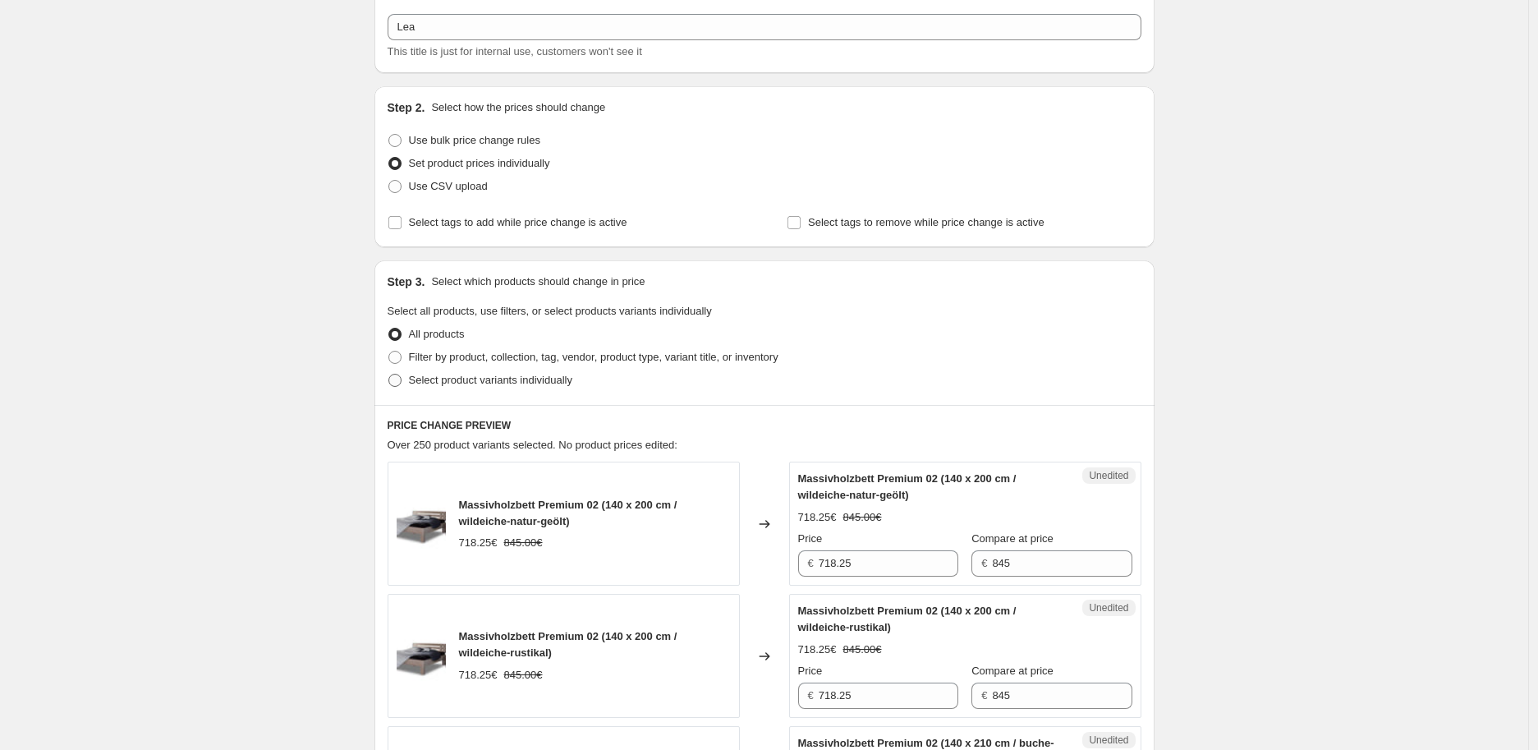
click at [399, 381] on span at bounding box center [394, 380] width 13 height 13
click at [389, 374] on input "Select product variants individually" at bounding box center [388, 374] width 1 height 1
radio input "true"
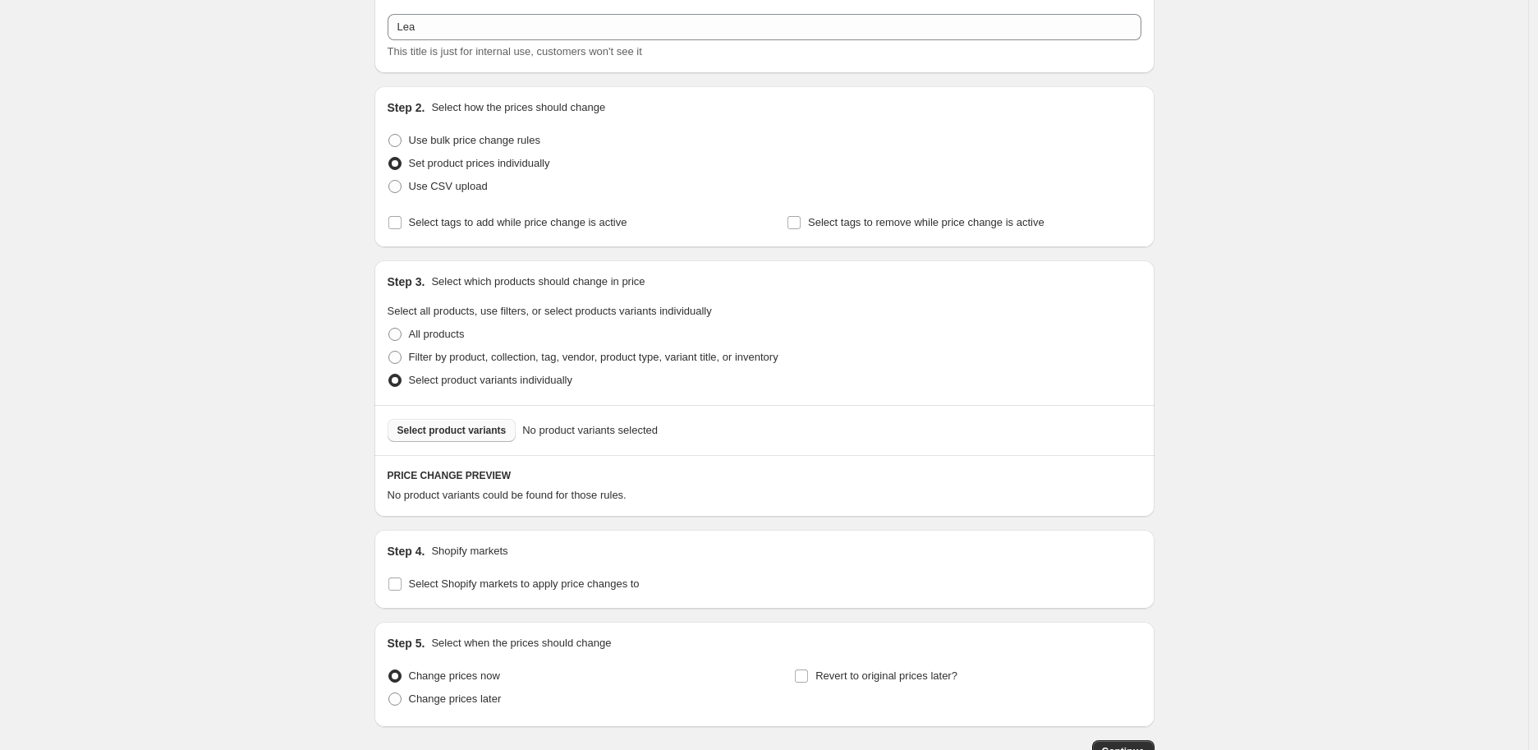
click at [471, 424] on span "Select product variants" at bounding box center [451, 430] width 109 height 13
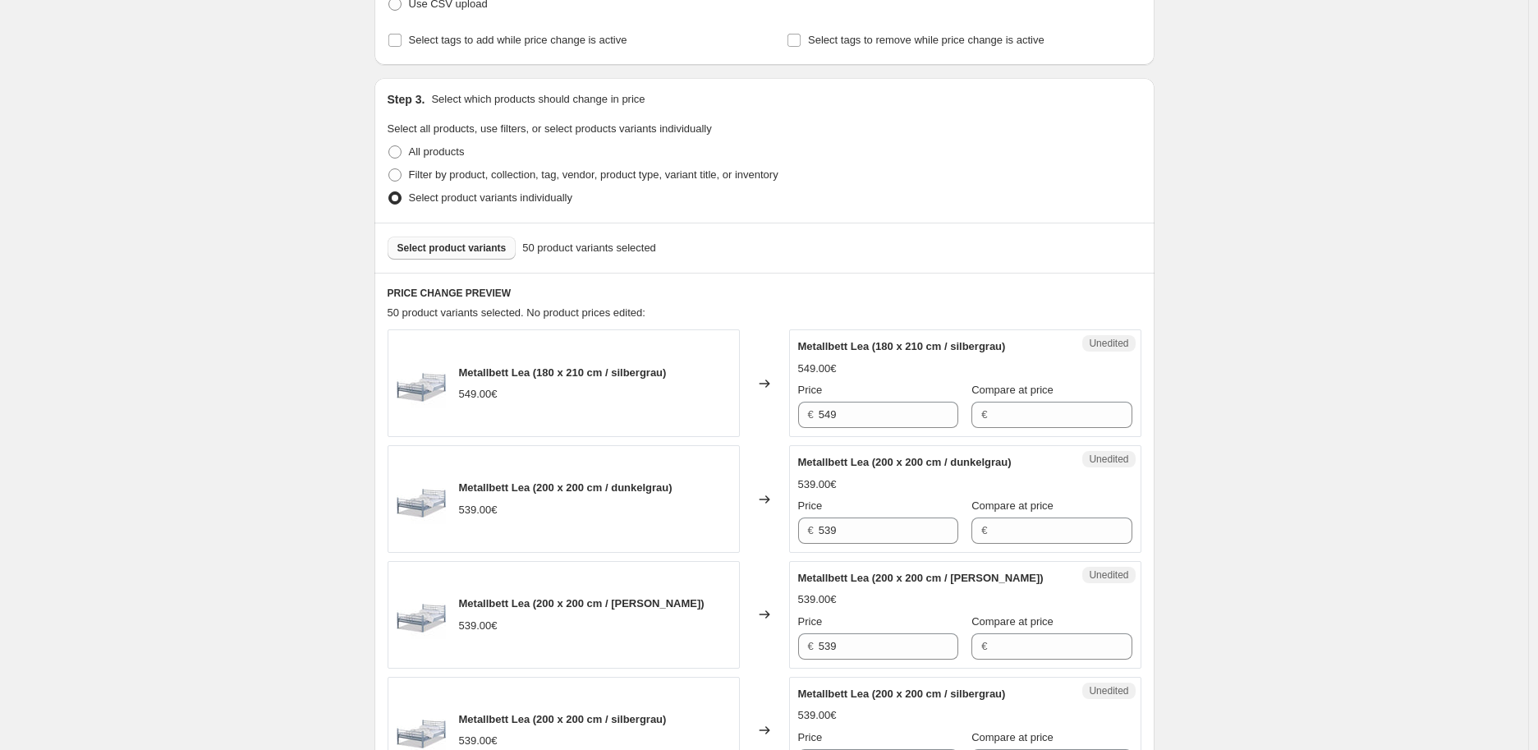
scroll to position [0, 0]
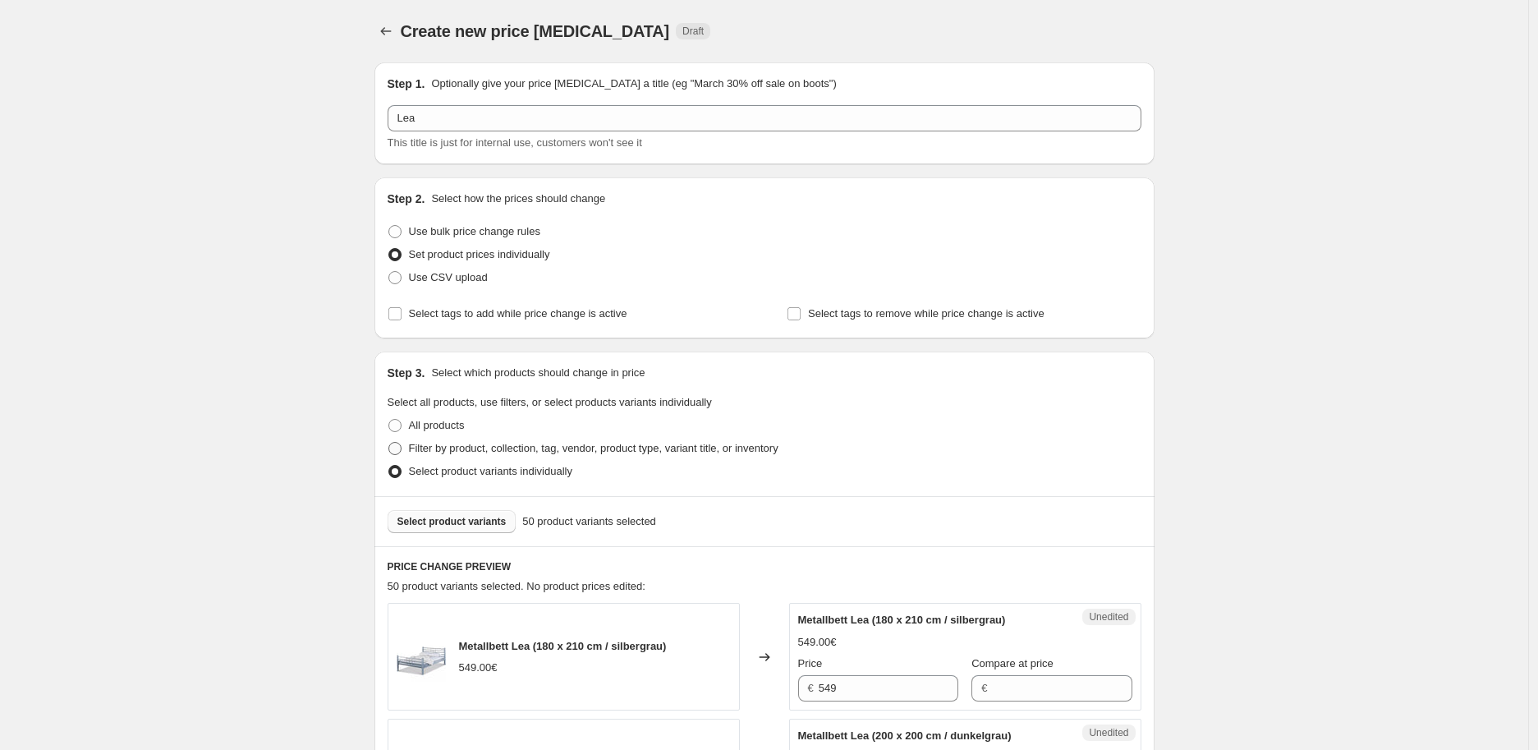
click at [397, 445] on span at bounding box center [394, 448] width 13 height 13
click at [389, 443] on input "Filter by product, collection, tag, vendor, product type, variant title, or inv…" at bounding box center [388, 442] width 1 height 1
radio input "true"
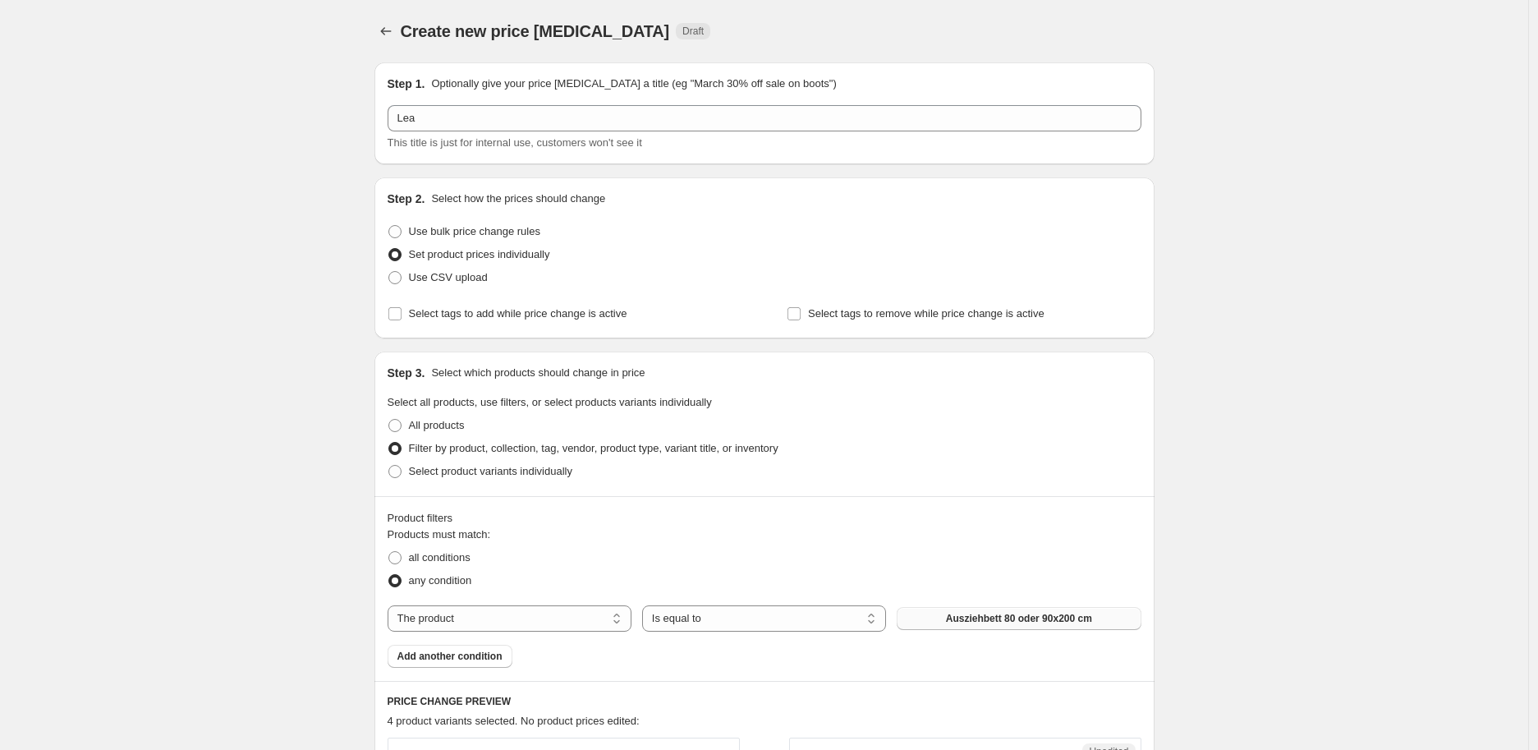
click at [994, 617] on span "Ausziehbett 80 oder 90x200 cm" at bounding box center [1019, 618] width 146 height 13
click at [452, 228] on span "Use bulk price change rules" at bounding box center [474, 231] width 131 height 12
click at [389, 226] on input "Use bulk price change rules" at bounding box center [388, 225] width 1 height 1
radio input "true"
select select "percentage"
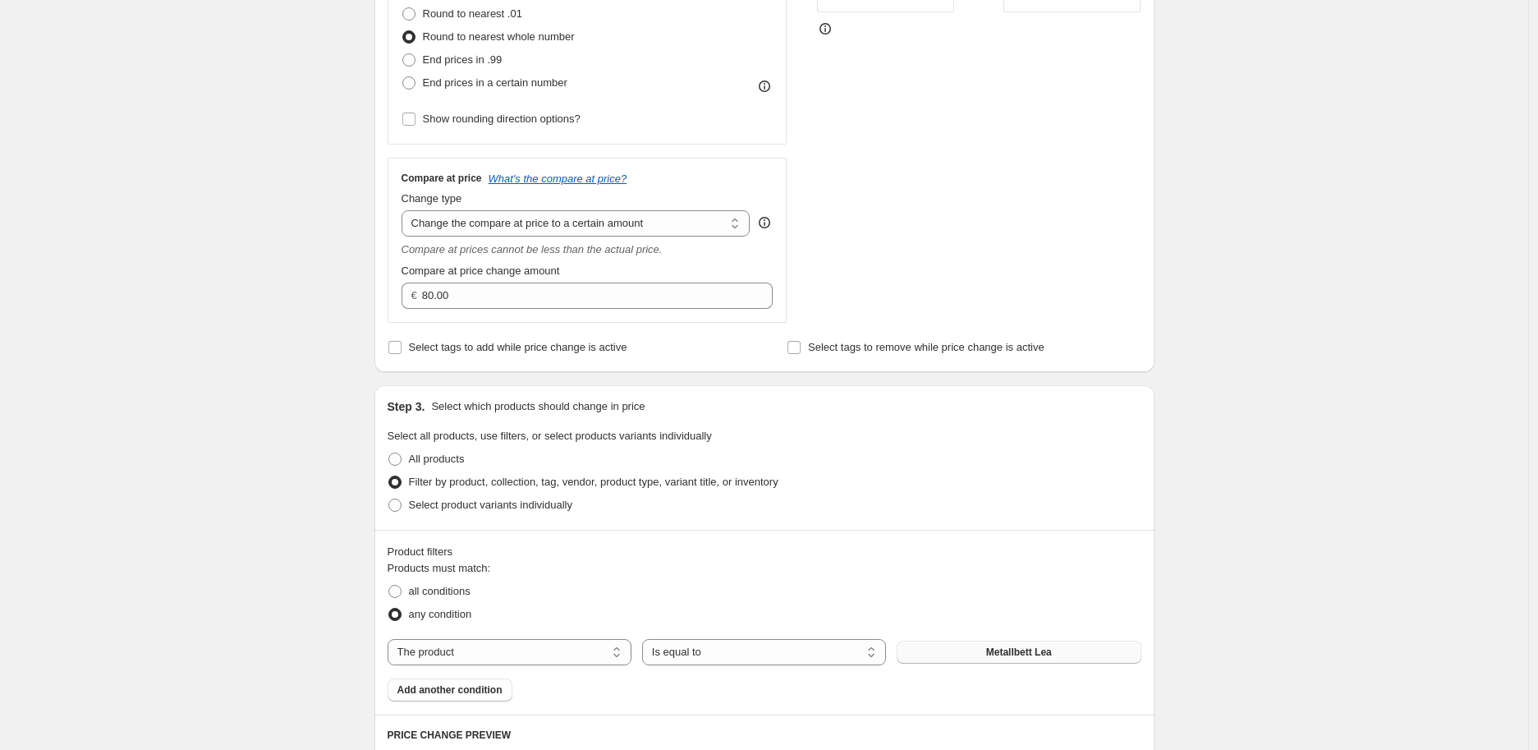
scroll to position [456, 0]
click at [527, 223] on select "Change the compare at price to the current price (sale) Change the compare at p…" at bounding box center [576, 222] width 349 height 26
select select "no_change"
click at [406, 209] on select "Change the compare at price to the current price (sale) Change the compare at p…" at bounding box center [576, 222] width 349 height 26
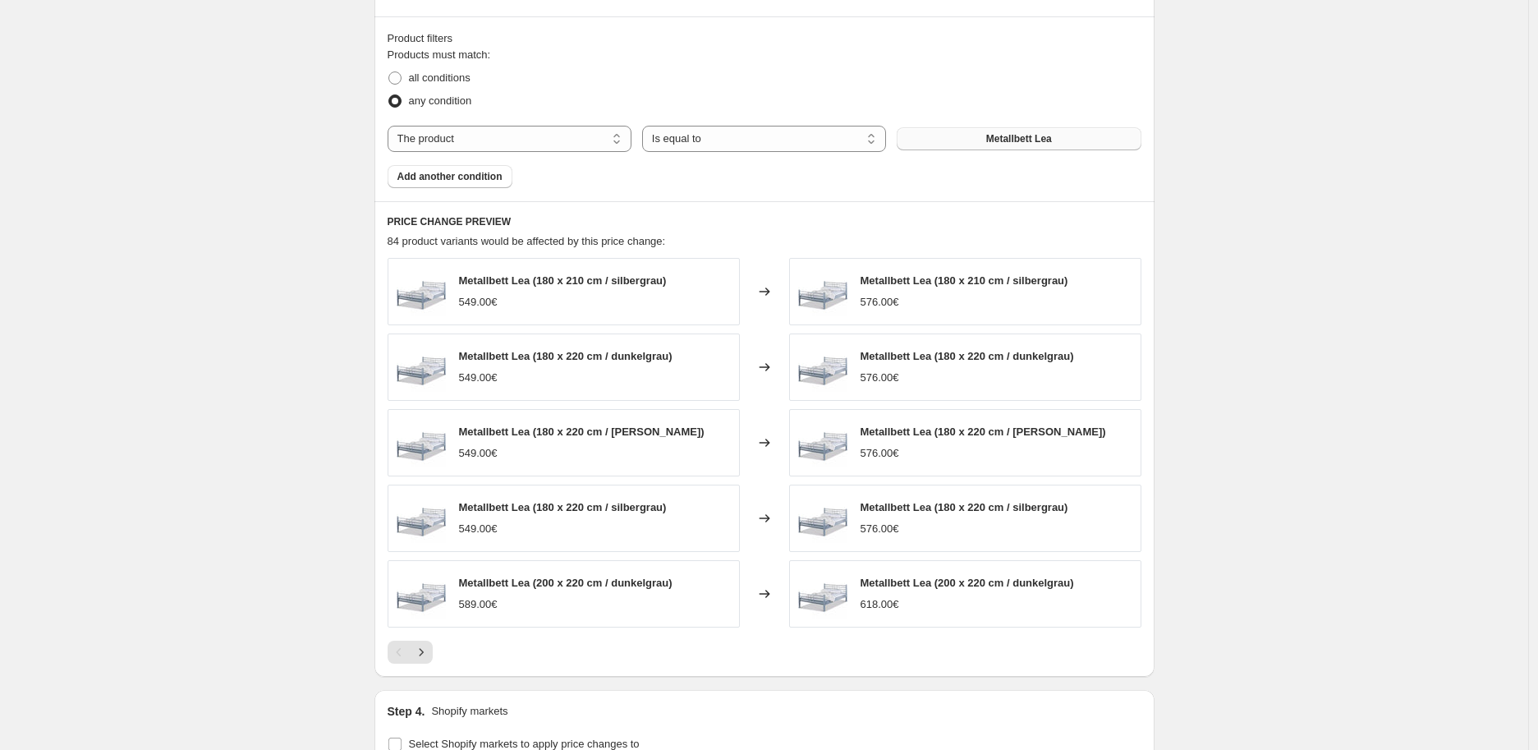
scroll to position [1095, 0]
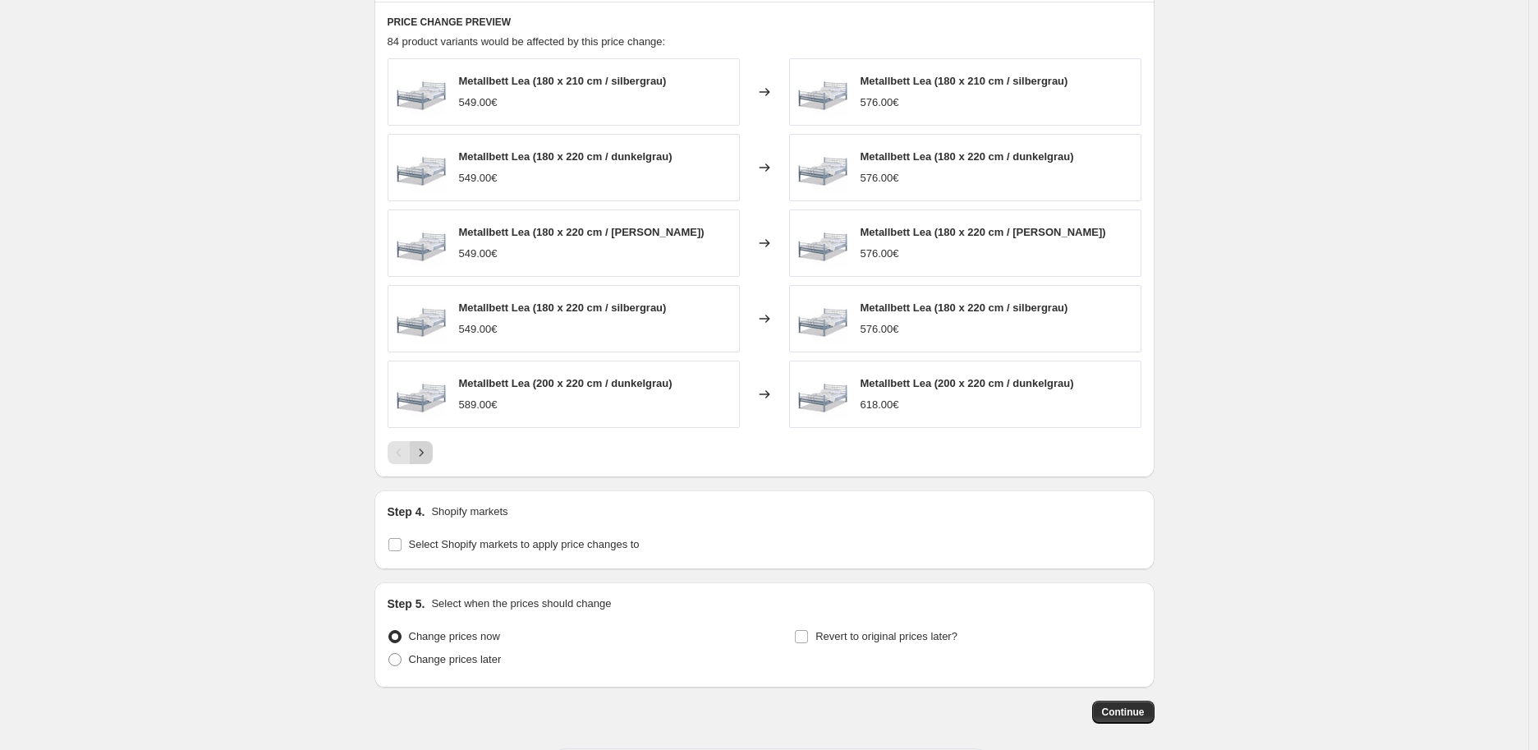
click at [427, 453] on icon "Next" at bounding box center [421, 452] width 16 height 16
click at [1127, 713] on span "Continue" at bounding box center [1123, 711] width 43 height 13
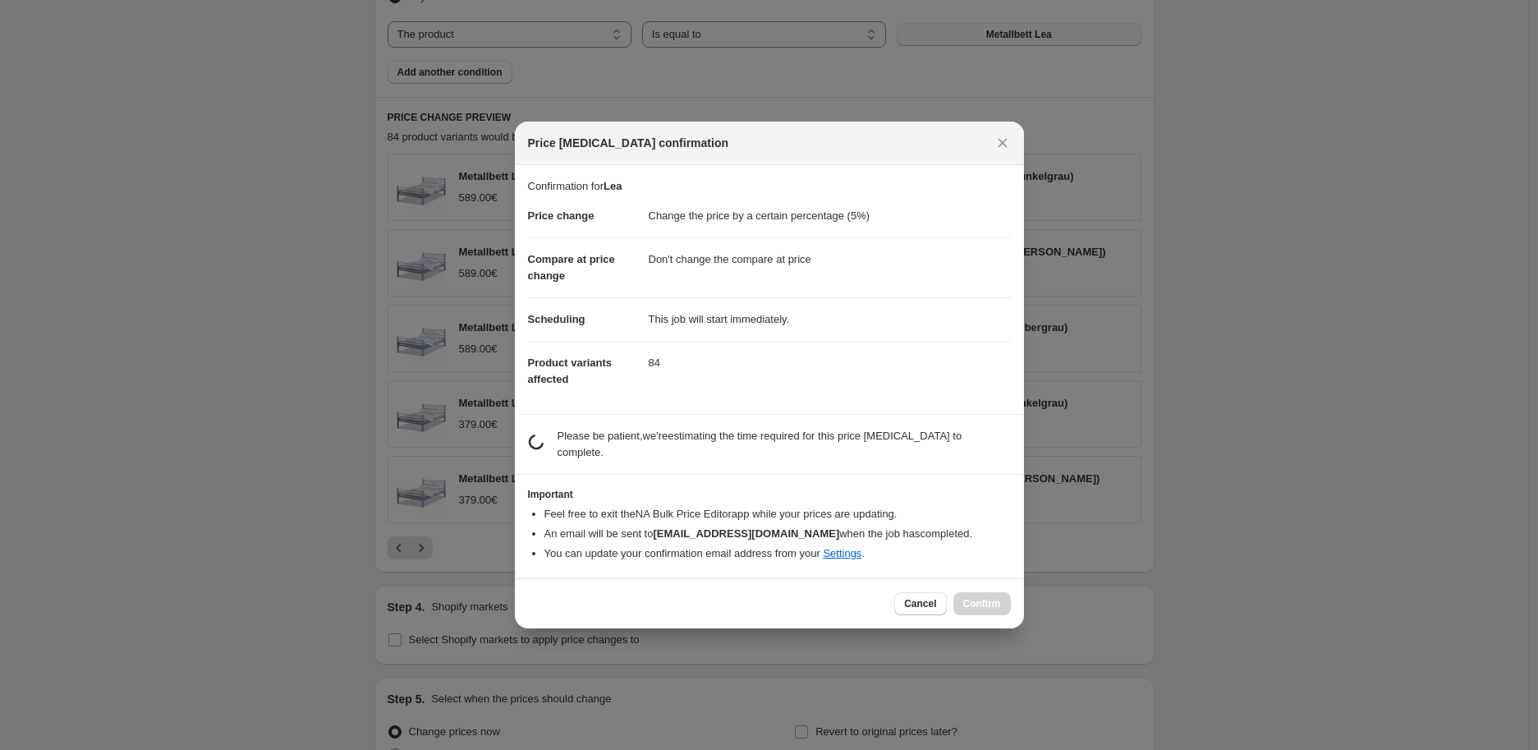
scroll to position [0, 0]
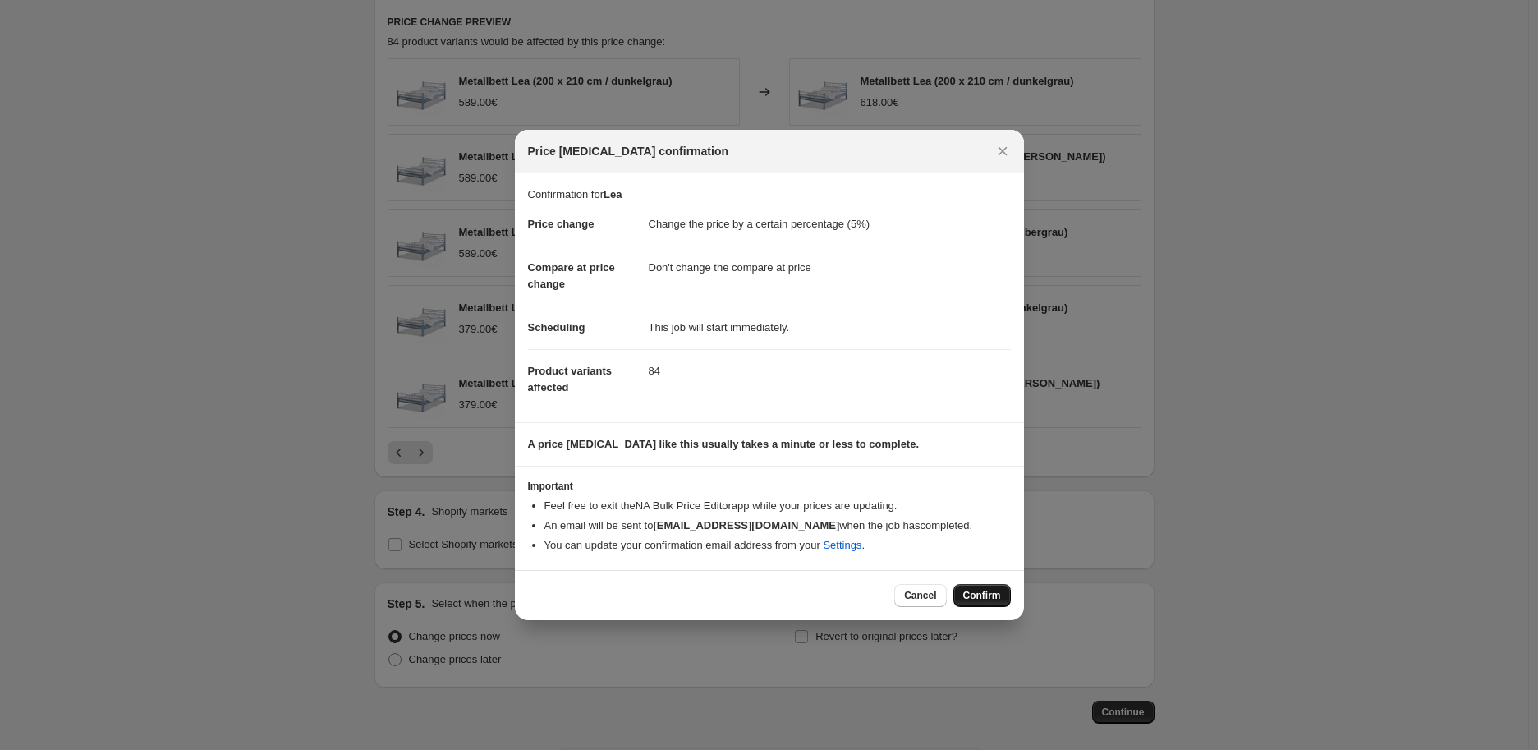
click at [988, 595] on span "Confirm" at bounding box center [982, 595] width 38 height 13
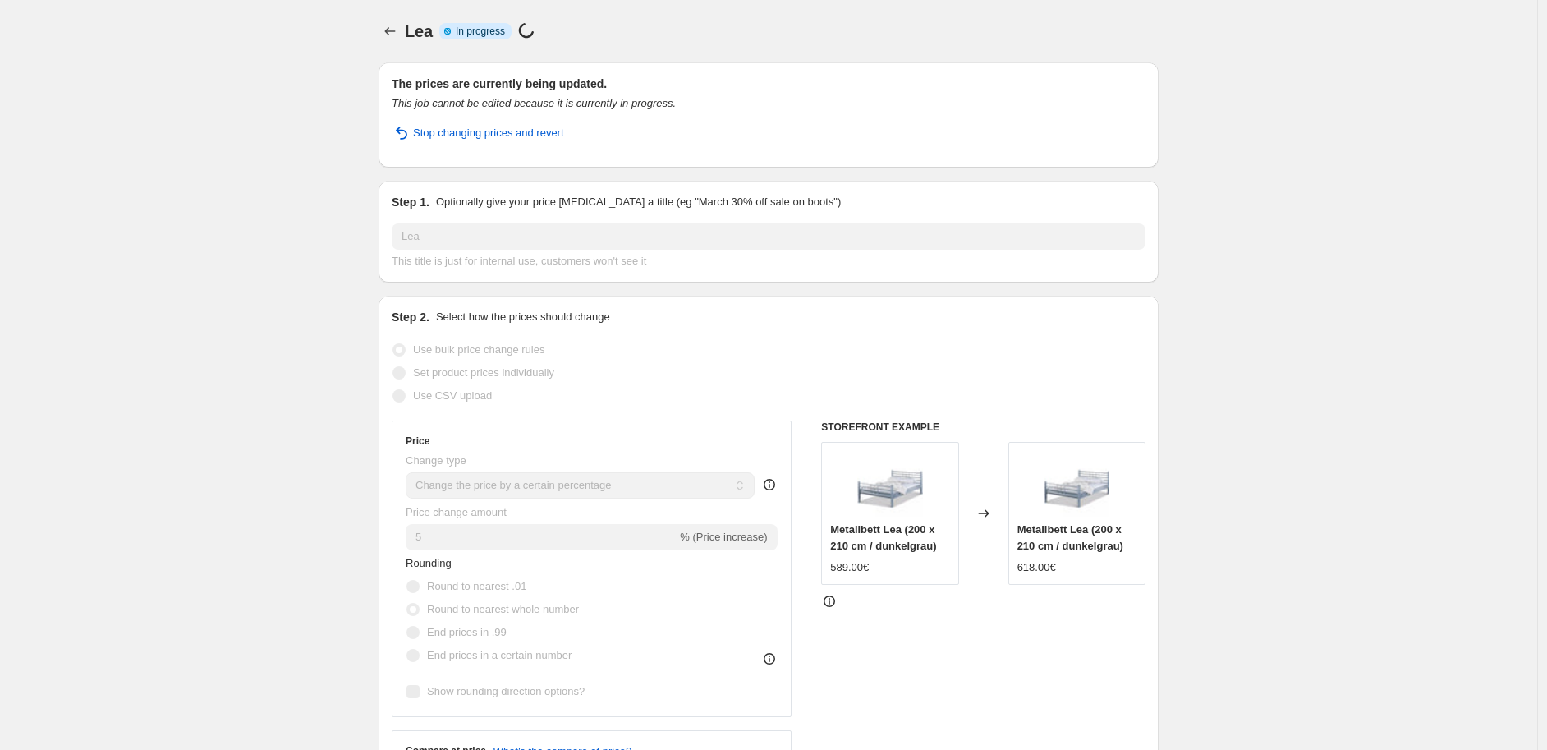
select select "percentage"
select select "no_change"
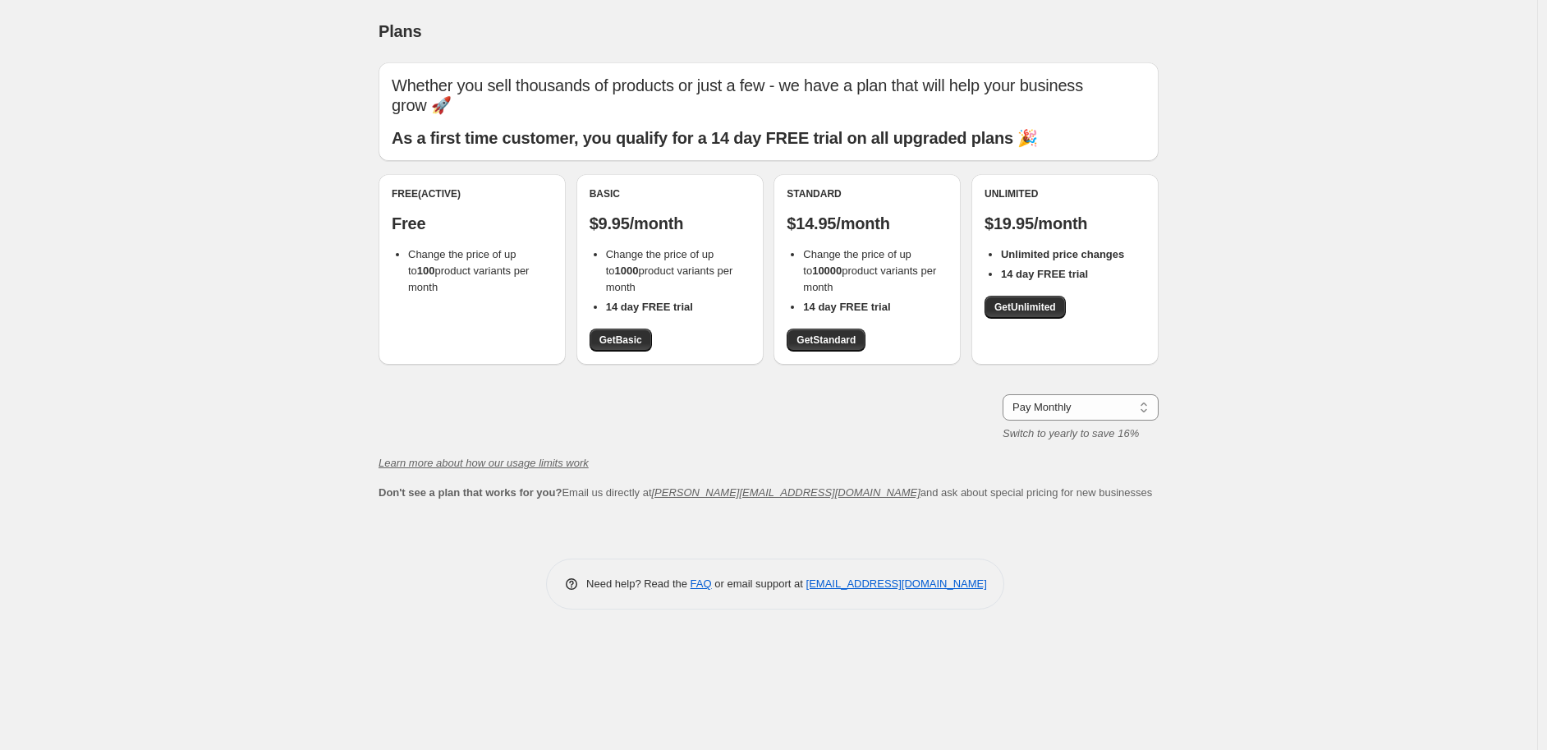
drag, startPoint x: 803, startPoint y: 255, endPoint x: 841, endPoint y: 283, distance: 47.0
click at [841, 283] on li "Change the price of up to 10000 product variants per month" at bounding box center [875, 270] width 145 height 49
copy span "Change the price of up to 10000 product variants per month"
click at [809, 338] on span "Get Standard" at bounding box center [826, 339] width 59 height 13
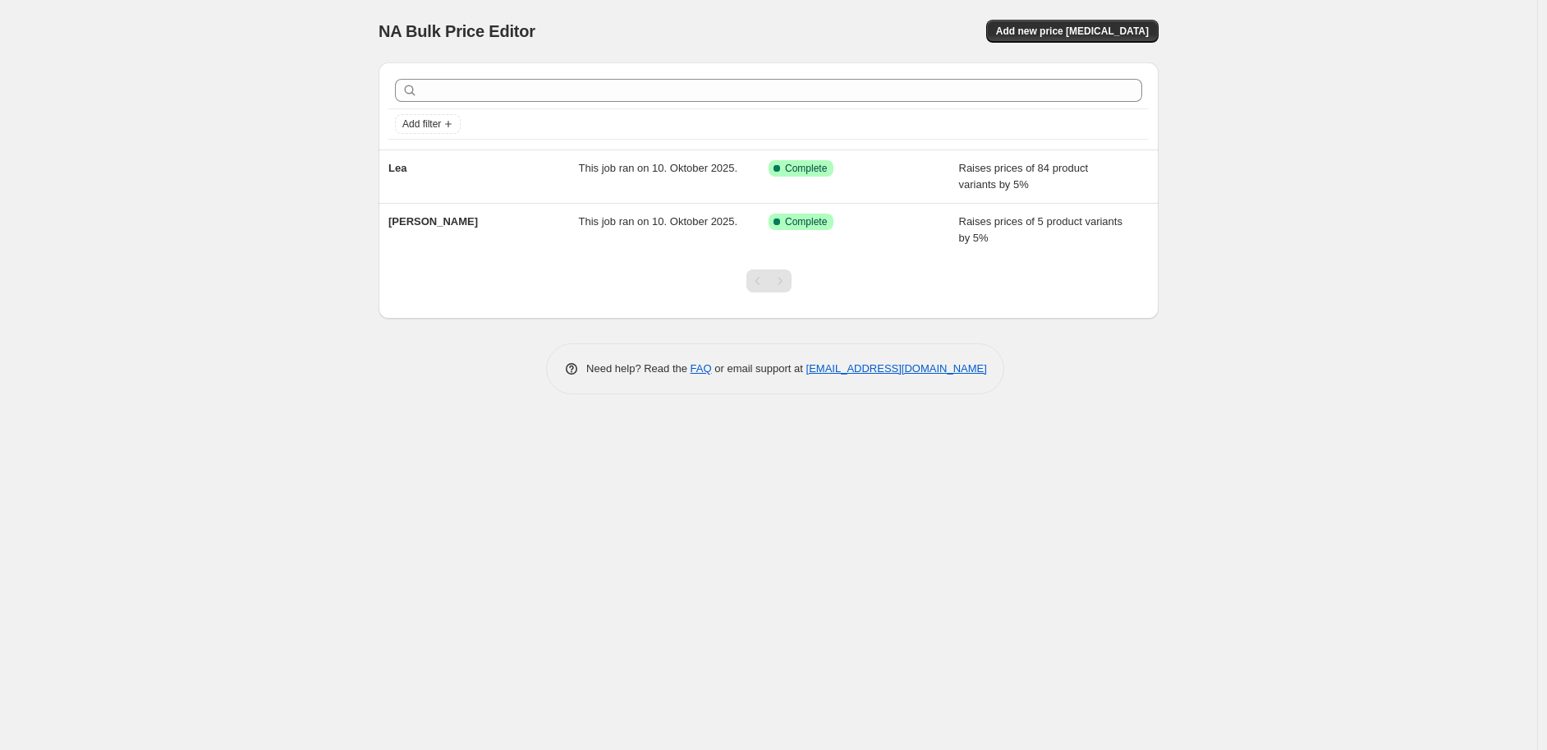
click at [967, 10] on div "NA Bulk Price Editor. This page is ready NA Bulk Price Editor Add new price cha…" at bounding box center [769, 31] width 780 height 62
click at [1087, 33] on span "Add new price [MEDICAL_DATA]" at bounding box center [1072, 31] width 153 height 13
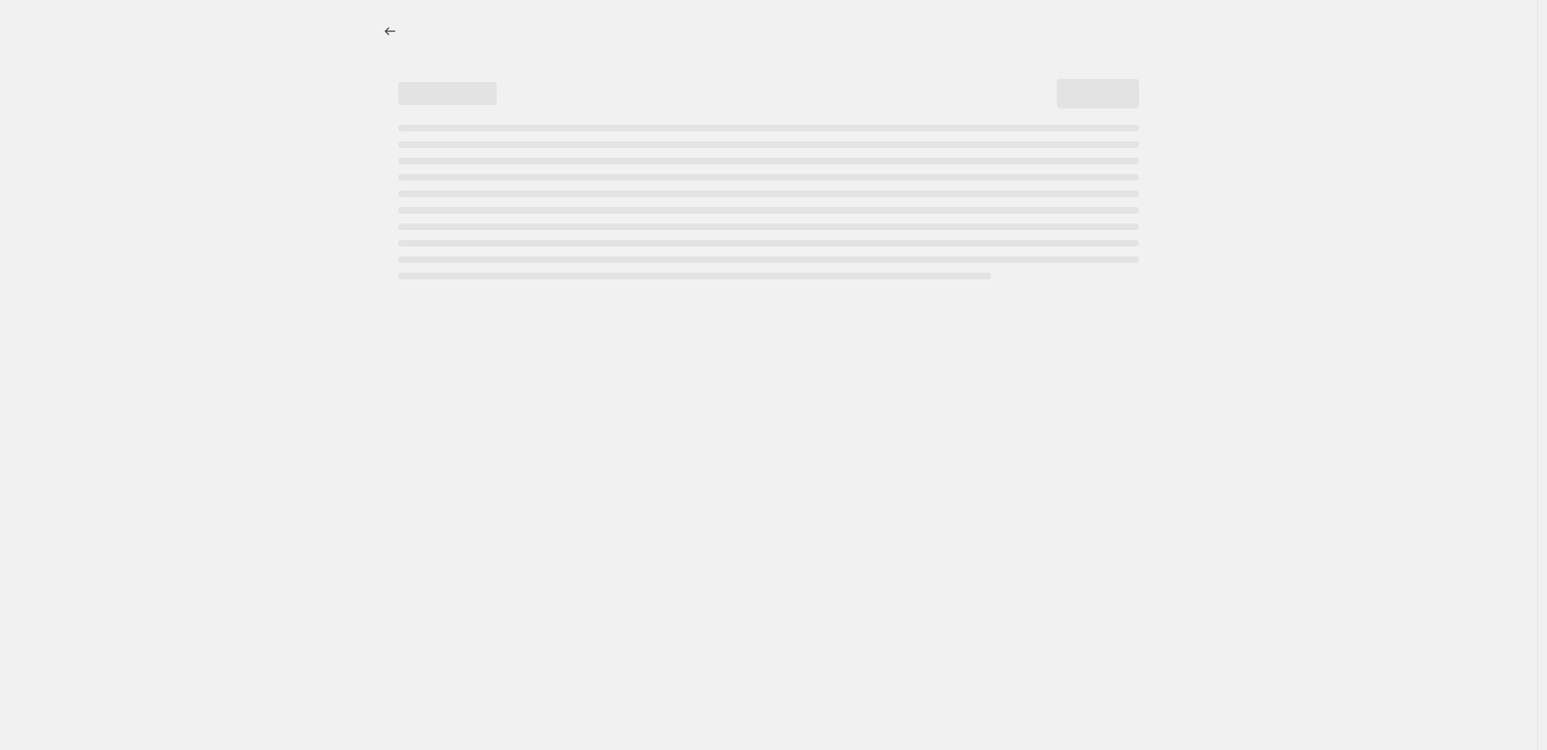
select select "percentage"
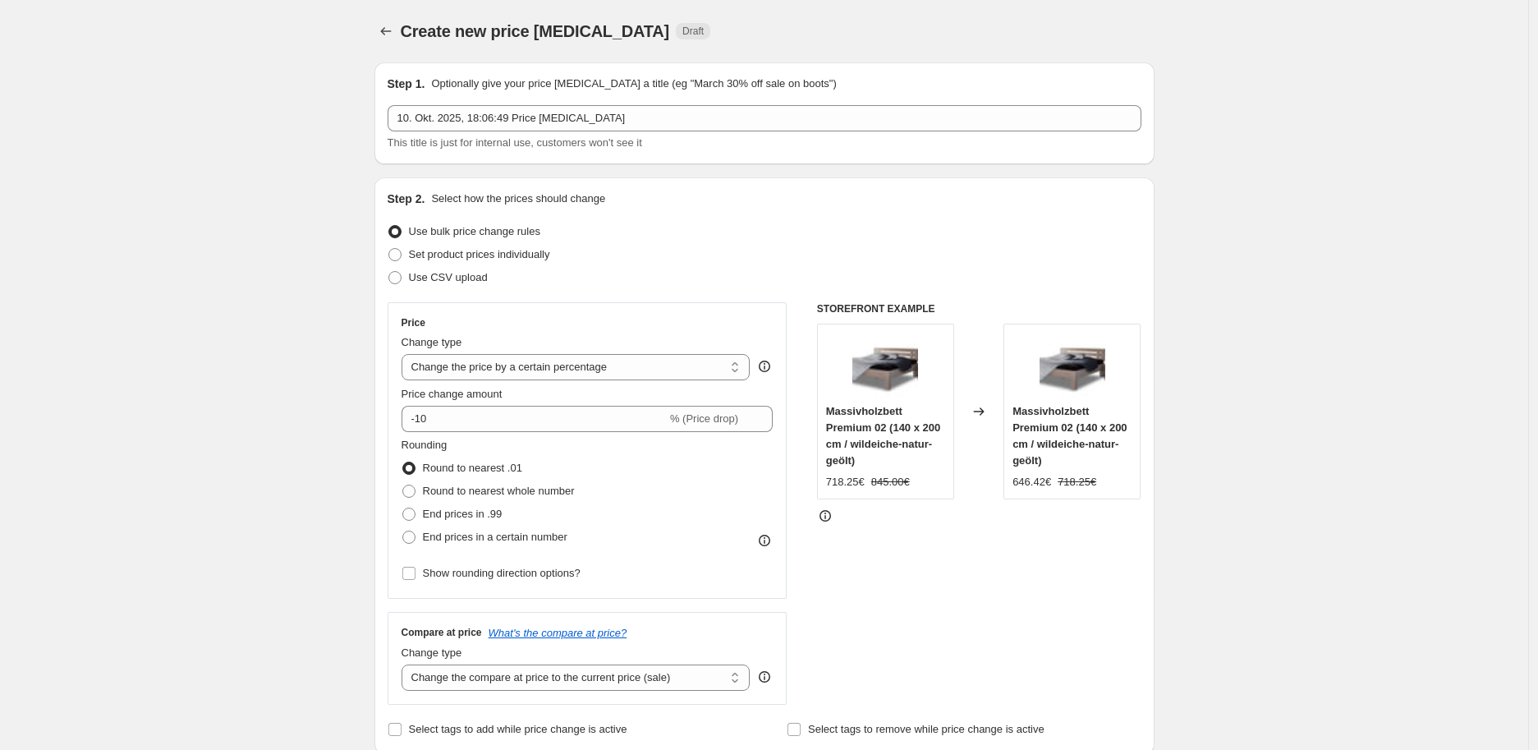
scroll to position [182, 0]
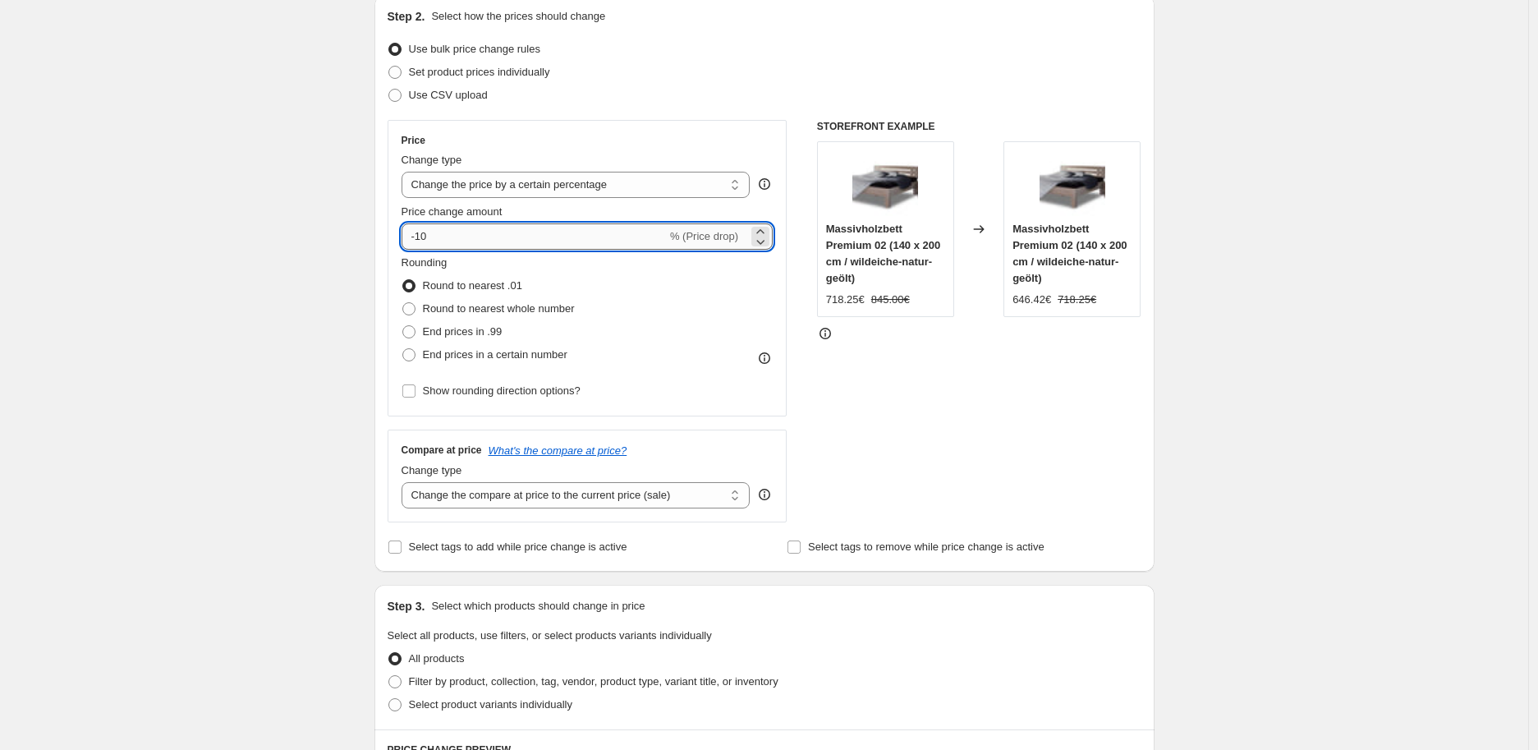
click at [453, 238] on input "-10" at bounding box center [534, 236] width 265 height 26
click at [417, 237] on input "-10" at bounding box center [534, 236] width 265 height 26
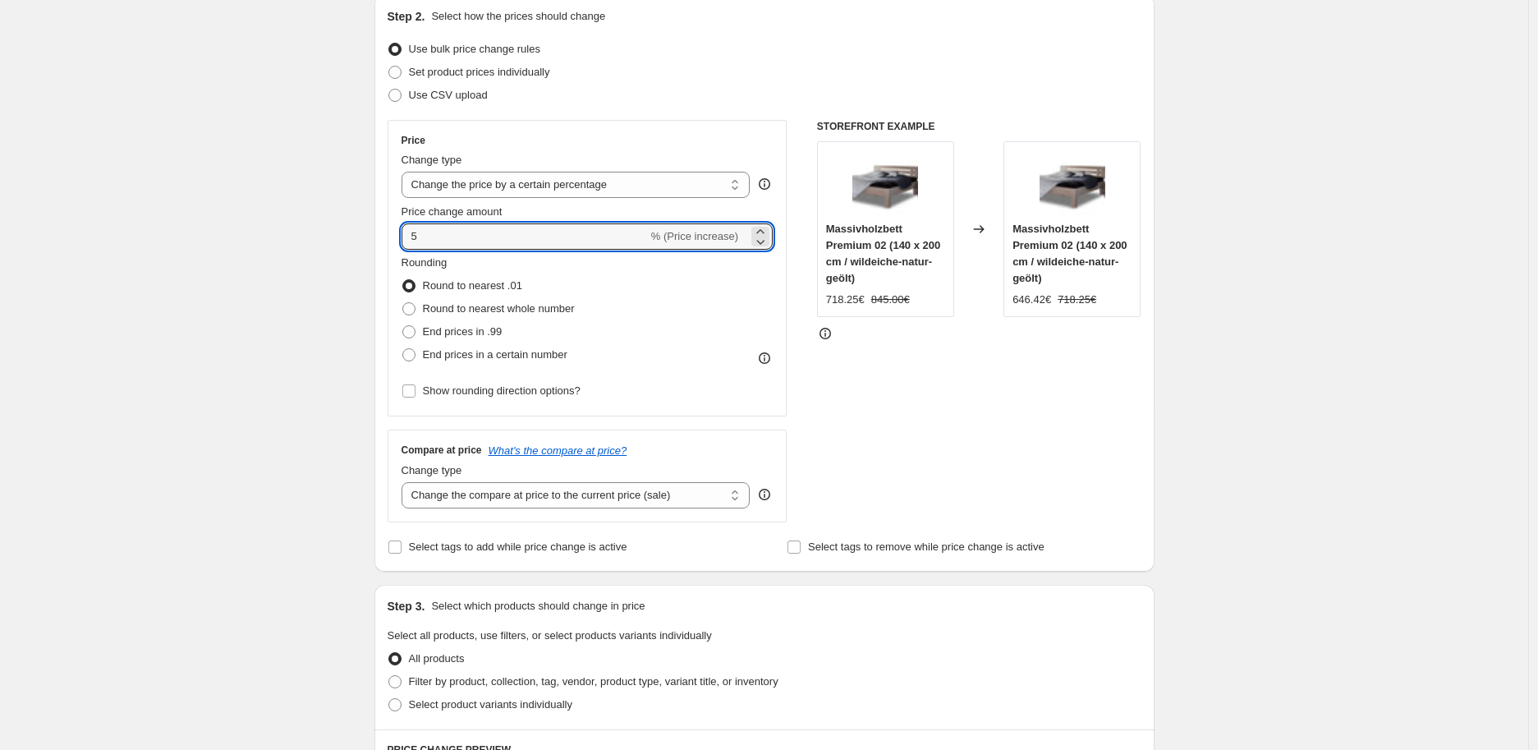
type input "5"
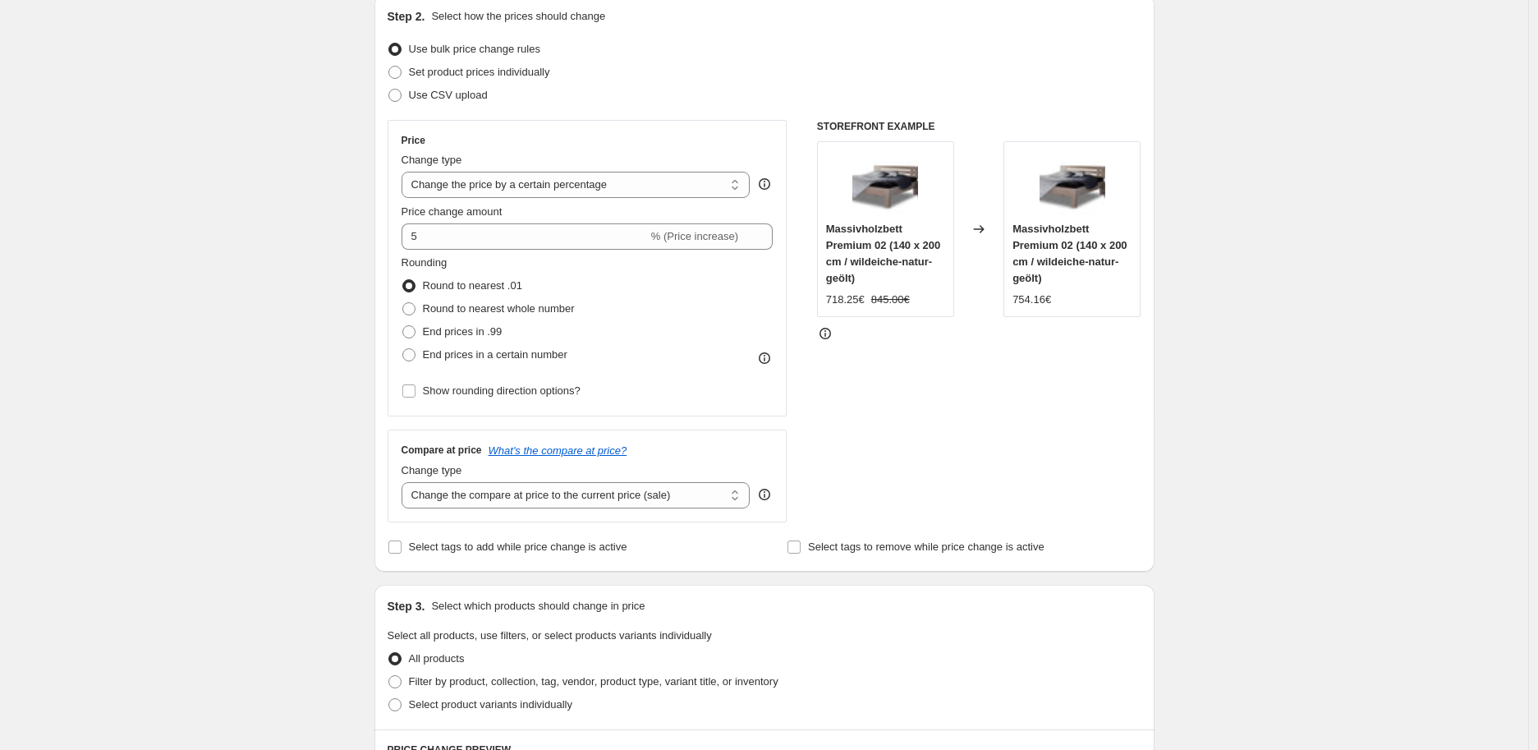
click at [353, 232] on div "Create new price change job. This page is ready Create new price change job Dra…" at bounding box center [764, 698] width 1528 height 1760
click at [450, 312] on span "Round to nearest whole number" at bounding box center [499, 308] width 152 height 12
click at [403, 303] on input "Round to nearest whole number" at bounding box center [402, 302] width 1 height 1
radio input "true"
click at [534, 494] on select "Change the compare at price to the current price (sale) Change the compare at p…" at bounding box center [576, 495] width 349 height 26
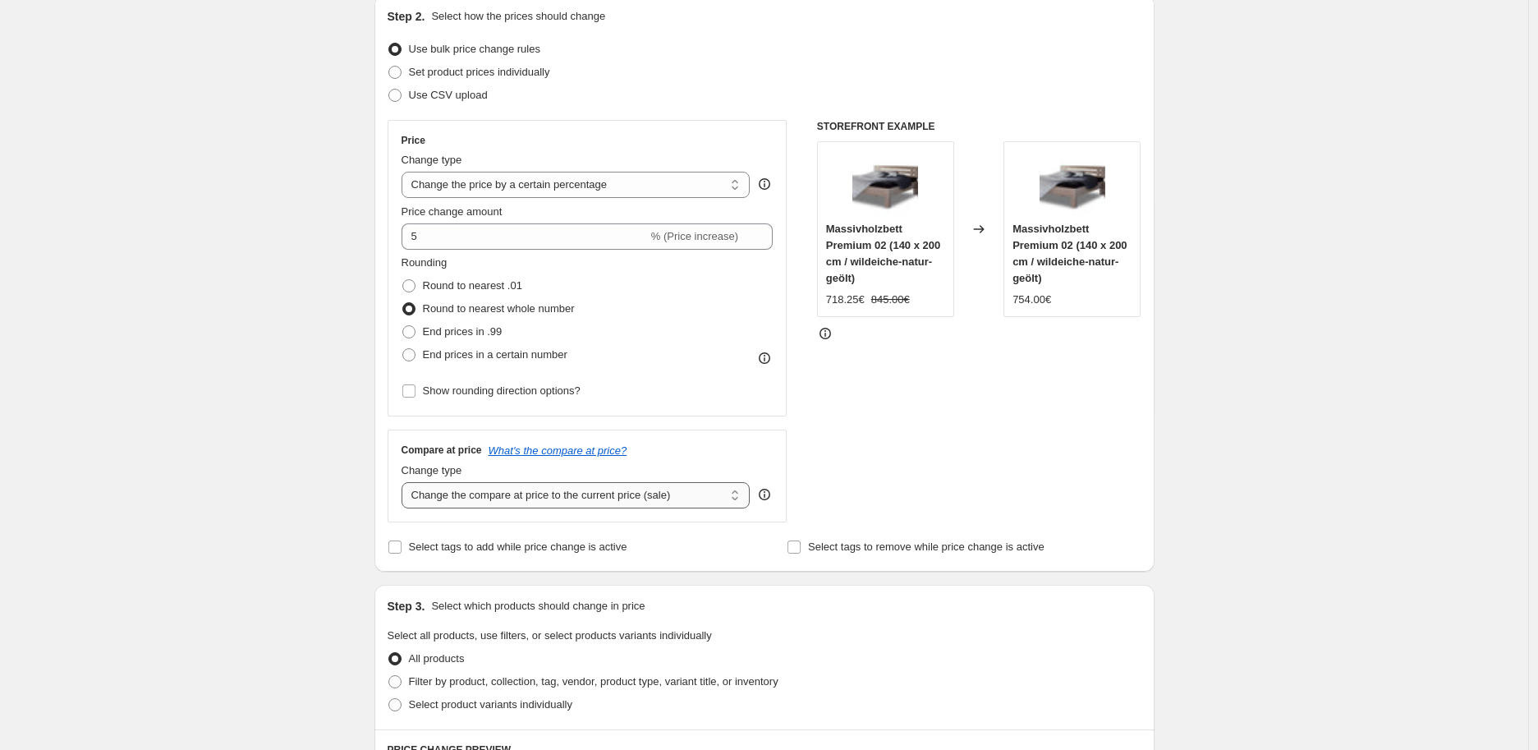
select select "pp"
click at [406, 483] on select "Change the compare at price to the current price (sale) Change the compare at p…" at bounding box center [576, 495] width 349 height 26
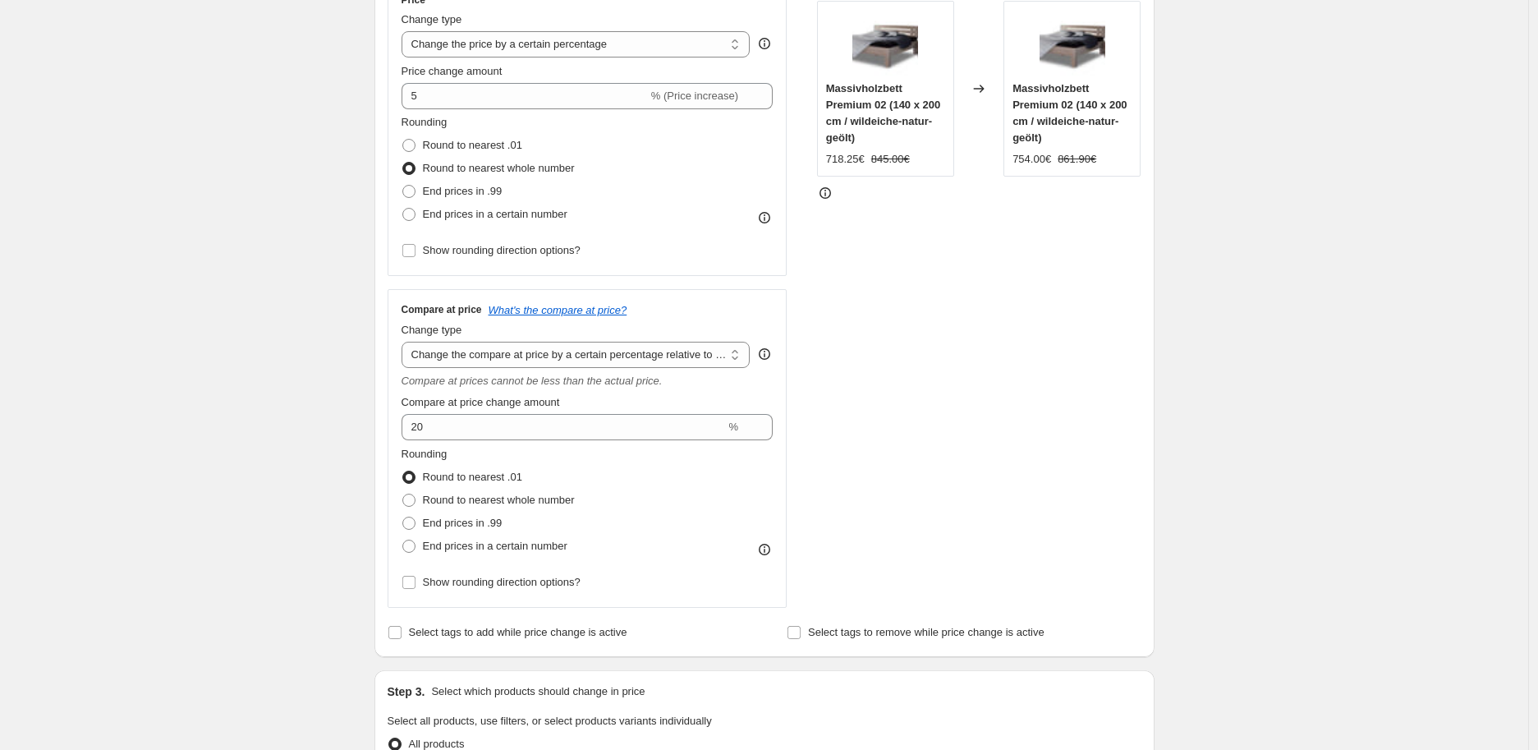
scroll to position [365, 0]
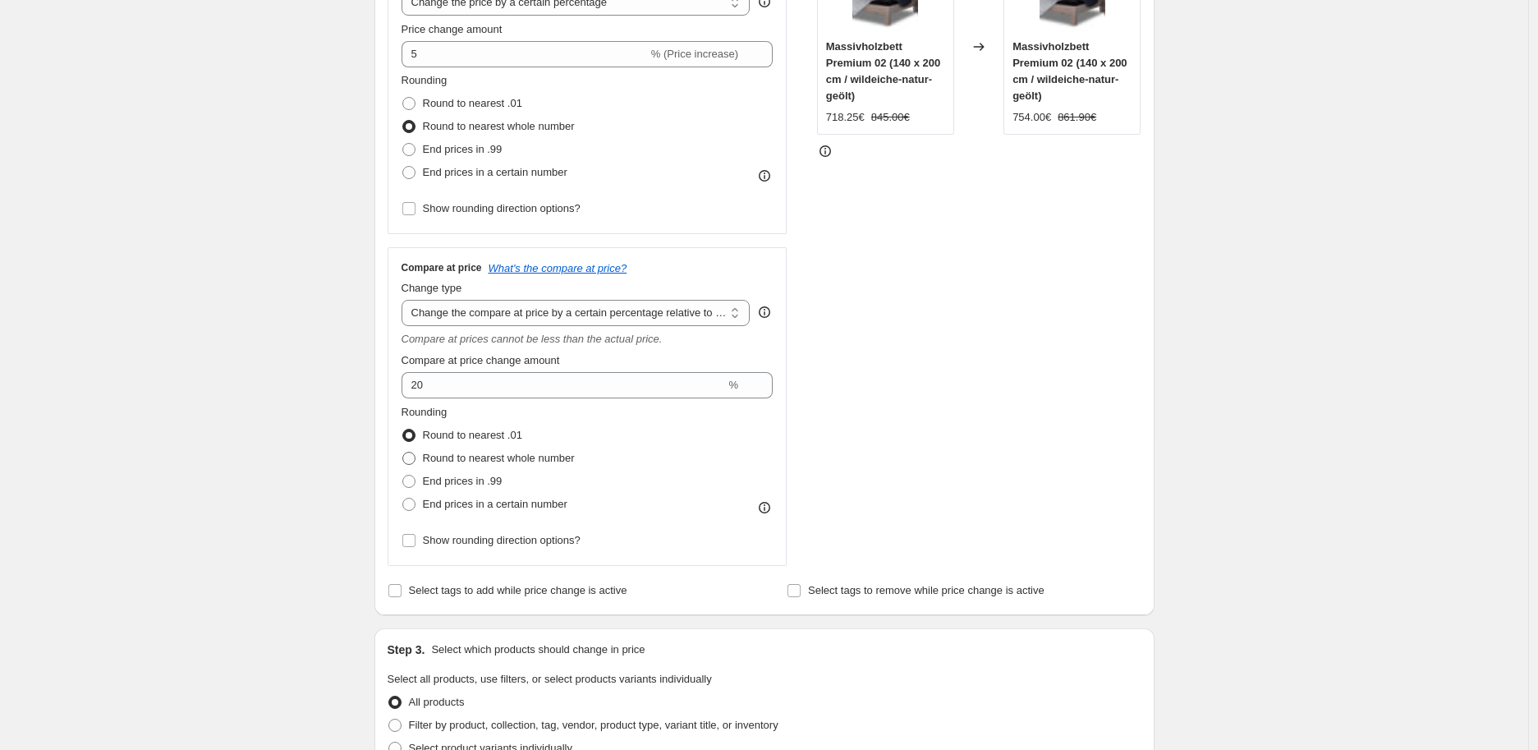
click at [411, 457] on span at bounding box center [408, 458] width 13 height 13
click at [403, 453] on input "Round to nearest whole number" at bounding box center [402, 452] width 1 height 1
radio input "true"
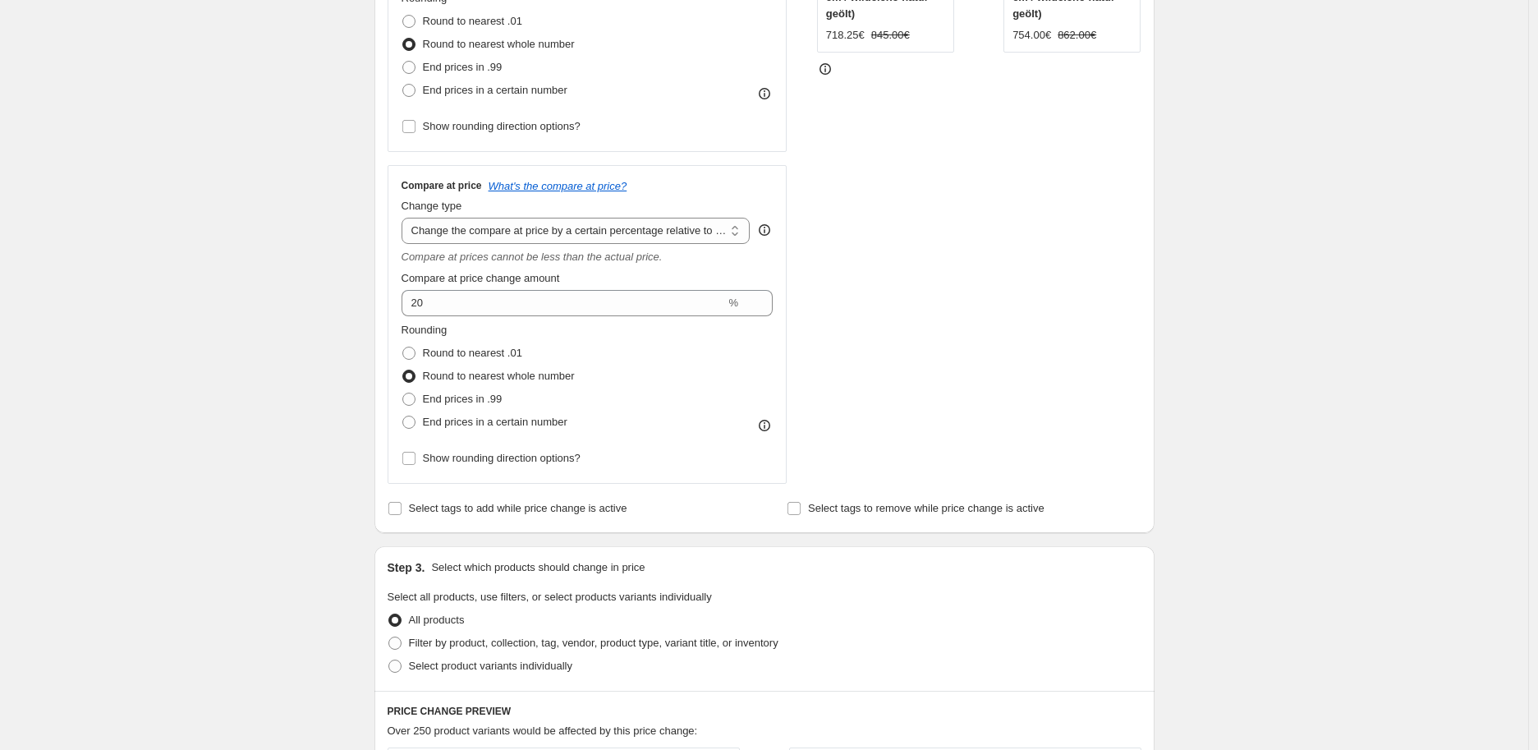
scroll to position [638, 0]
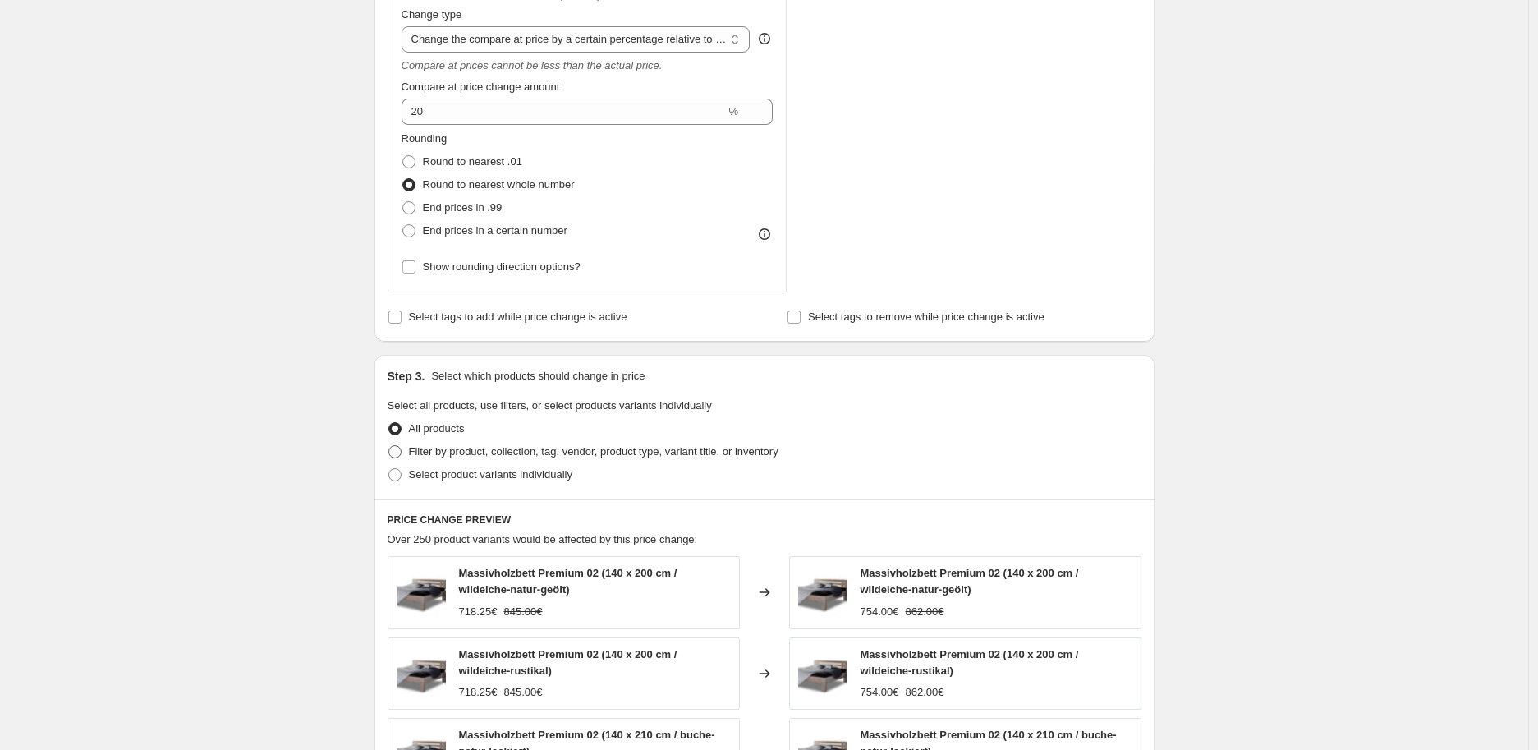
click at [397, 454] on span at bounding box center [394, 451] width 13 height 13
click at [389, 446] on input "Filter by product, collection, tag, vendor, product type, variant title, or inv…" at bounding box center [388, 445] width 1 height 1
radio input "true"
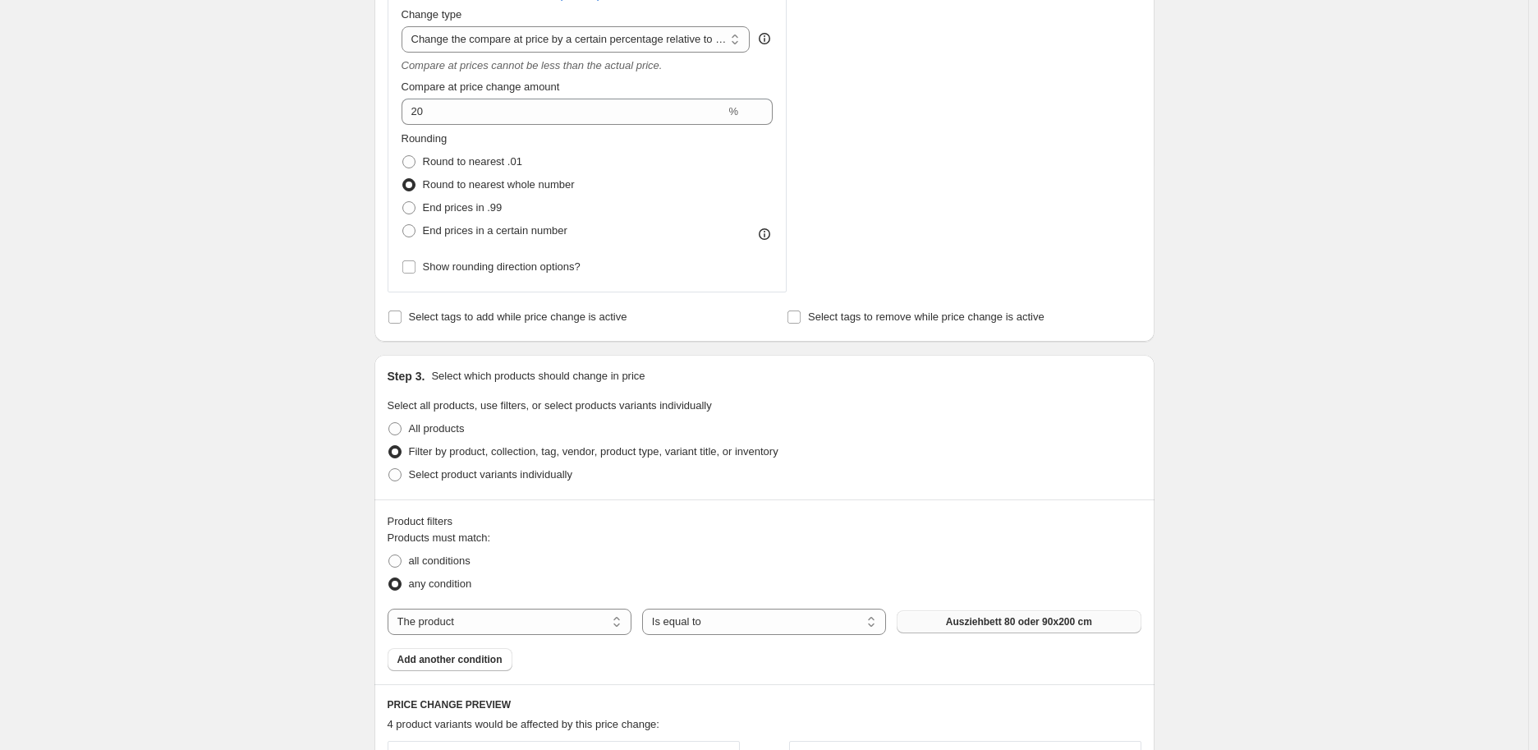
click at [992, 625] on span "Ausziehbett 80 oder 90x200 cm" at bounding box center [1019, 621] width 146 height 13
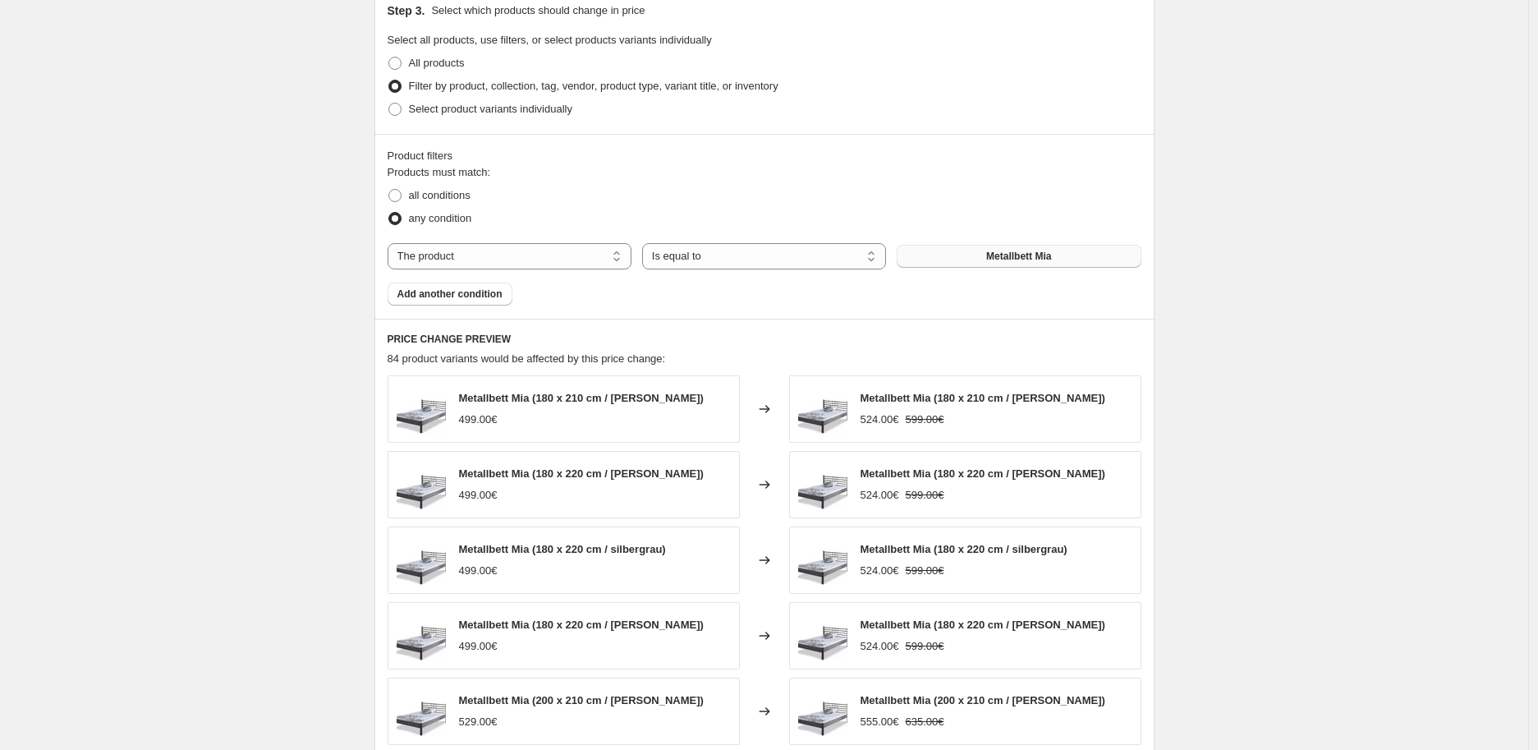
scroll to position [1397, 0]
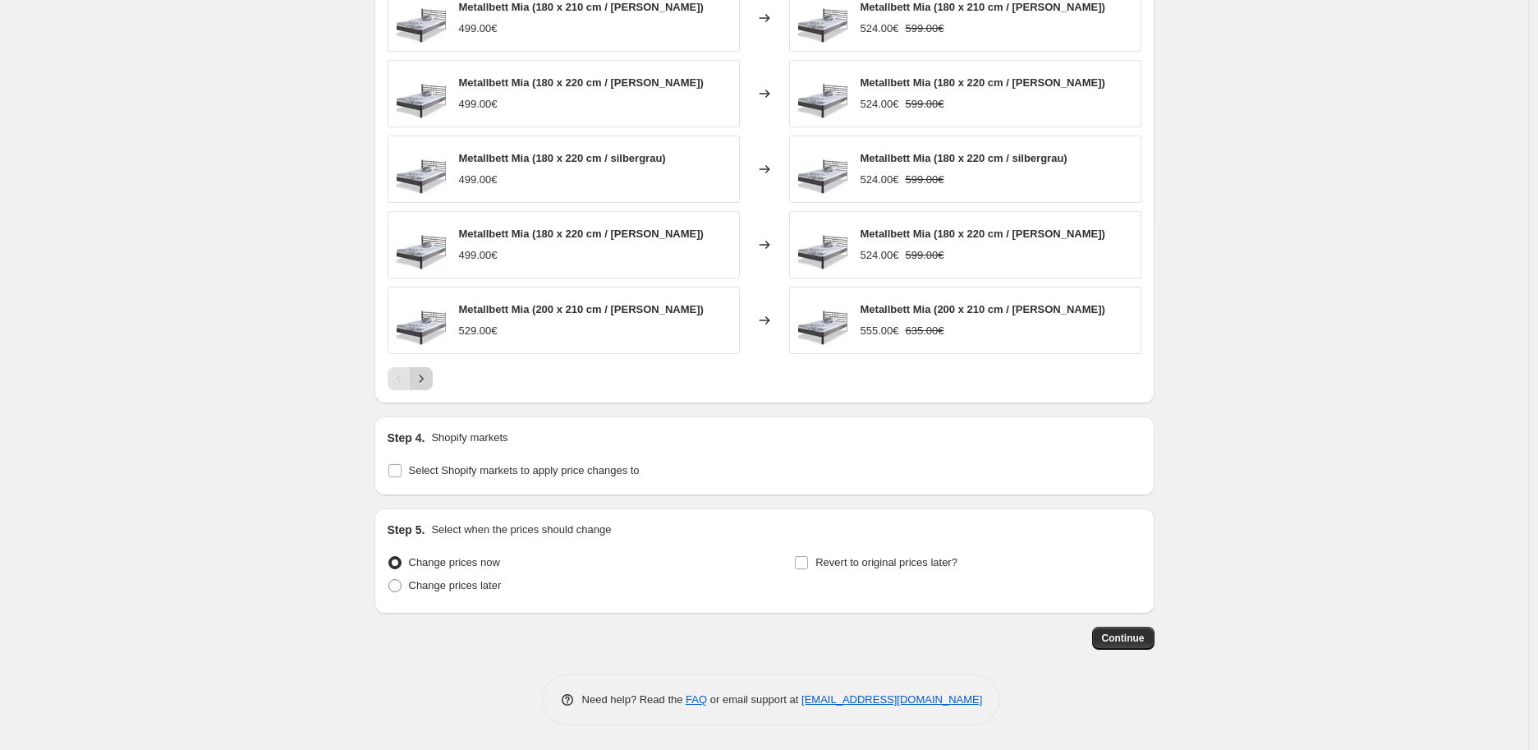
click at [428, 380] on icon "Next" at bounding box center [421, 378] width 16 height 16
drag, startPoint x: 412, startPoint y: 485, endPoint x: 504, endPoint y: 485, distance: 92.0
click at [504, 485] on div "Step 4. Shopify markets Select Shopify markets to apply price changes to" at bounding box center [764, 455] width 780 height 79
drag, startPoint x: 654, startPoint y: 471, endPoint x: 412, endPoint y: 469, distance: 241.5
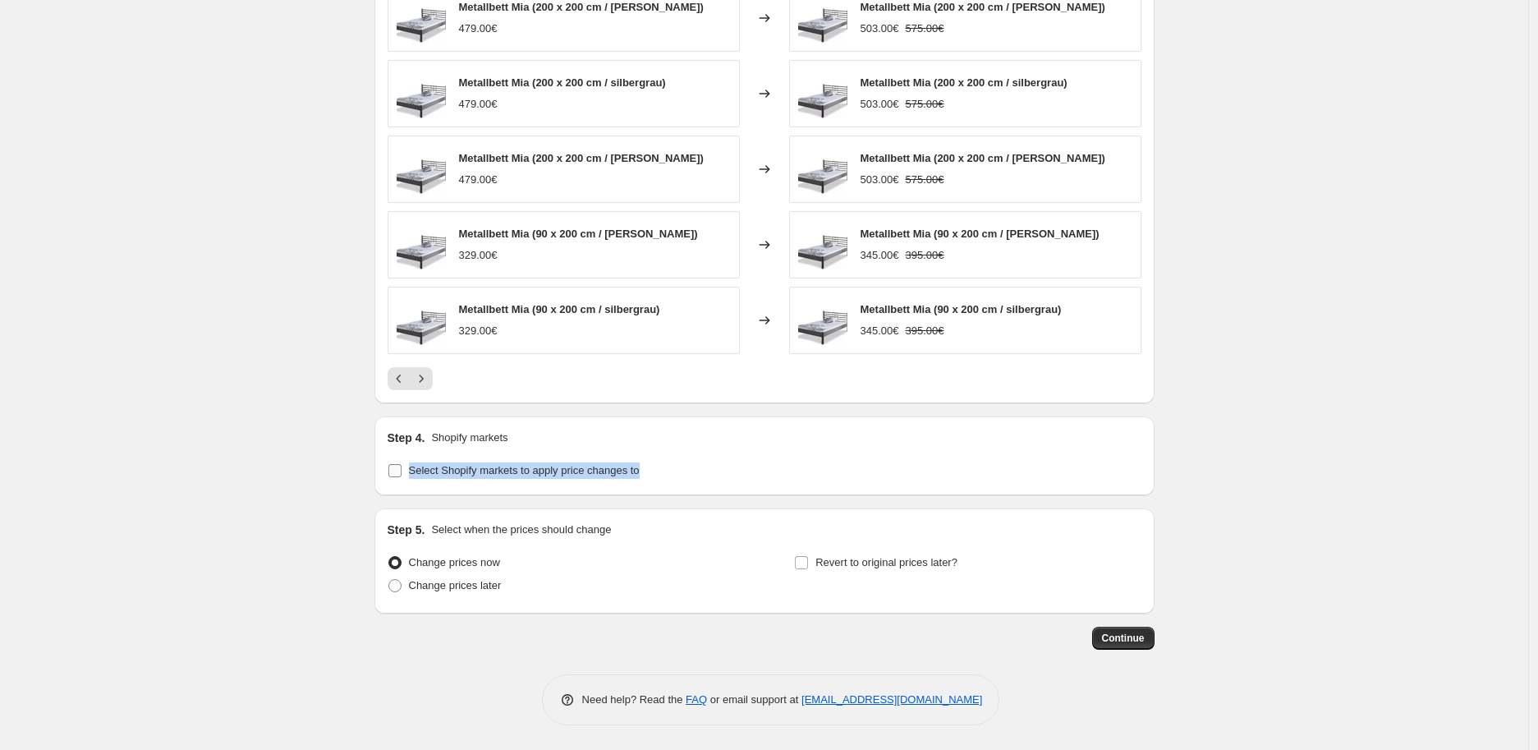
click at [412, 469] on div "Select Shopify markets to apply price changes to" at bounding box center [765, 470] width 754 height 23
copy span "Select Shopify markets to apply price changes to"
click at [549, 439] on div "Step 4. Shopify markets" at bounding box center [765, 438] width 754 height 16
click at [1134, 636] on span "Continue" at bounding box center [1123, 638] width 43 height 13
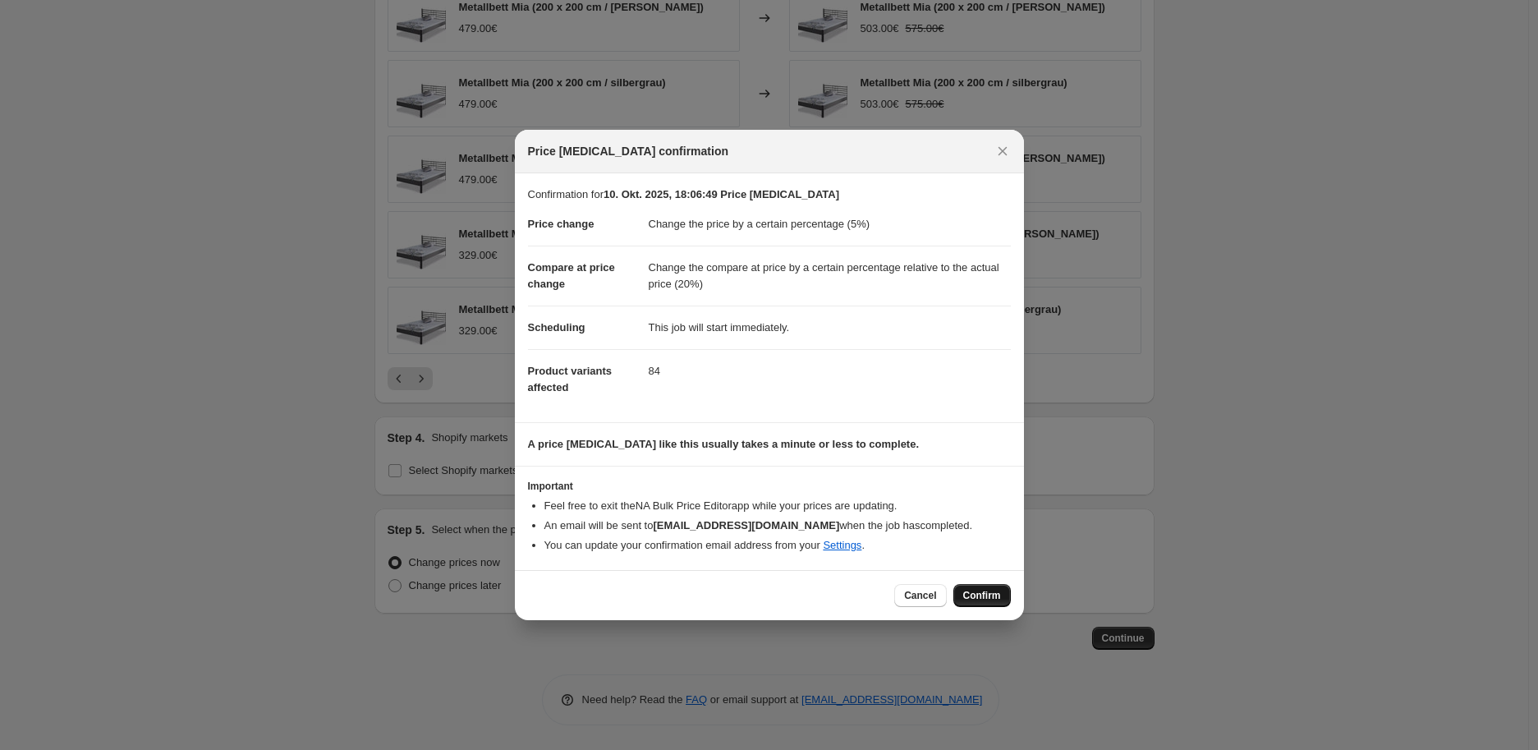
click at [989, 593] on span "Confirm" at bounding box center [982, 595] width 38 height 13
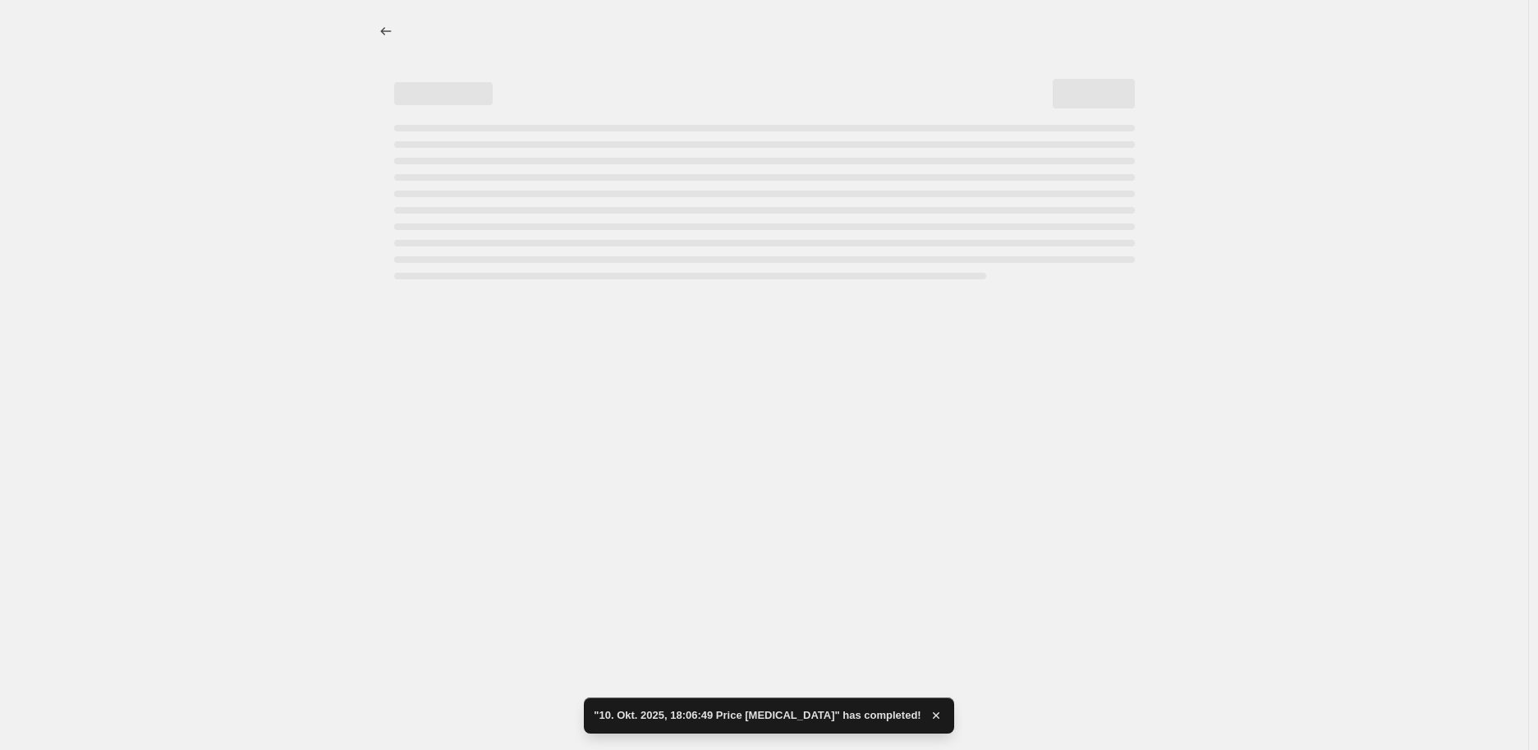
select select "percentage"
select select "pp"
